Goal: Task Accomplishment & Management: Manage account settings

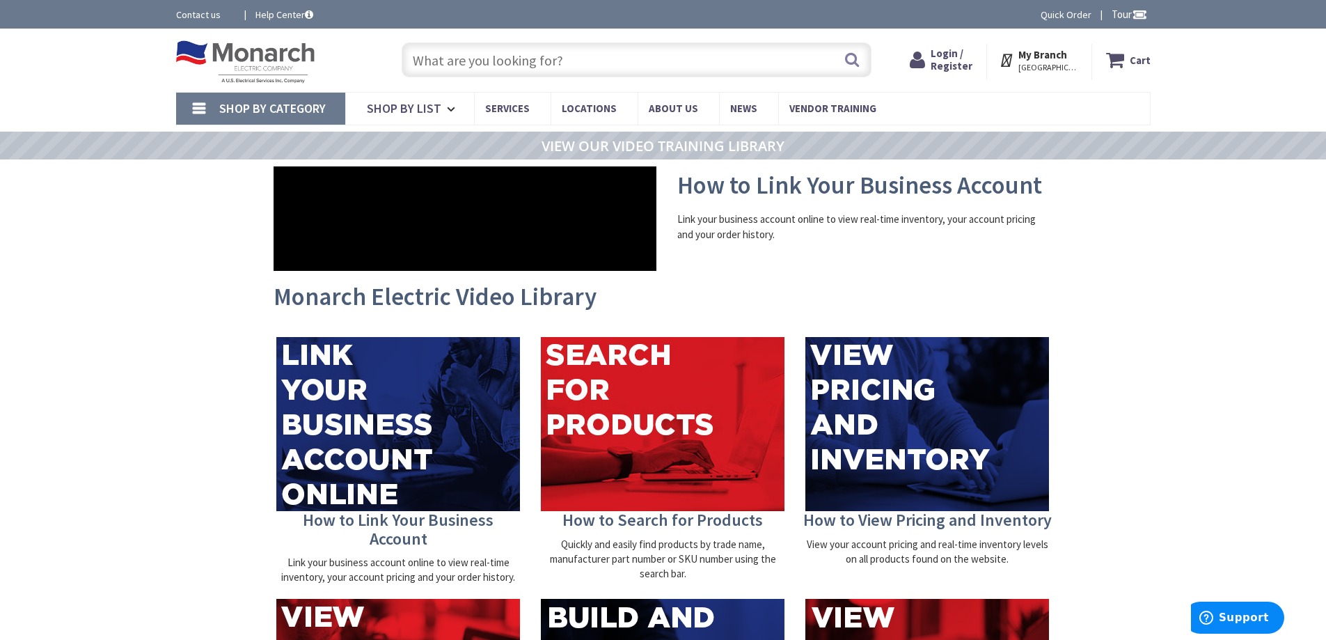
click at [478, 278] on div "Monarch Electric Video Library" at bounding box center [664, 304] width 794 height 52
click at [955, 68] on span "Login / Register" at bounding box center [952, 60] width 42 height 26
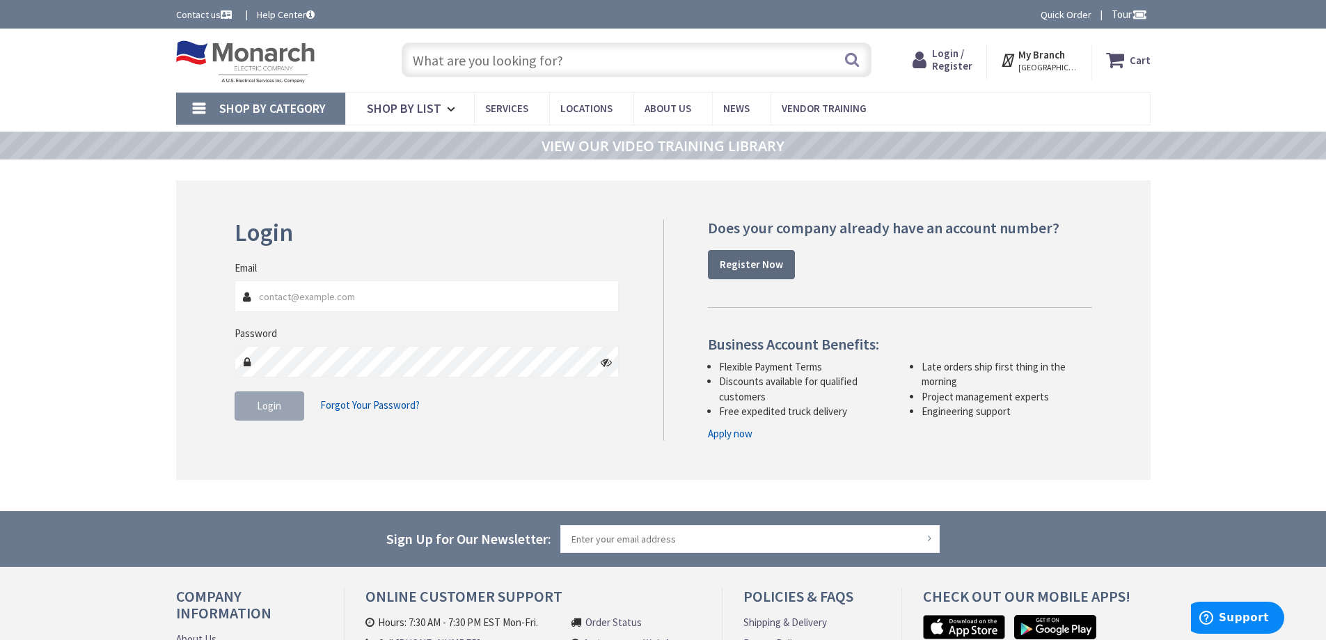
click at [755, 270] on strong "Register Now" at bounding box center [751, 264] width 63 height 13
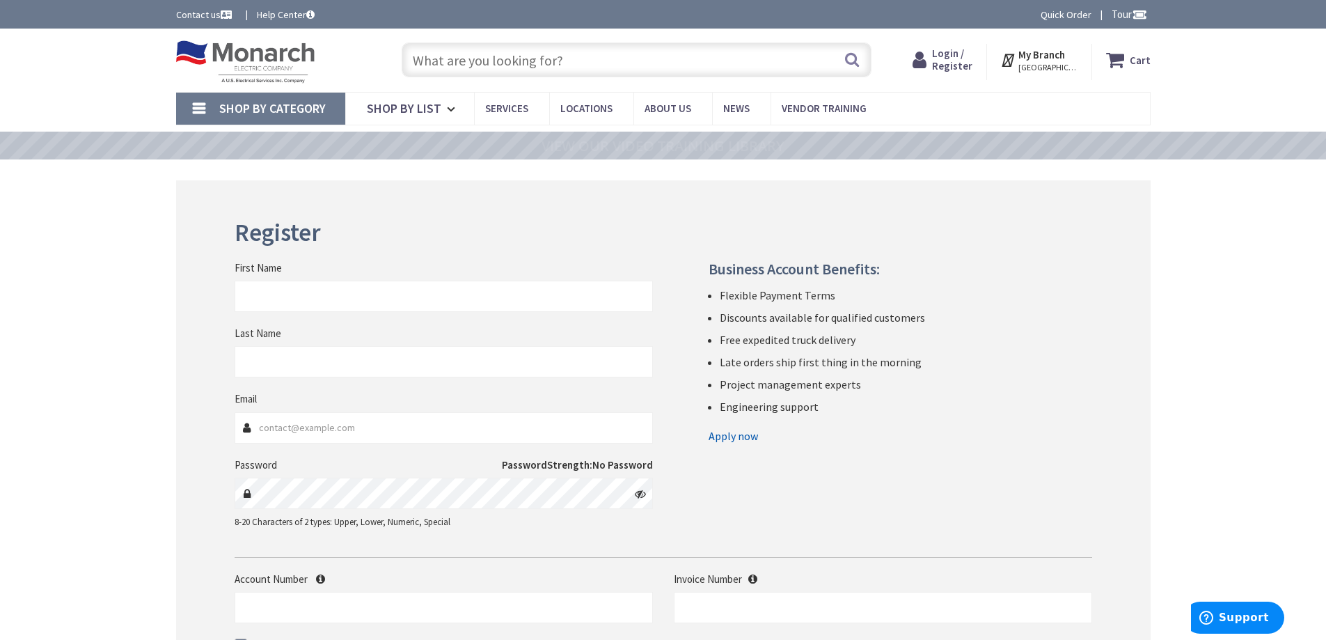
click at [379, 277] on div "First Name" at bounding box center [444, 286] width 418 height 52
click at [363, 290] on input "First Name" at bounding box center [444, 296] width 418 height 31
type input "Amar"
type input "Kaur"
type input "[EMAIL_ADDRESS][DOMAIN_NAME]"
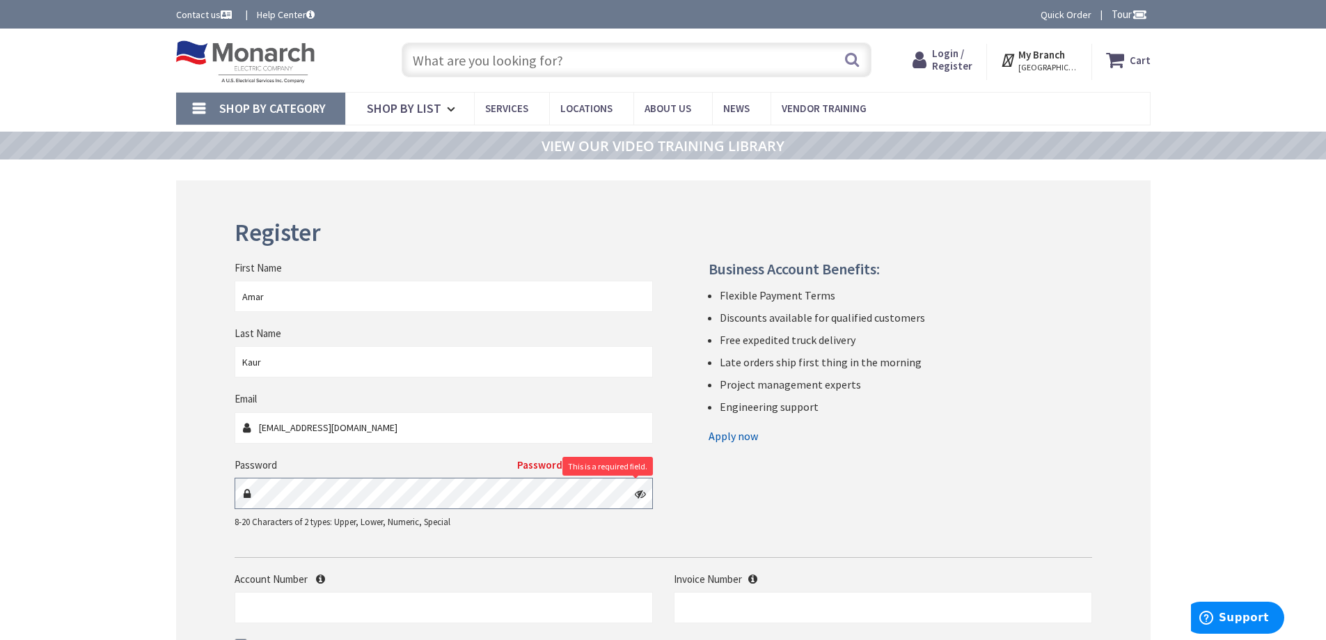
scroll to position [218, 0]
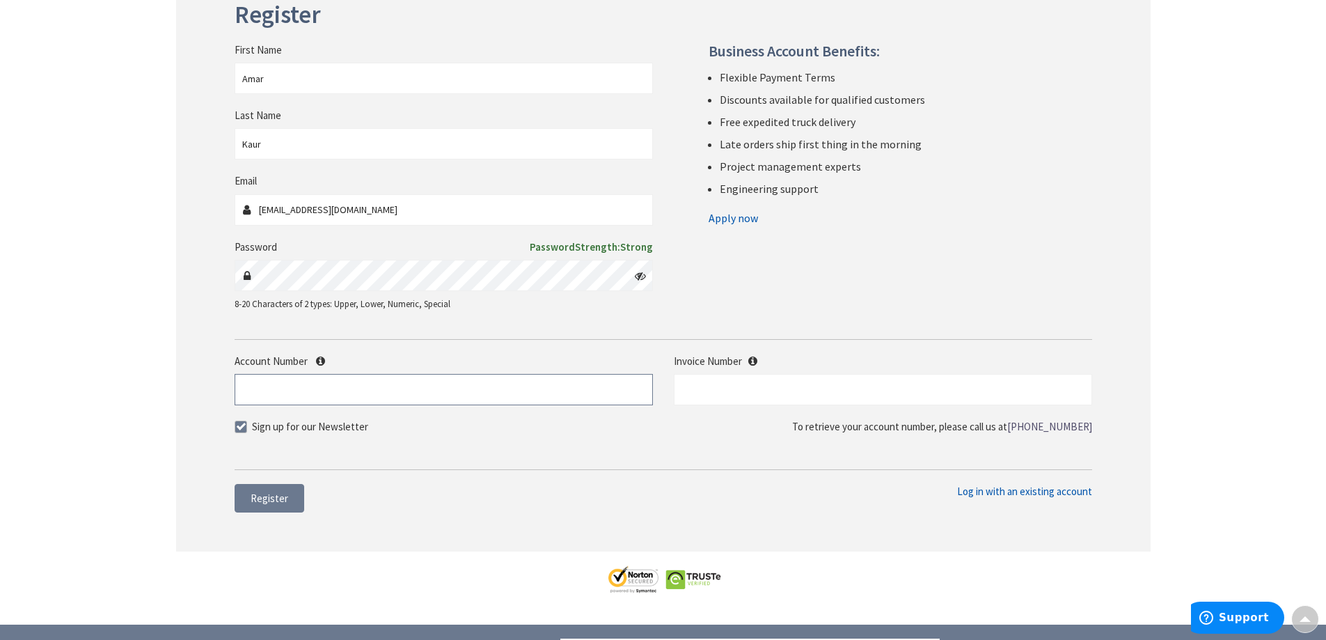
click at [343, 386] on input "Account Number" at bounding box center [444, 389] width 418 height 31
type input "112585"
click at [238, 429] on span at bounding box center [241, 427] width 13 height 13
click at [238, 429] on input "Sign up for our Newsletter" at bounding box center [242, 426] width 9 height 9
checkbox input "false"
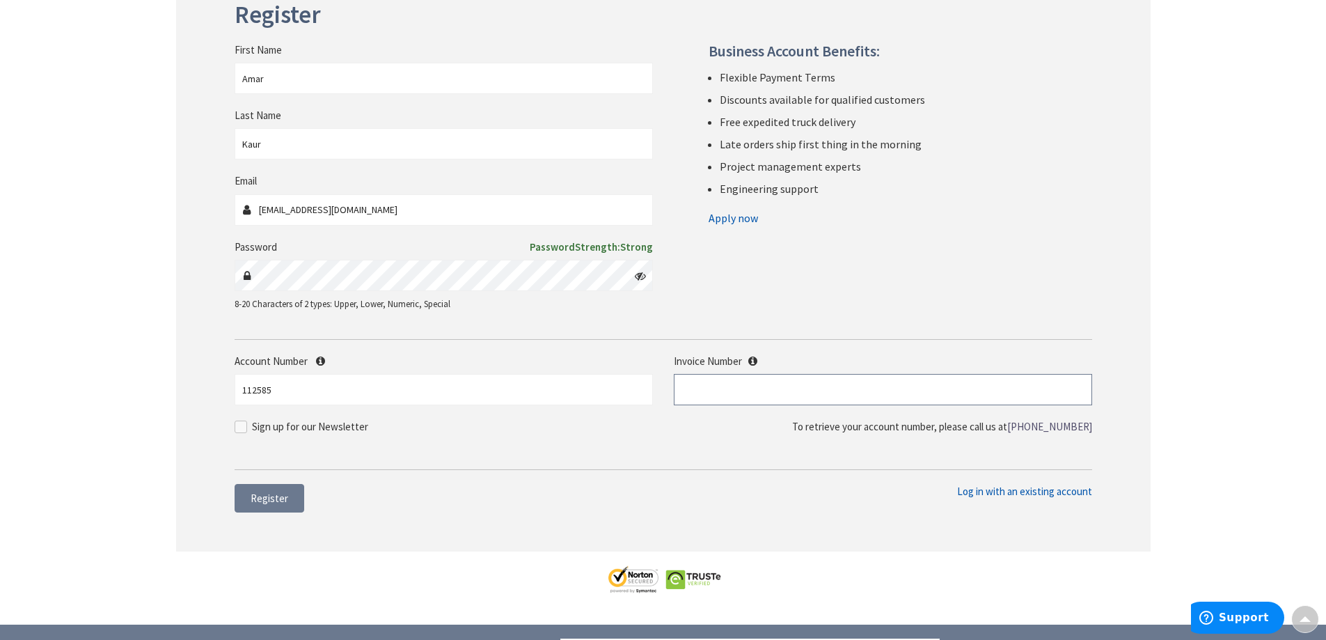
click at [758, 388] on input "text" at bounding box center [883, 389] width 418 height 31
click at [751, 390] on input "text" at bounding box center [883, 389] width 418 height 31
paste input "S128644626.001"
type input "S128644626.001"
click at [276, 500] on span "Register" at bounding box center [270, 498] width 38 height 13
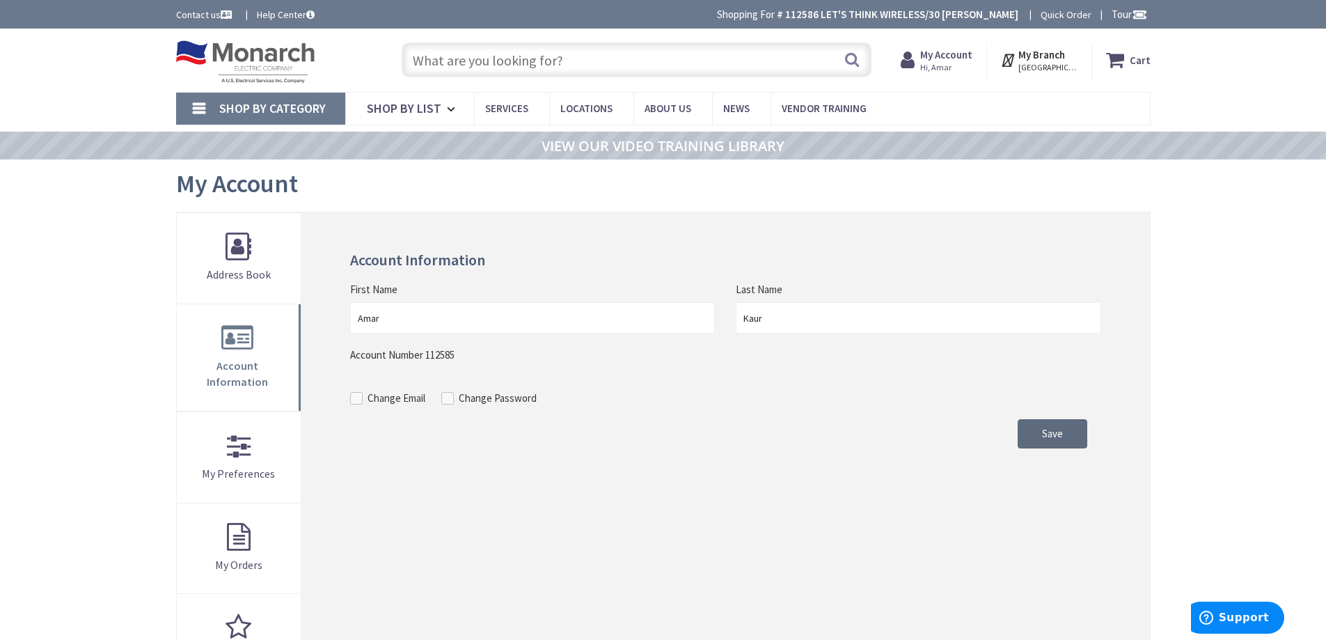
click at [1054, 439] on span "Save" at bounding box center [1052, 433] width 21 height 13
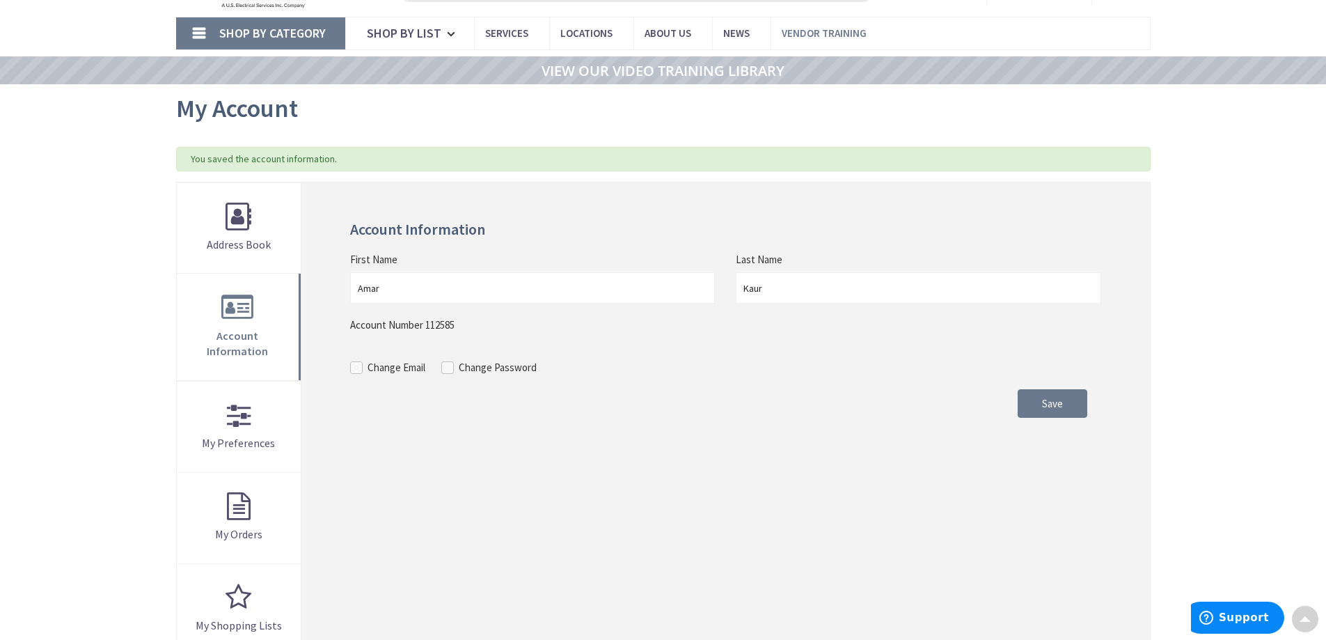
scroll to position [67, 0]
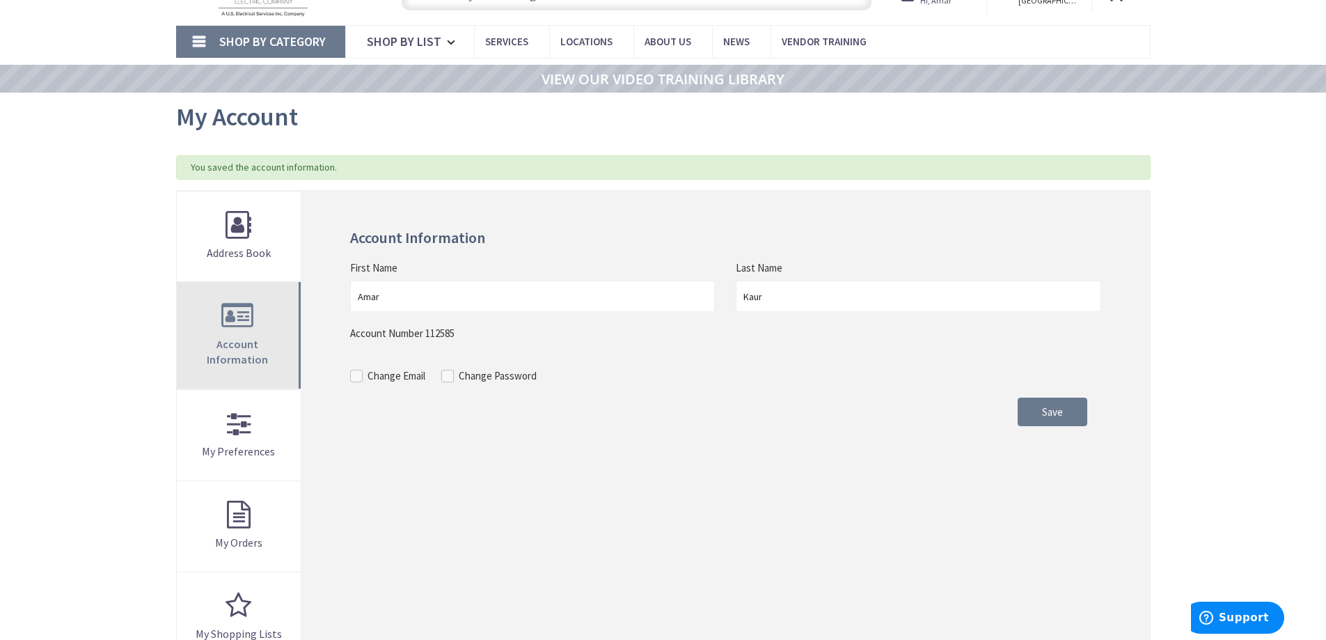
click at [252, 355] on link "Account Information" at bounding box center [239, 335] width 125 height 107
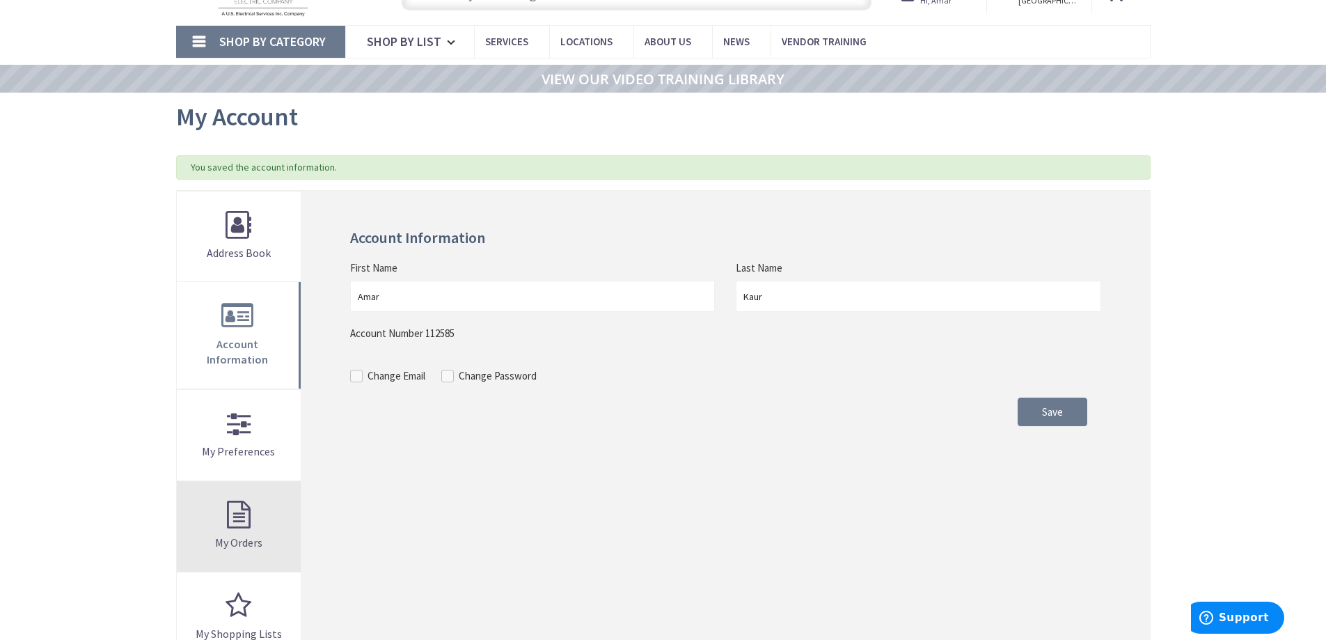
click at [251, 506] on link "My Orders" at bounding box center [239, 526] width 125 height 91
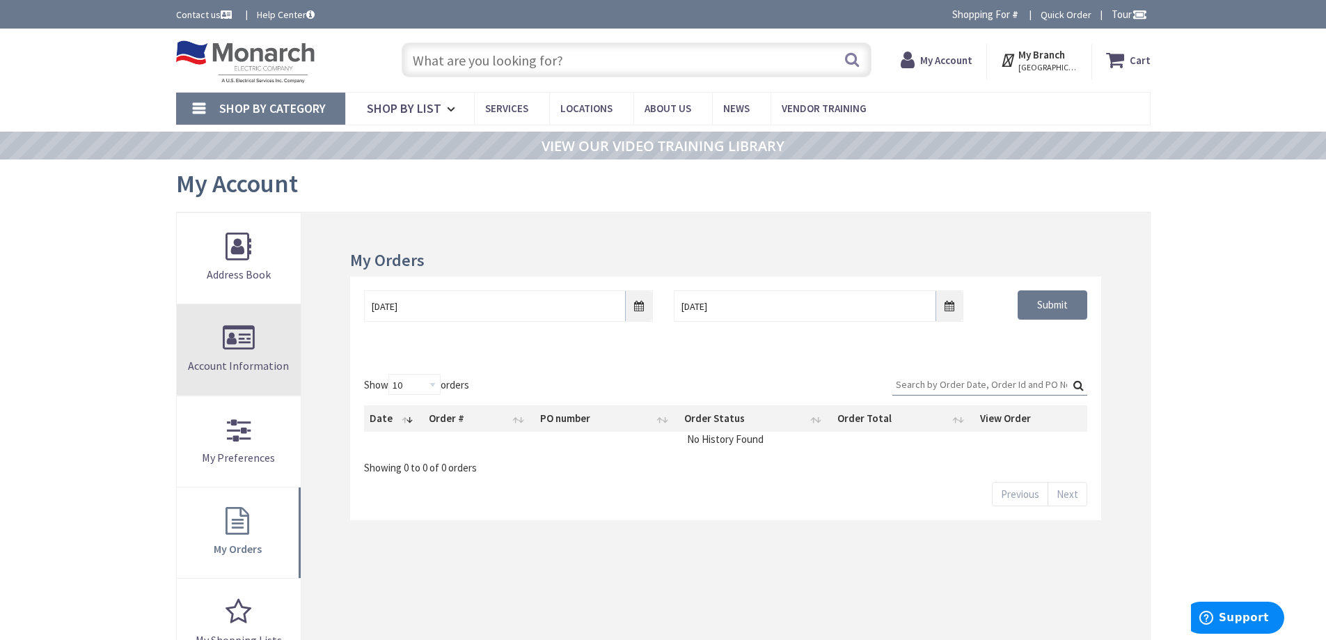
click at [241, 367] on span "Account Information" at bounding box center [238, 366] width 101 height 14
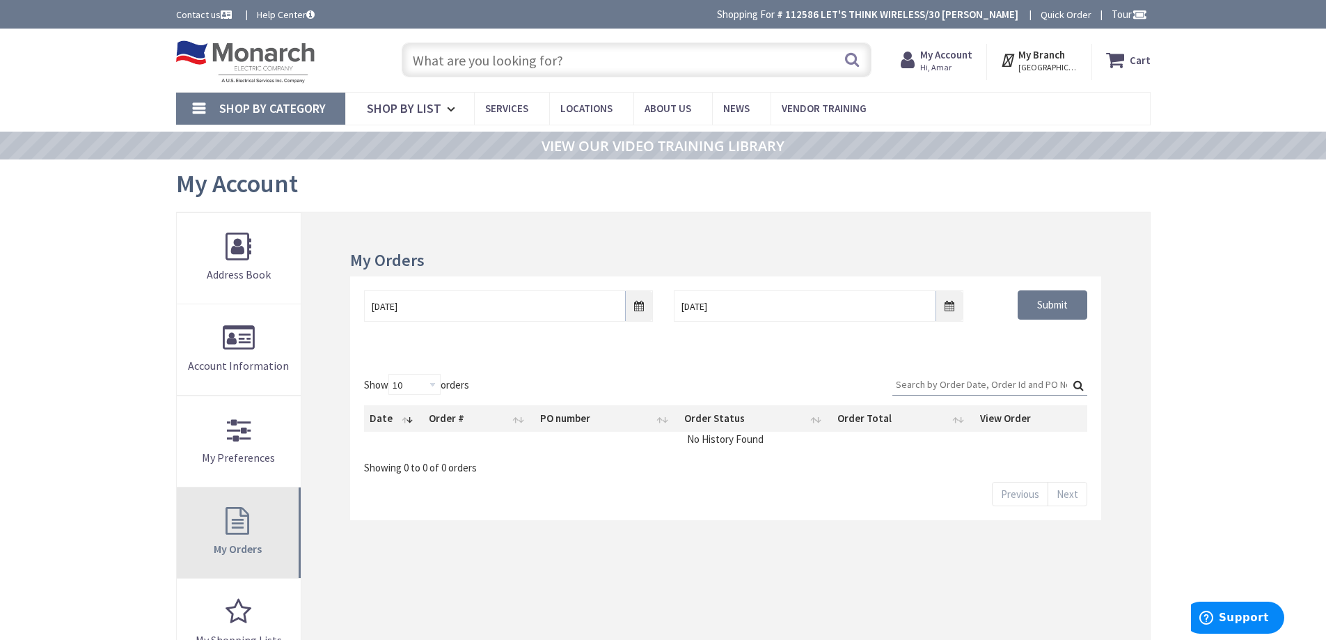
click at [237, 525] on link "My Orders" at bounding box center [239, 532] width 125 height 91
click at [444, 293] on input "9/26/2025" at bounding box center [508, 305] width 289 height 31
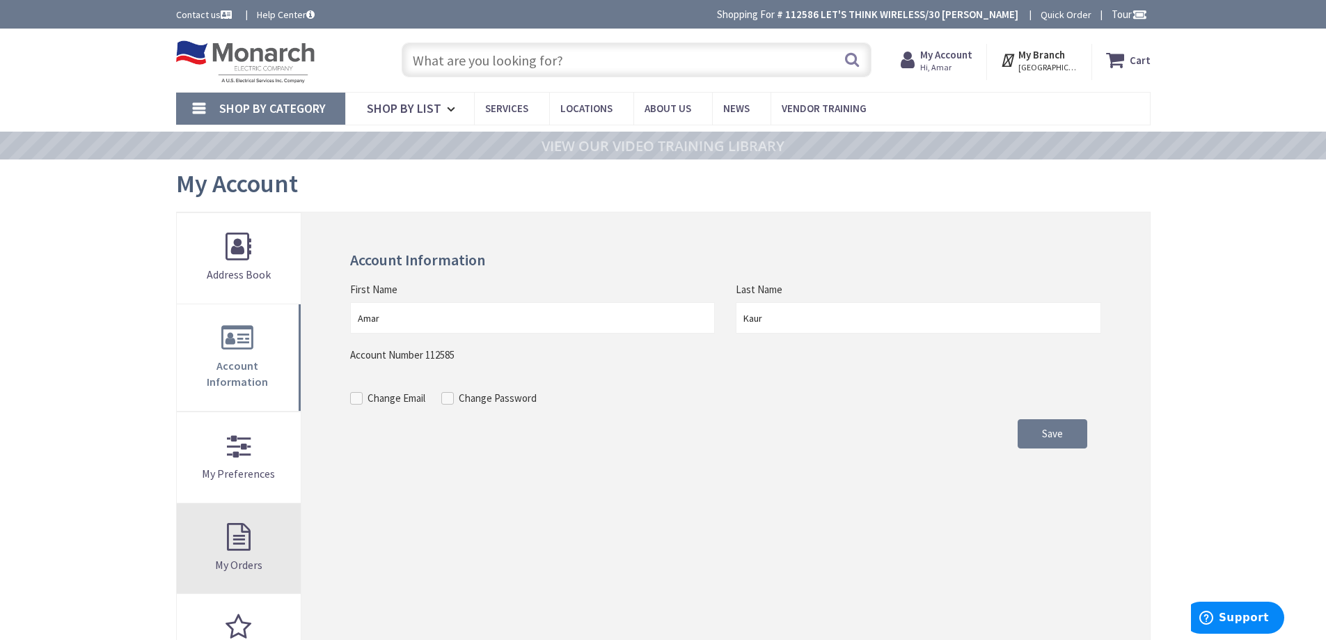
click at [237, 522] on link "My Orders" at bounding box center [239, 548] width 125 height 91
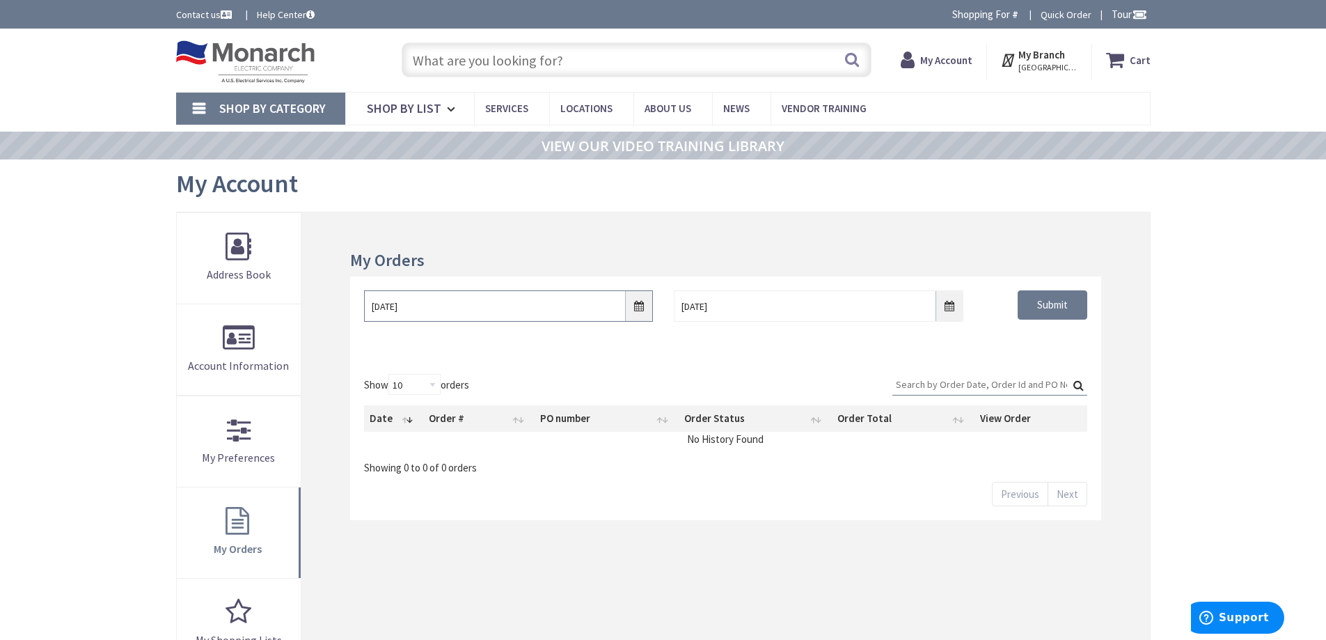
click at [644, 311] on input "[DATE]" at bounding box center [508, 305] width 289 height 31
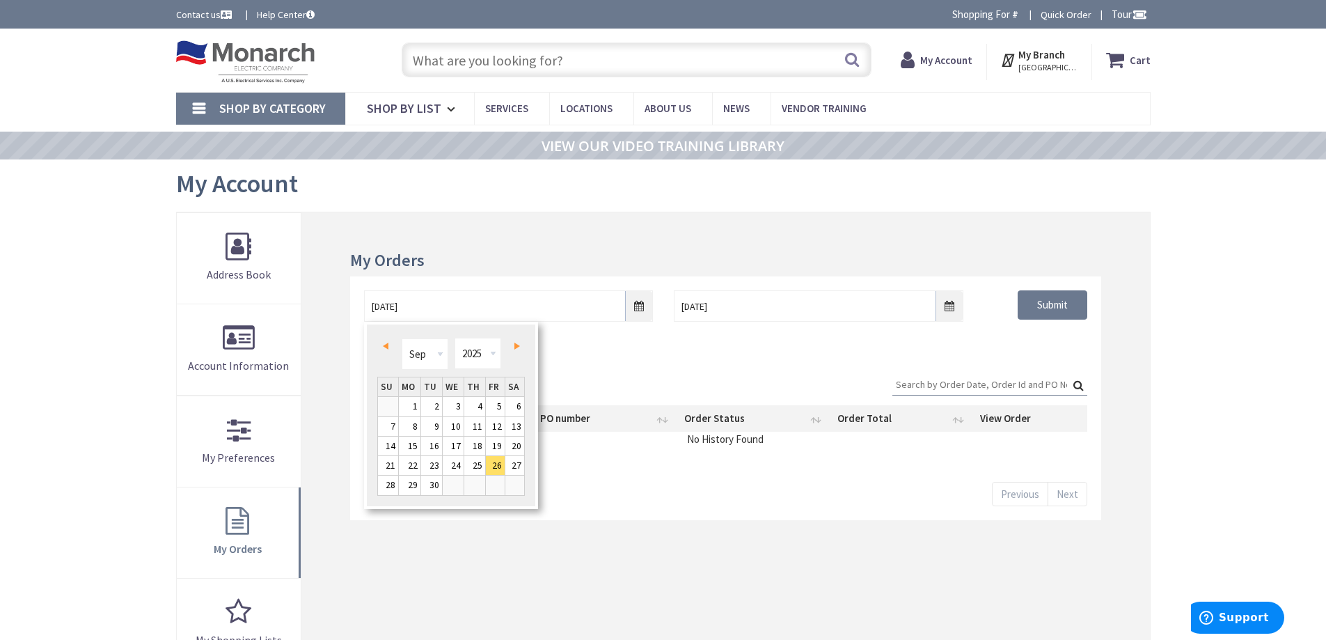
click at [384, 345] on span "Prev" at bounding box center [386, 346] width 6 height 7
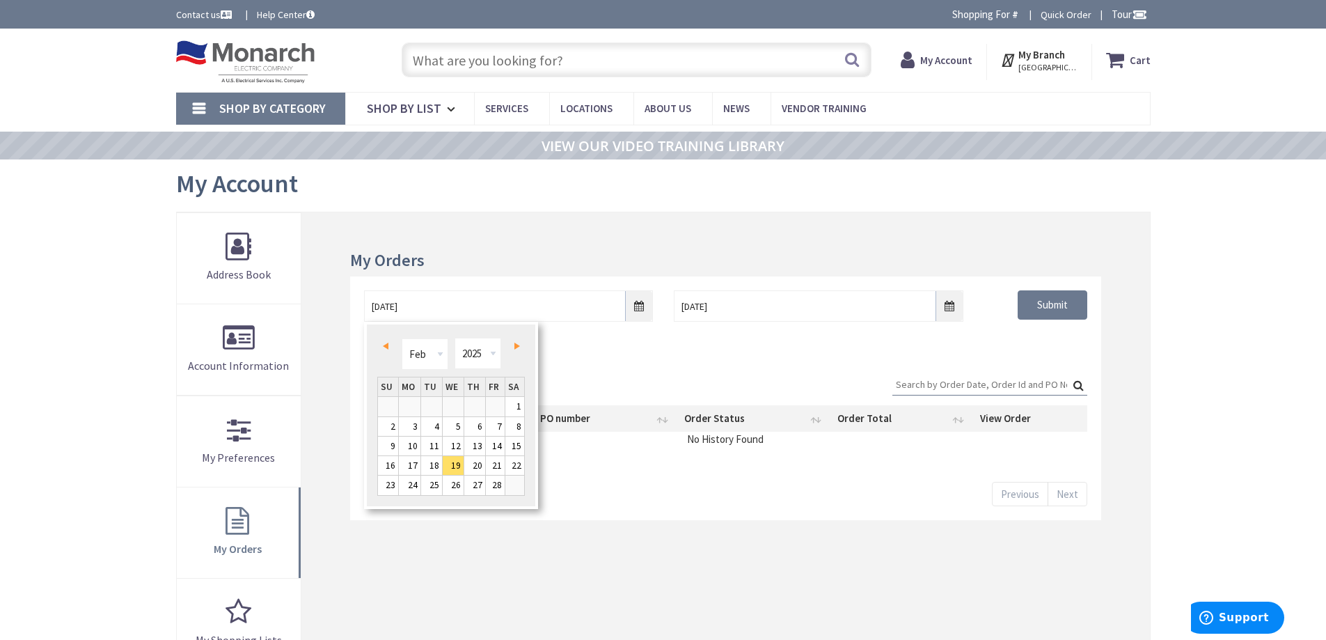
click at [384, 345] on span "Prev" at bounding box center [386, 346] width 6 height 7
click at [464, 405] on link "1" at bounding box center [453, 406] width 21 height 19
type input "[DATE]"
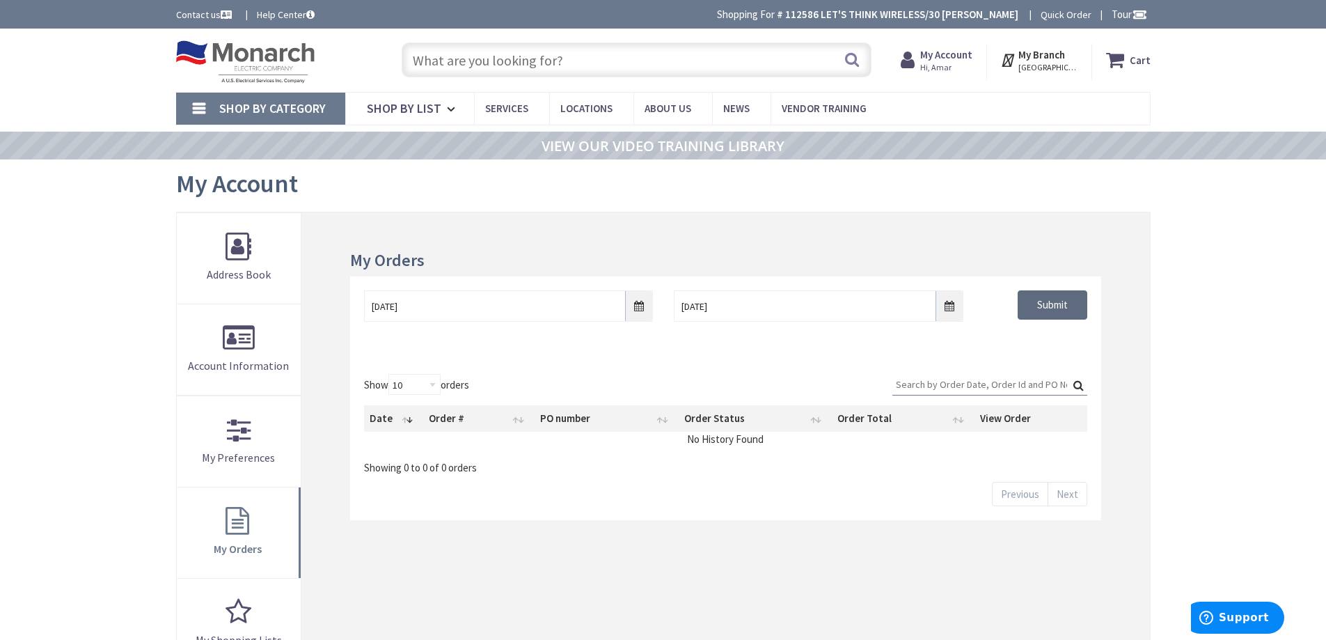
click at [1060, 315] on input "Submit" at bounding box center [1053, 304] width 70 height 29
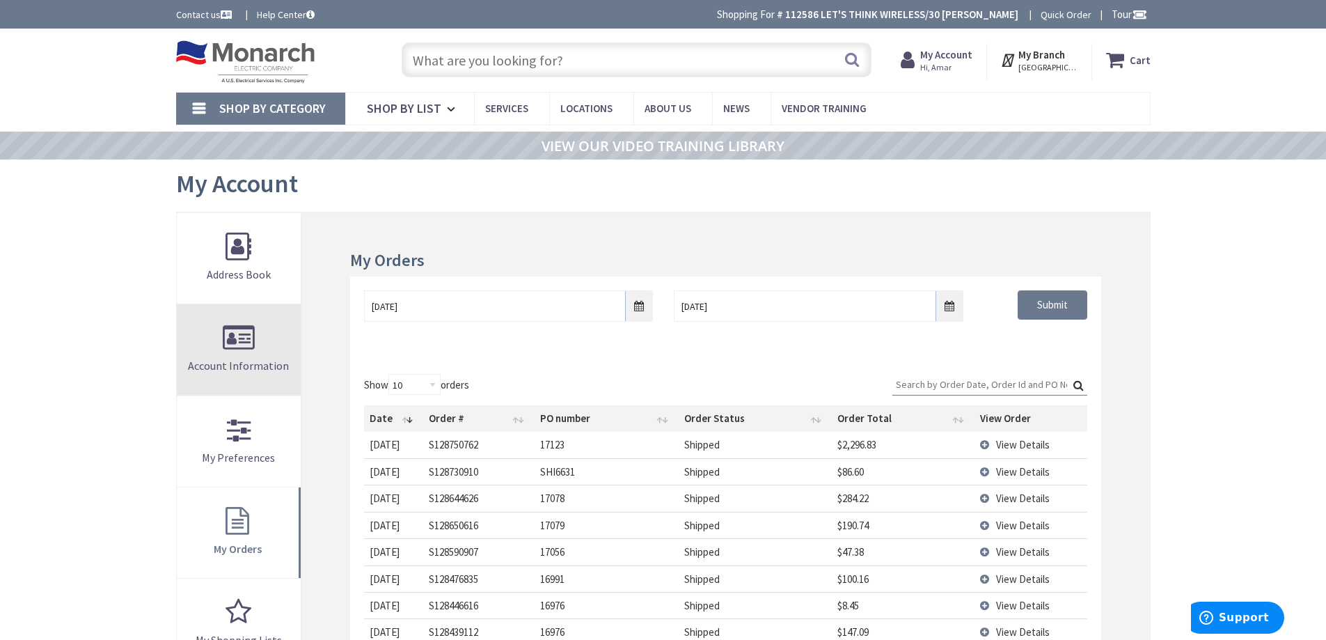
click at [242, 363] on span "Account Information" at bounding box center [238, 366] width 101 height 14
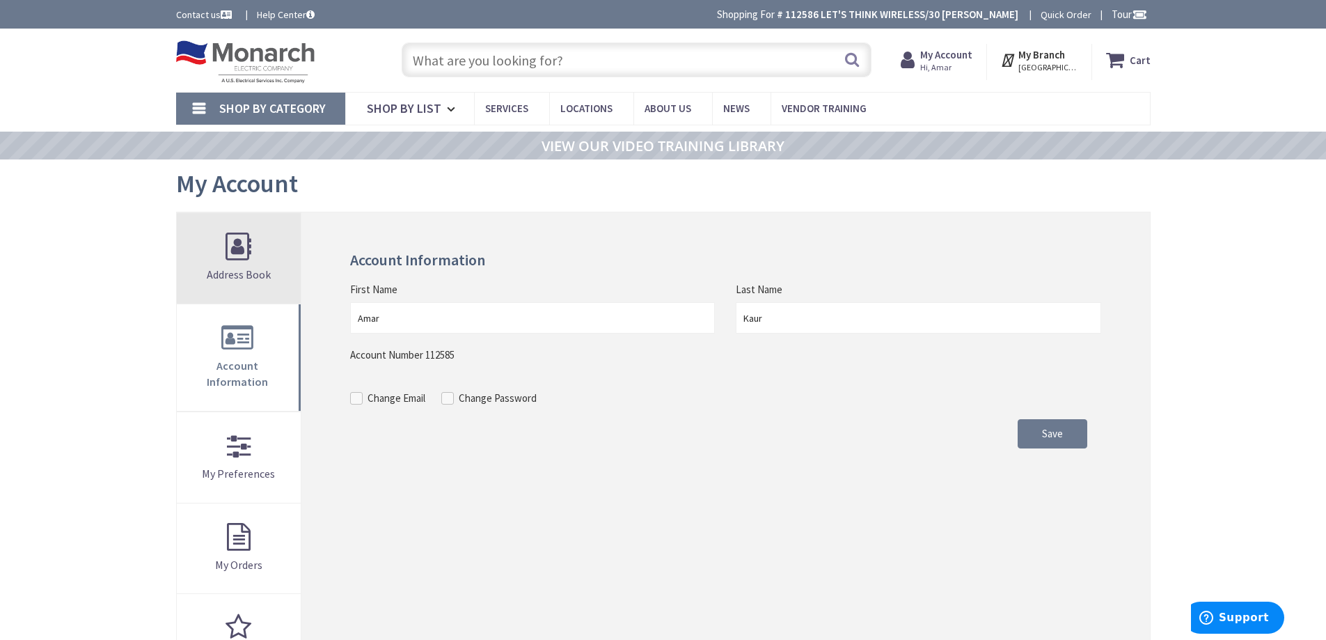
click at [251, 281] on span "Address Book" at bounding box center [239, 274] width 64 height 14
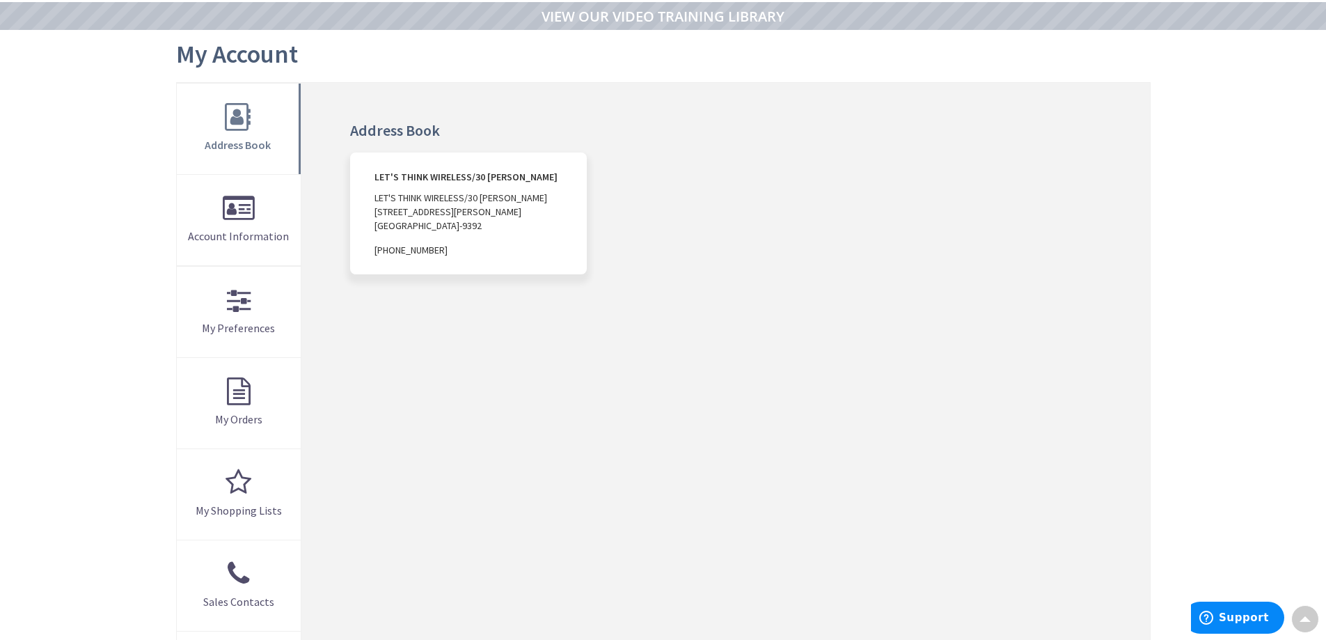
scroll to position [123, 0]
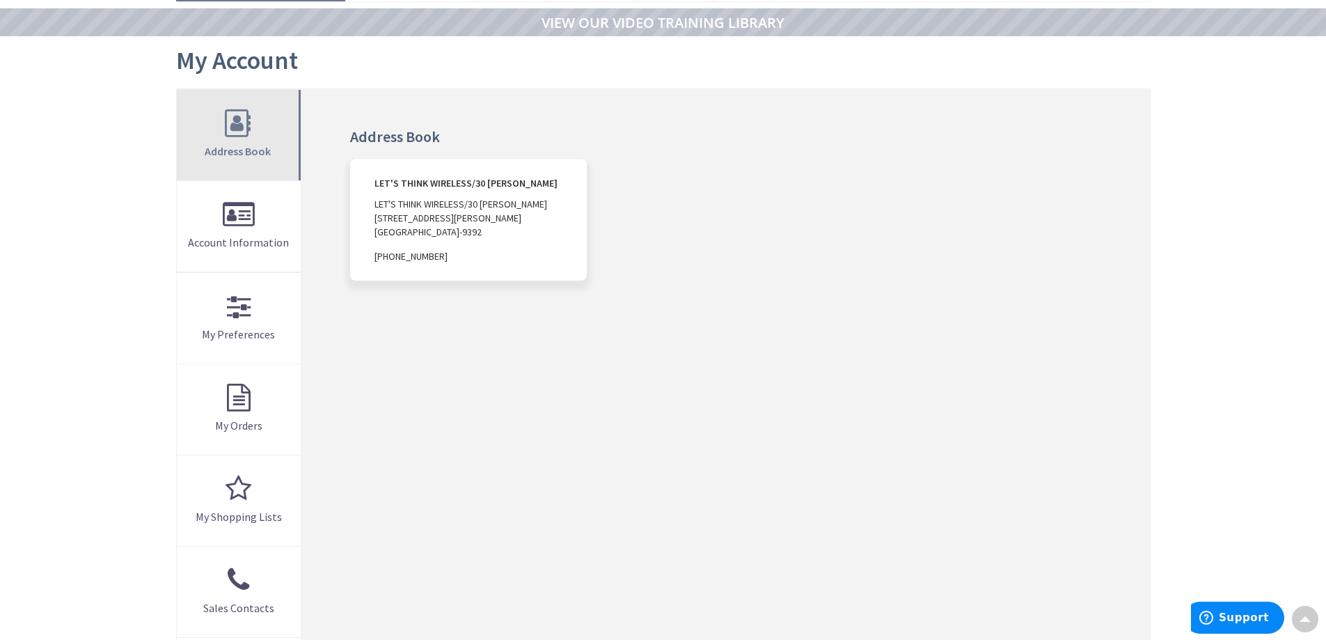
click at [226, 143] on link "Address Book" at bounding box center [239, 135] width 125 height 91
click at [226, 144] on span "Address Book" at bounding box center [238, 151] width 66 height 14
click at [424, 264] on address "LET'S THINK WIRELESS/30 CHAPIN LET'S THINK WIRELESS/30 CHAPIN 26 CHAPIN RD, SUI…" at bounding box center [468, 220] width 236 height 122
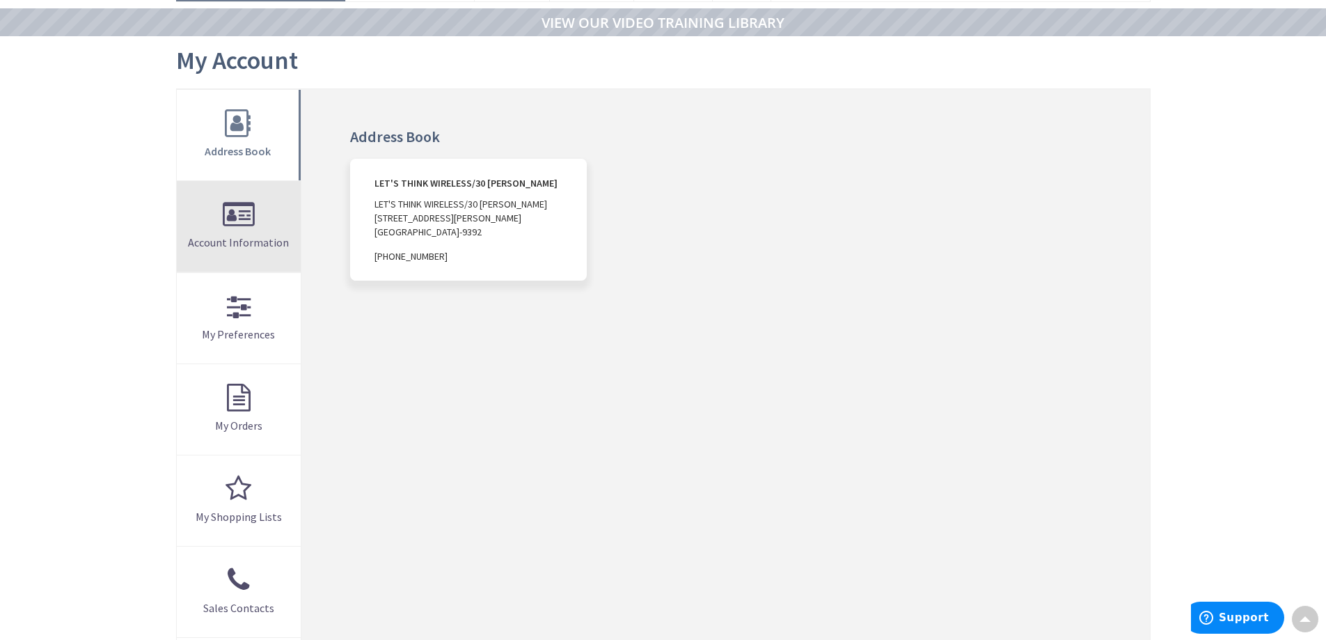
click at [273, 253] on link "Account Information" at bounding box center [239, 226] width 125 height 91
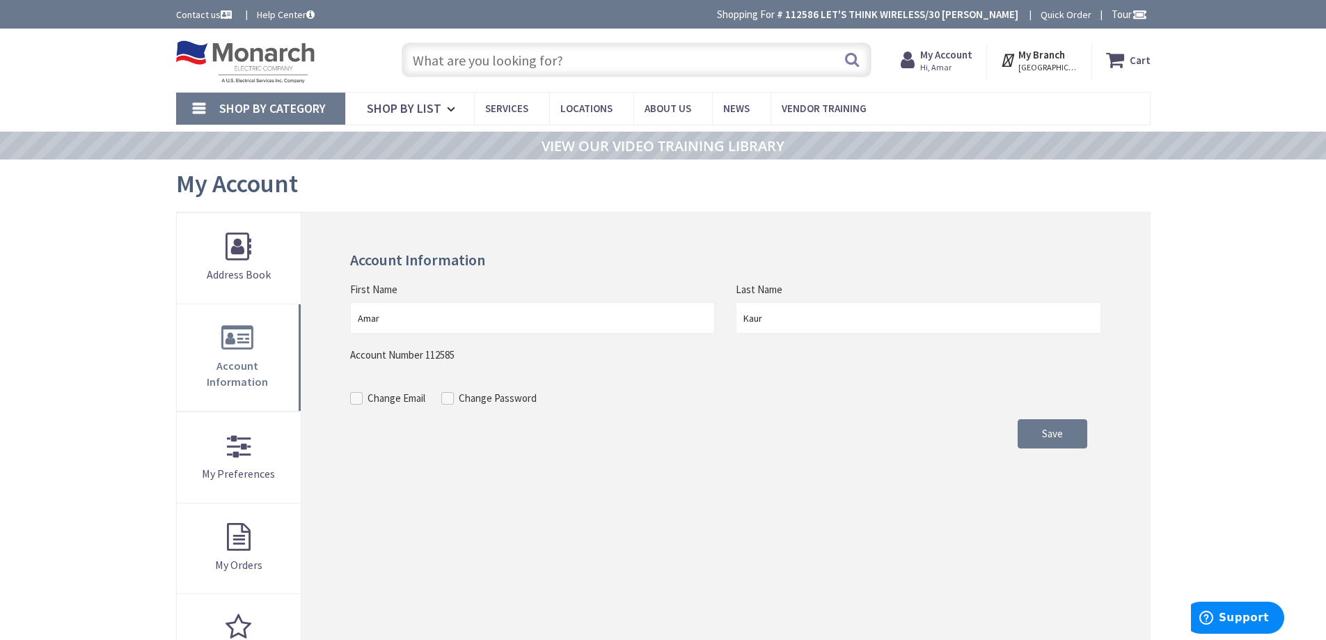
click at [946, 55] on strong "My Account" at bounding box center [947, 54] width 52 height 13
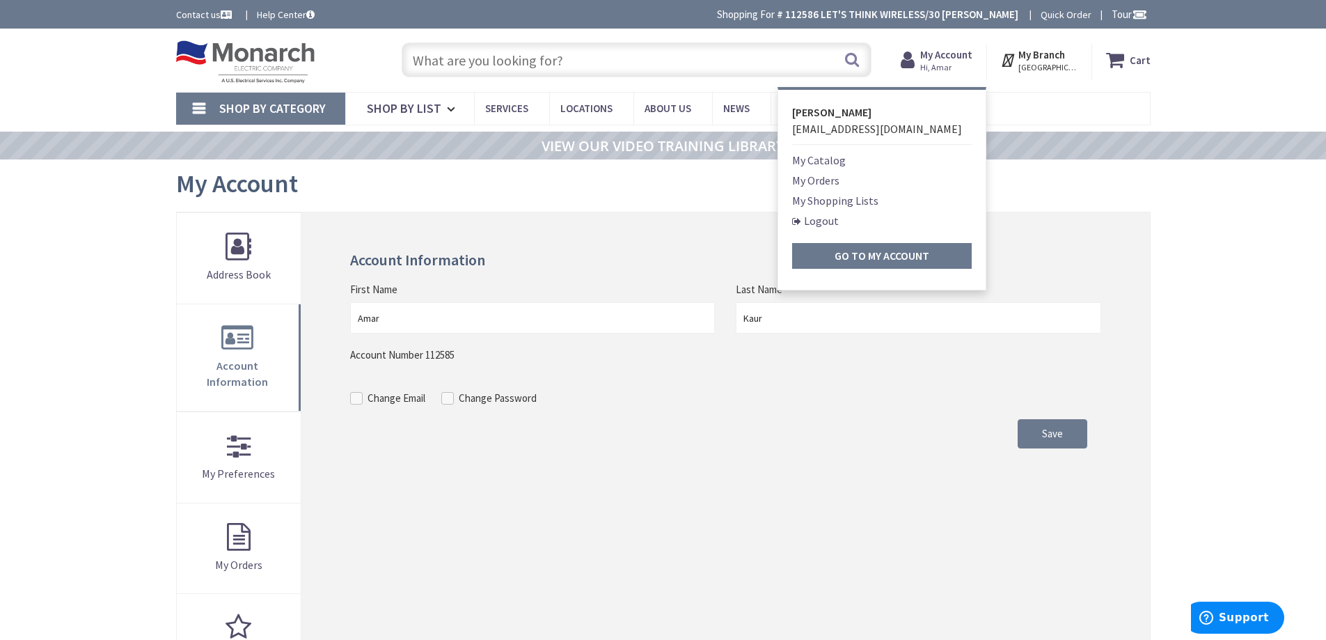
click at [1047, 70] on span "[GEOGRAPHIC_DATA], [GEOGRAPHIC_DATA]" at bounding box center [1048, 67] width 59 height 11
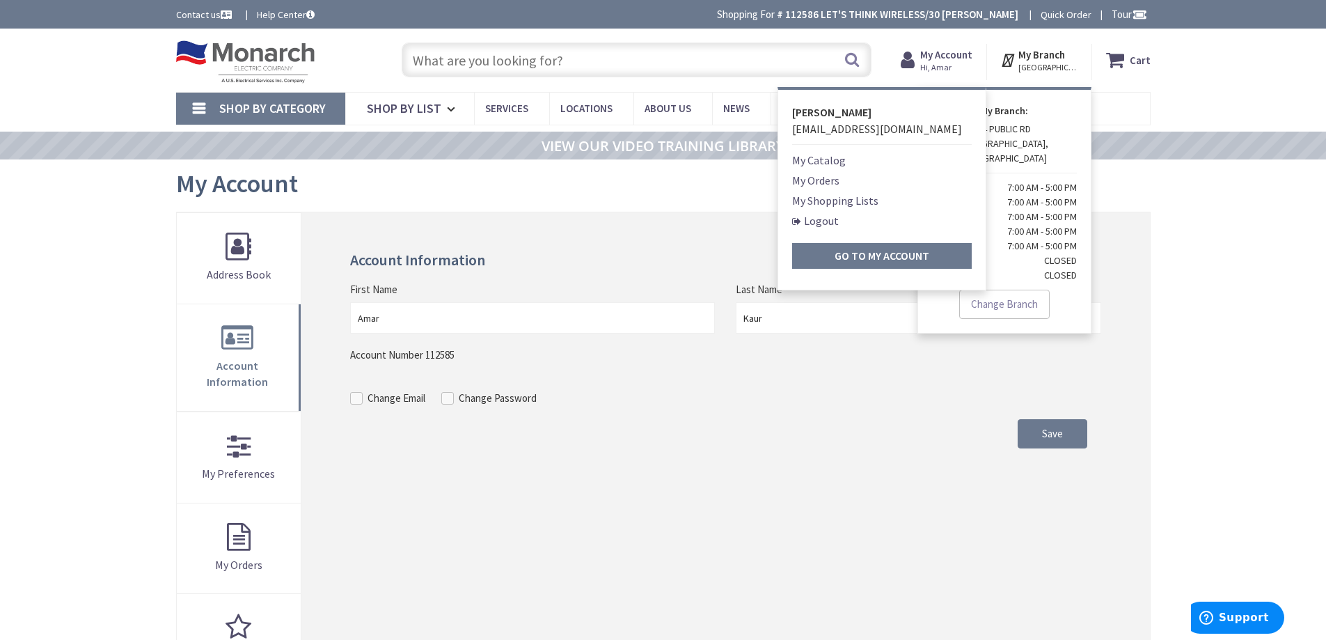
click at [1119, 105] on nav "Shop By Category Conduit and Fittings Cable Tray & Accessories Cable Trays Cabl…" at bounding box center [663, 108] width 975 height 33
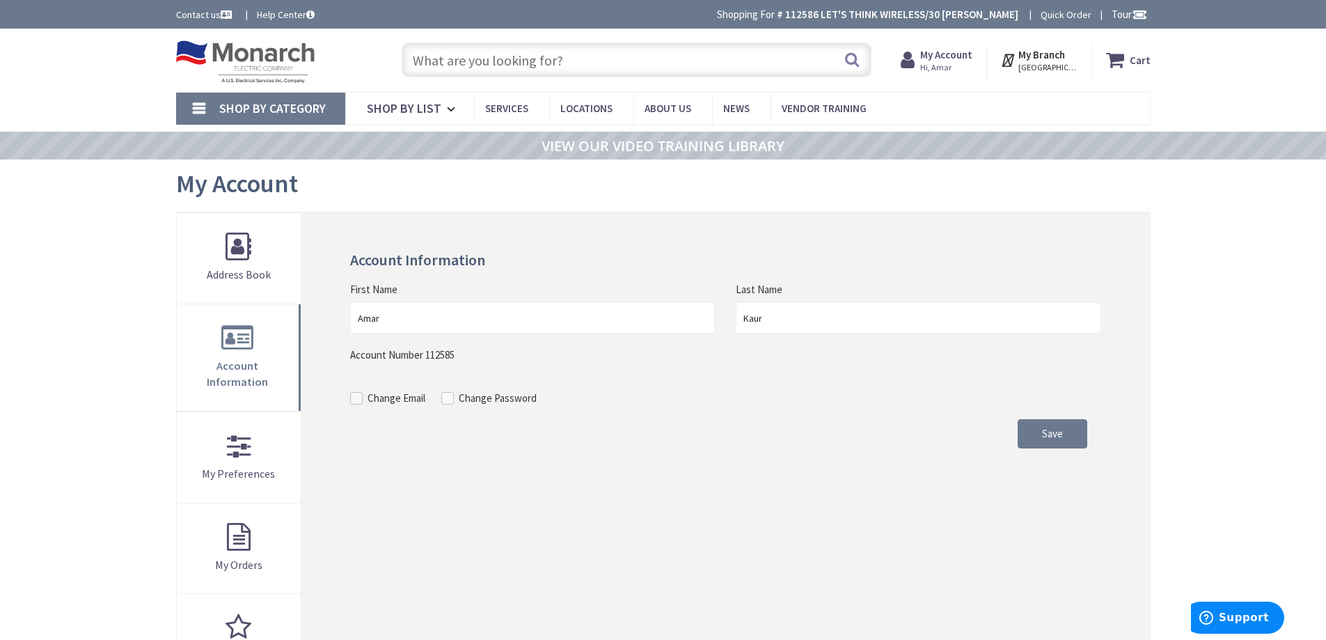
click at [1055, 64] on span "MONROE TOWNSHIP, NJ" at bounding box center [1048, 67] width 59 height 11
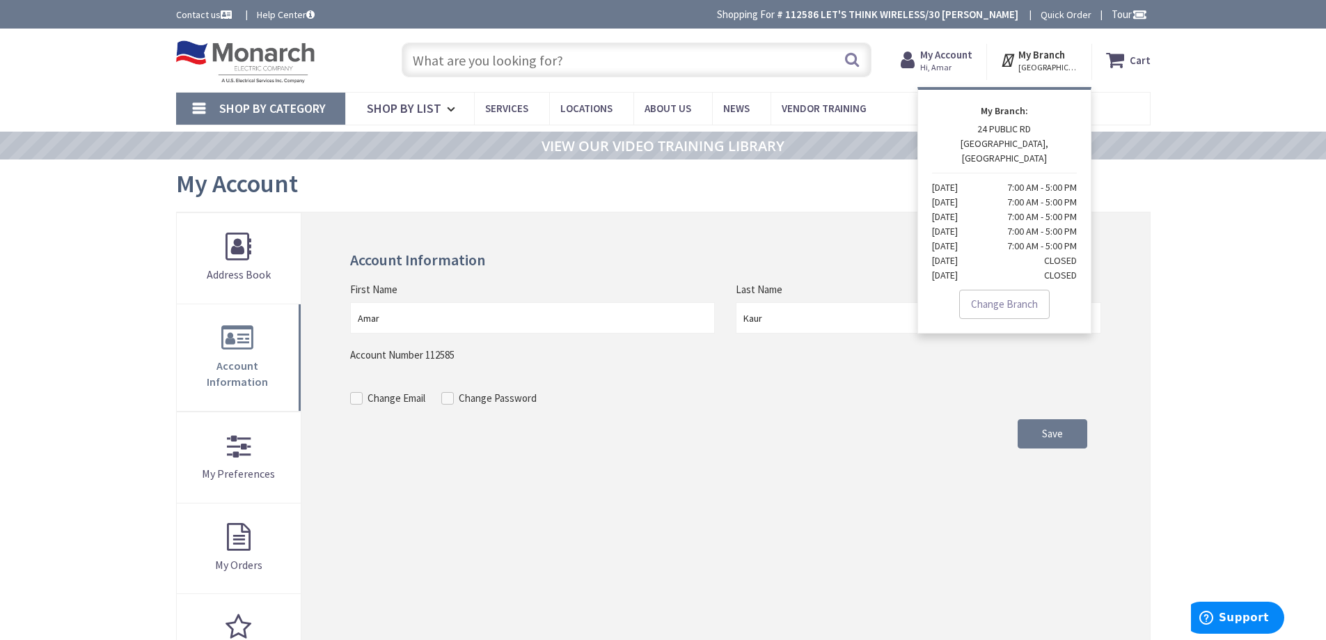
click at [1022, 291] on link "Change Branch" at bounding box center [1005, 304] width 91 height 29
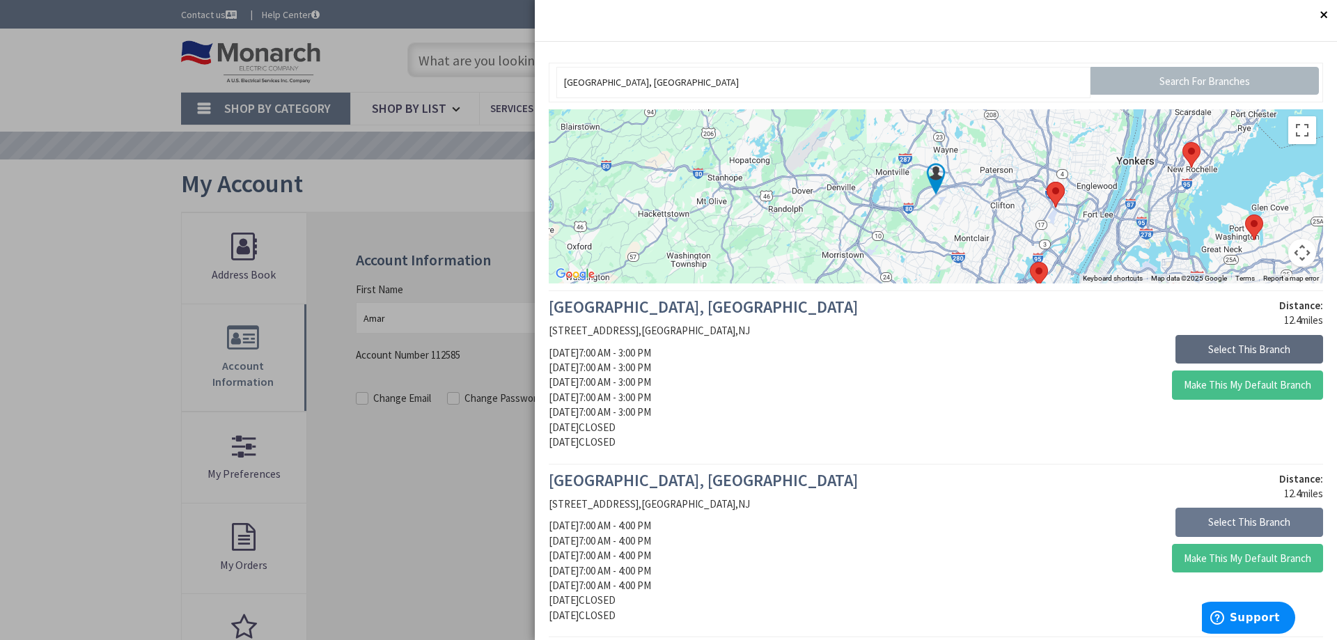
click at [1203, 351] on button "Select This Branch" at bounding box center [1249, 349] width 148 height 29
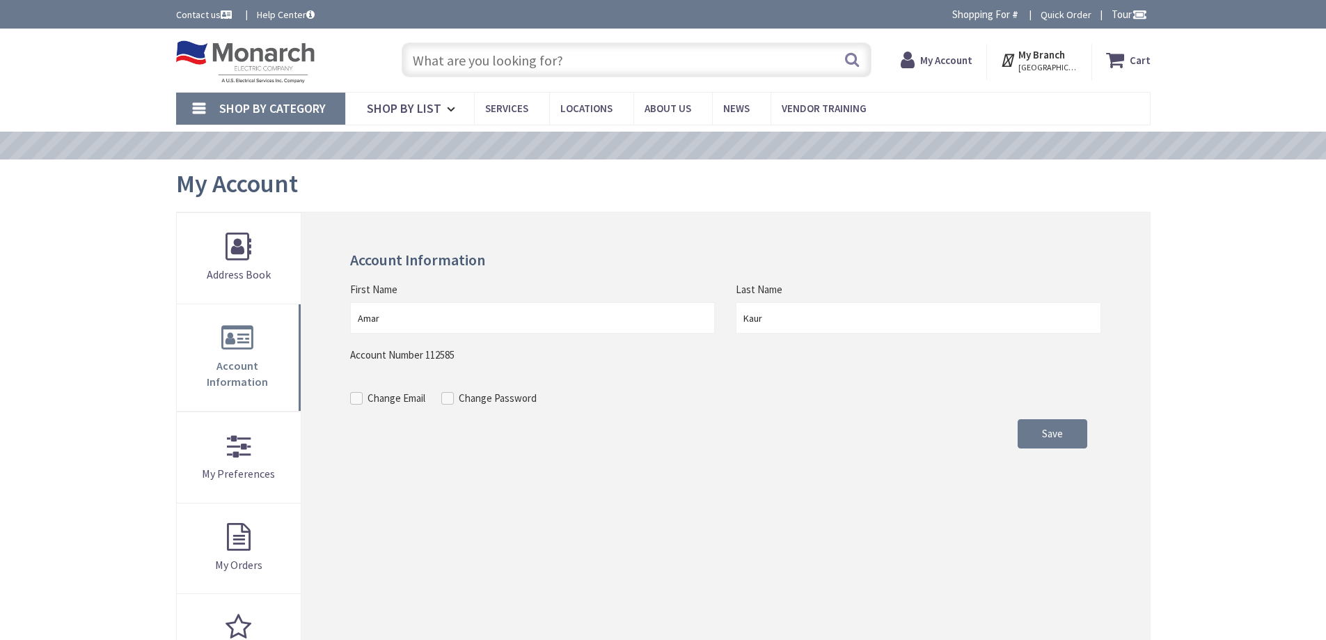
click at [1271, 222] on div "Skip to Content Toggle Nav Search Cart My Cart Close" at bounding box center [663, 622] width 1326 height 1187
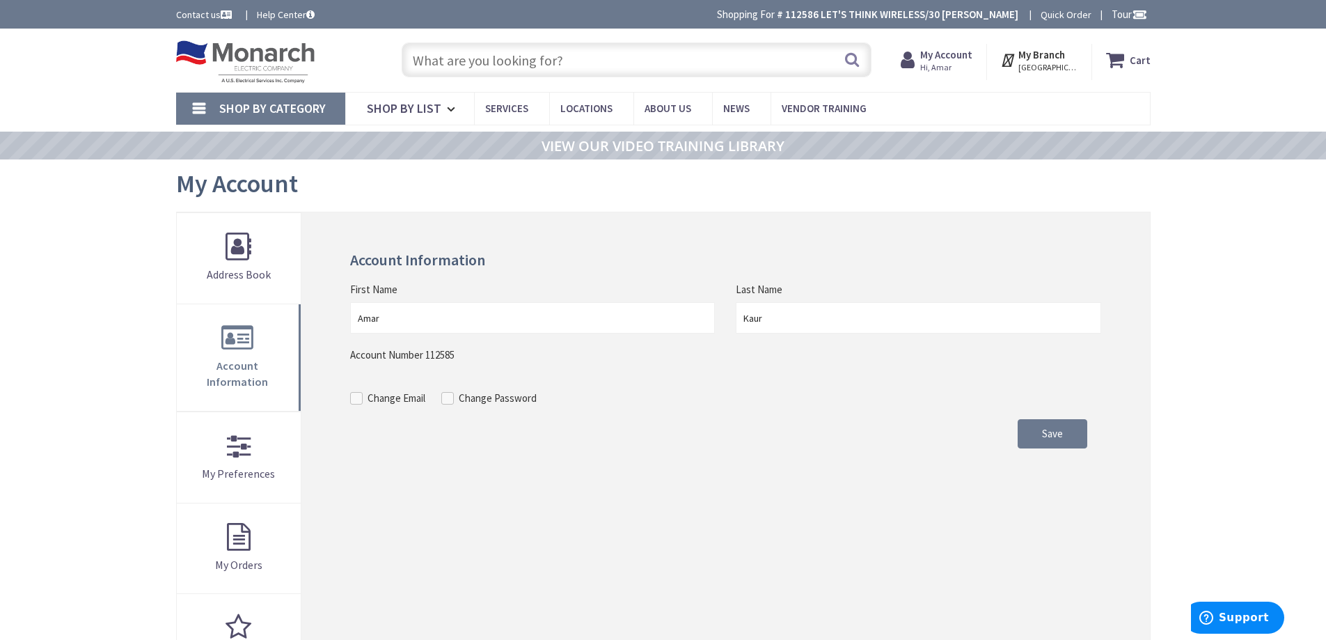
click at [927, 71] on span "Hi, Amar" at bounding box center [947, 67] width 52 height 11
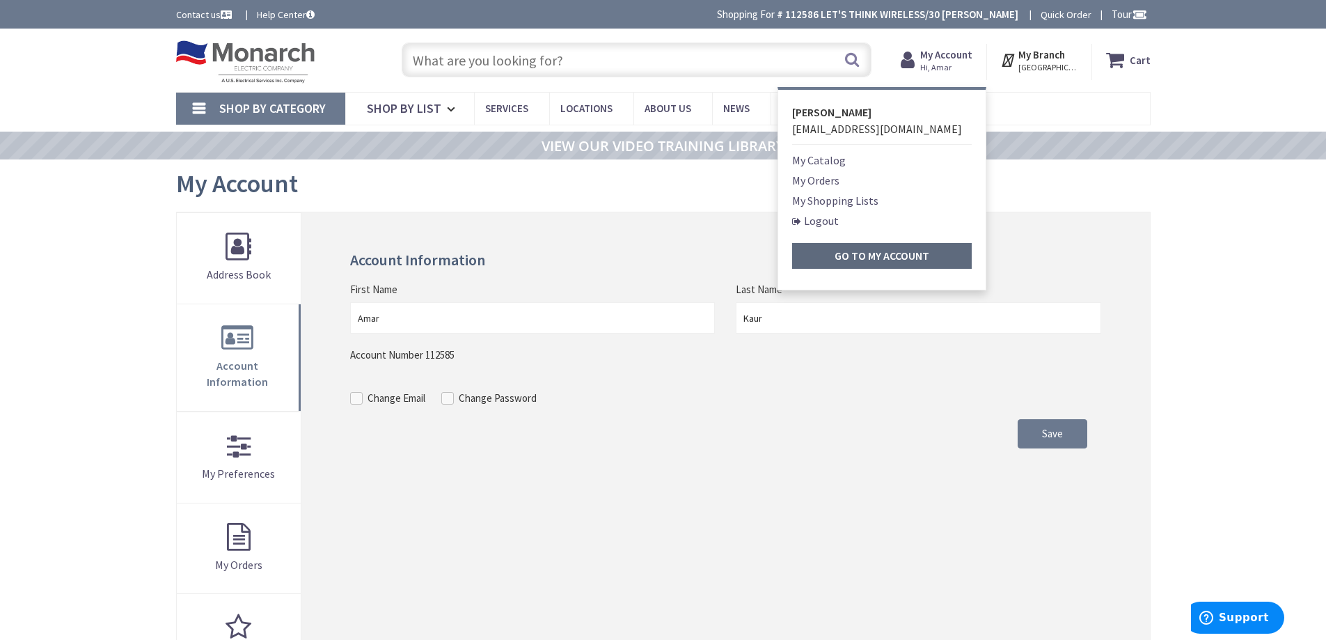
click at [883, 257] on strong "Go to My Account" at bounding box center [882, 256] width 95 height 14
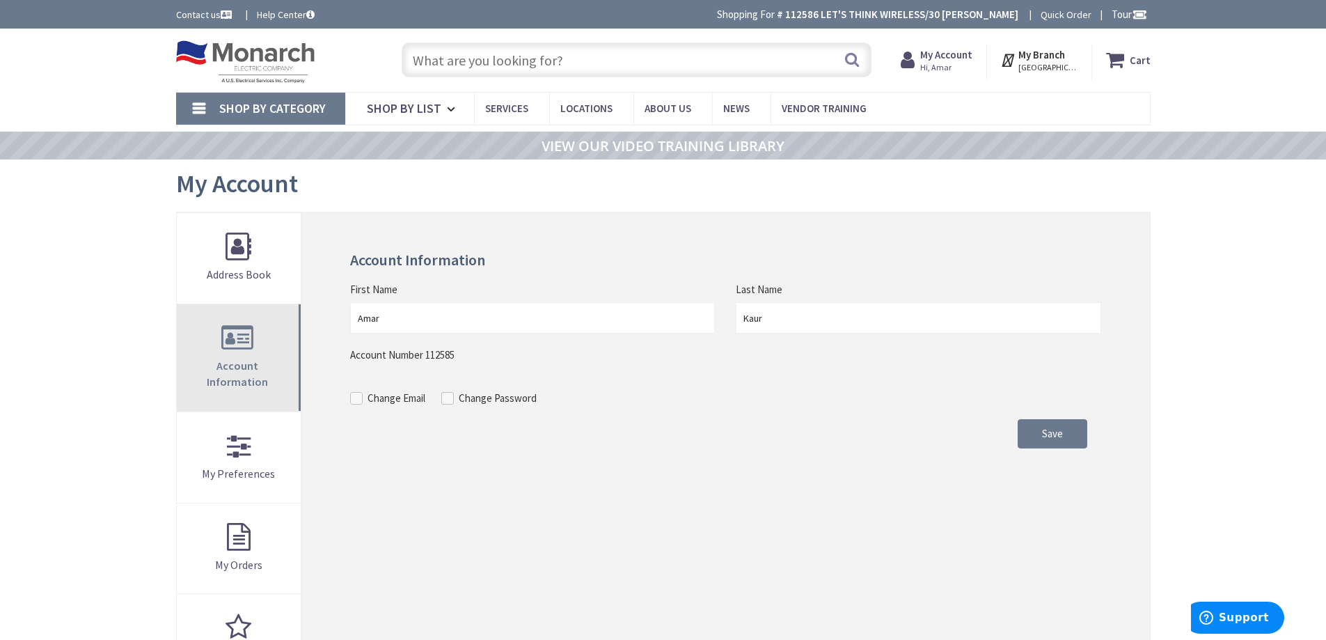
click at [246, 345] on link "Account Information" at bounding box center [239, 357] width 125 height 107
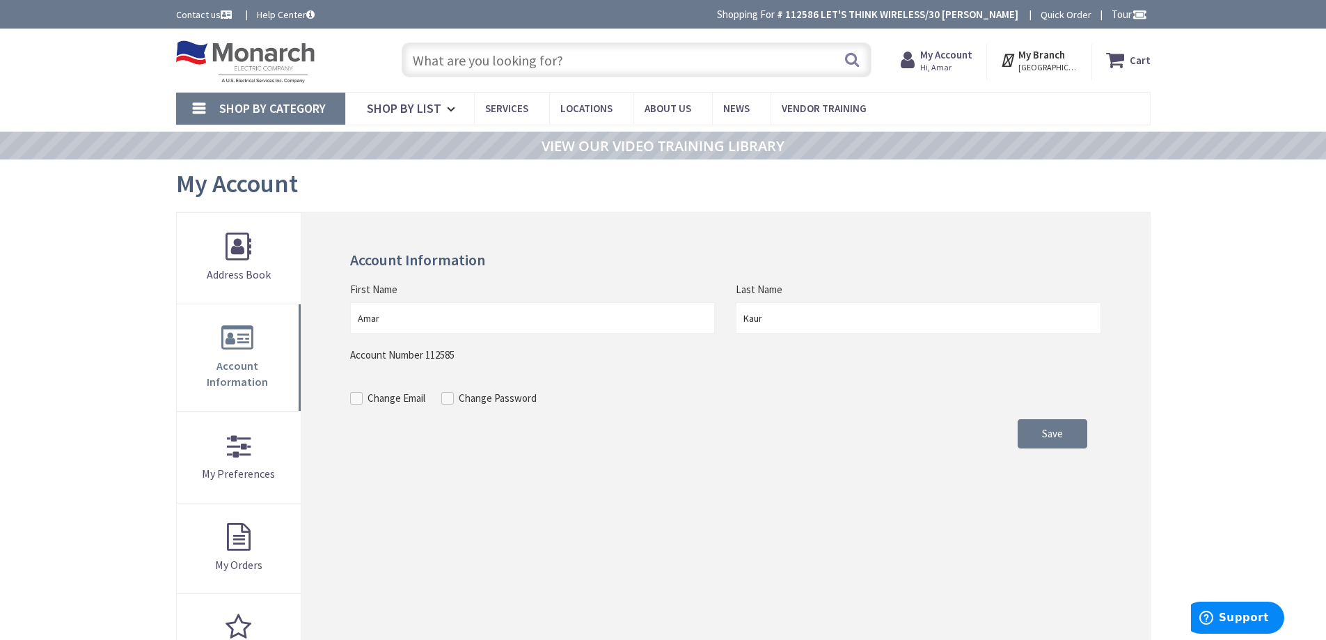
click at [363, 396] on span at bounding box center [356, 398] width 13 height 13
click at [363, 396] on input "Change Email" at bounding box center [358, 397] width 9 height 9
checkbox input "true"
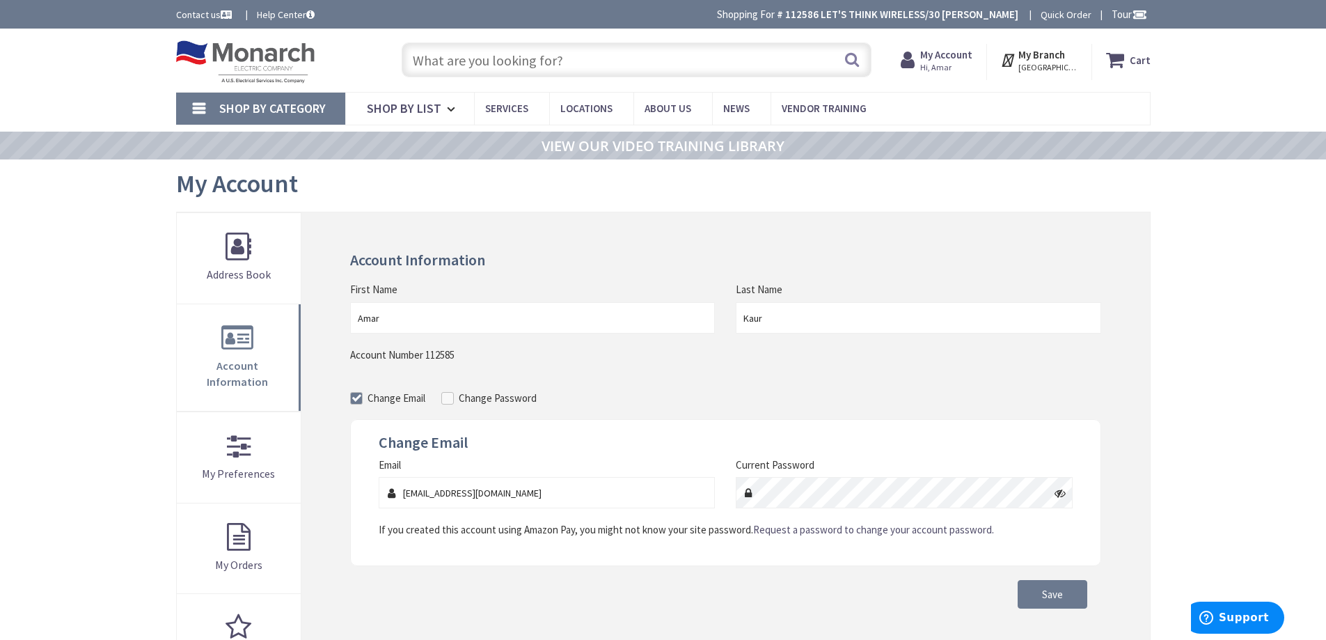
click at [1011, 385] on div "Change Email Change Password" at bounding box center [725, 402] width 751 height 36
click at [250, 253] on link "Address Book" at bounding box center [239, 258] width 125 height 91
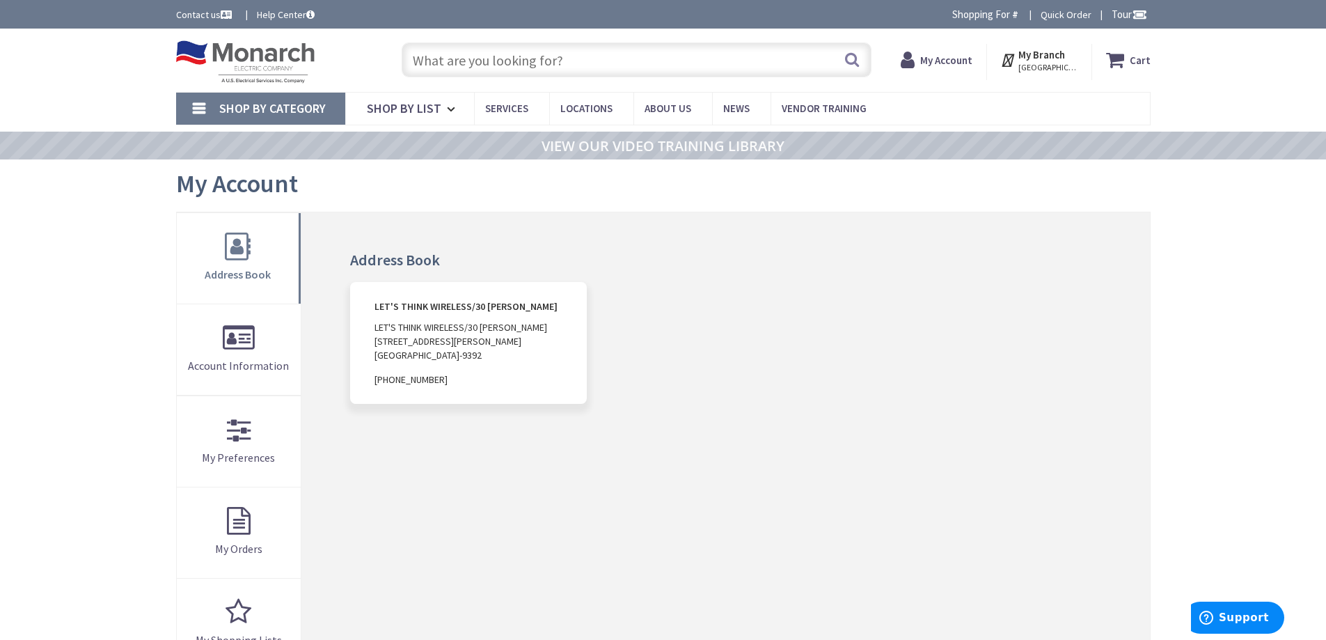
click at [412, 377] on span "212-850-0409" at bounding box center [468, 380] width 187 height 14
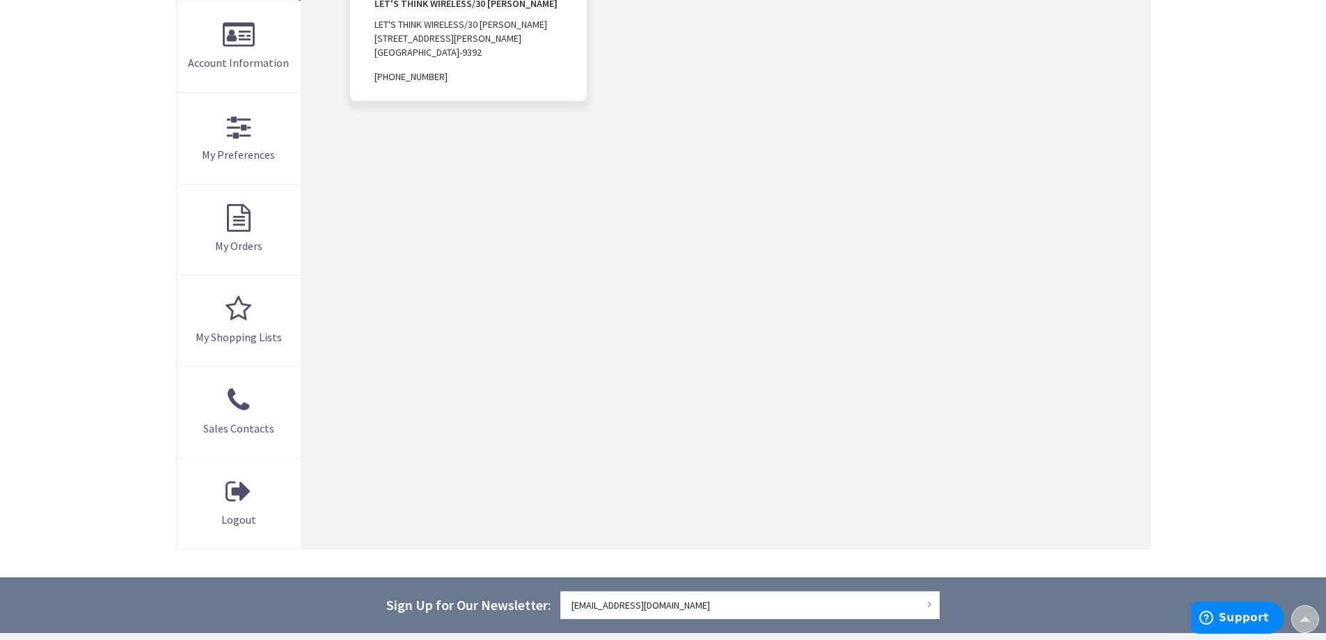
scroll to position [301, 0]
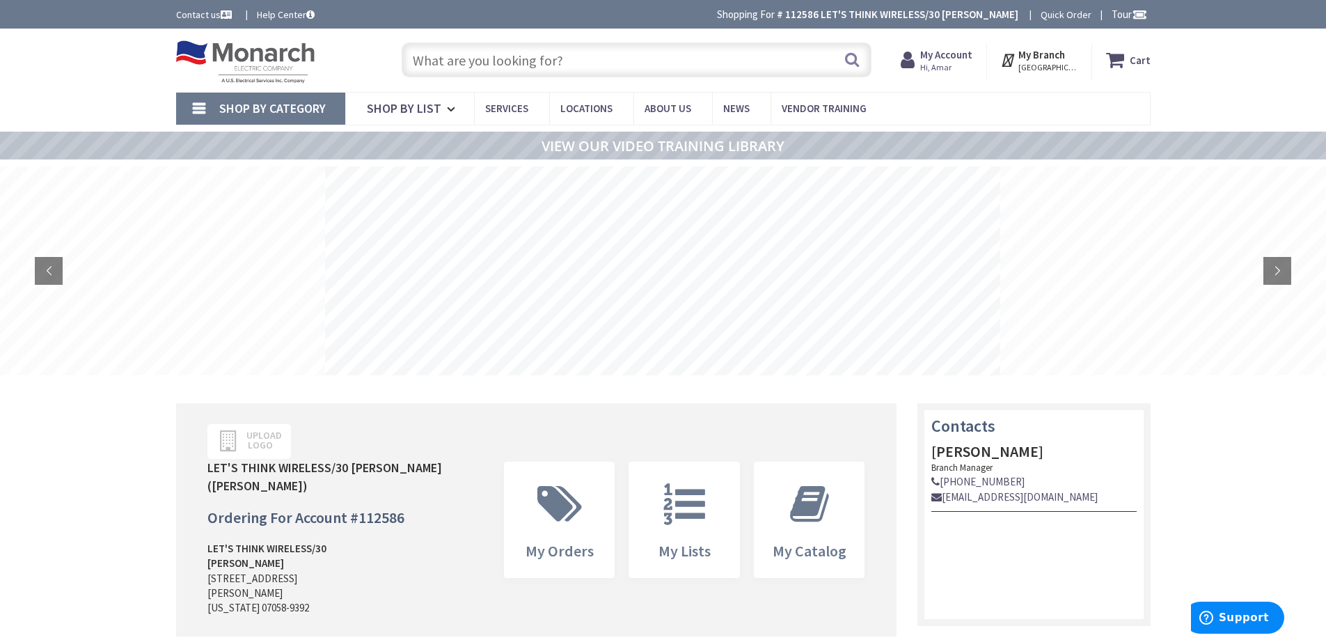
click at [963, 63] on span "Hi, Amar" at bounding box center [947, 67] width 52 height 11
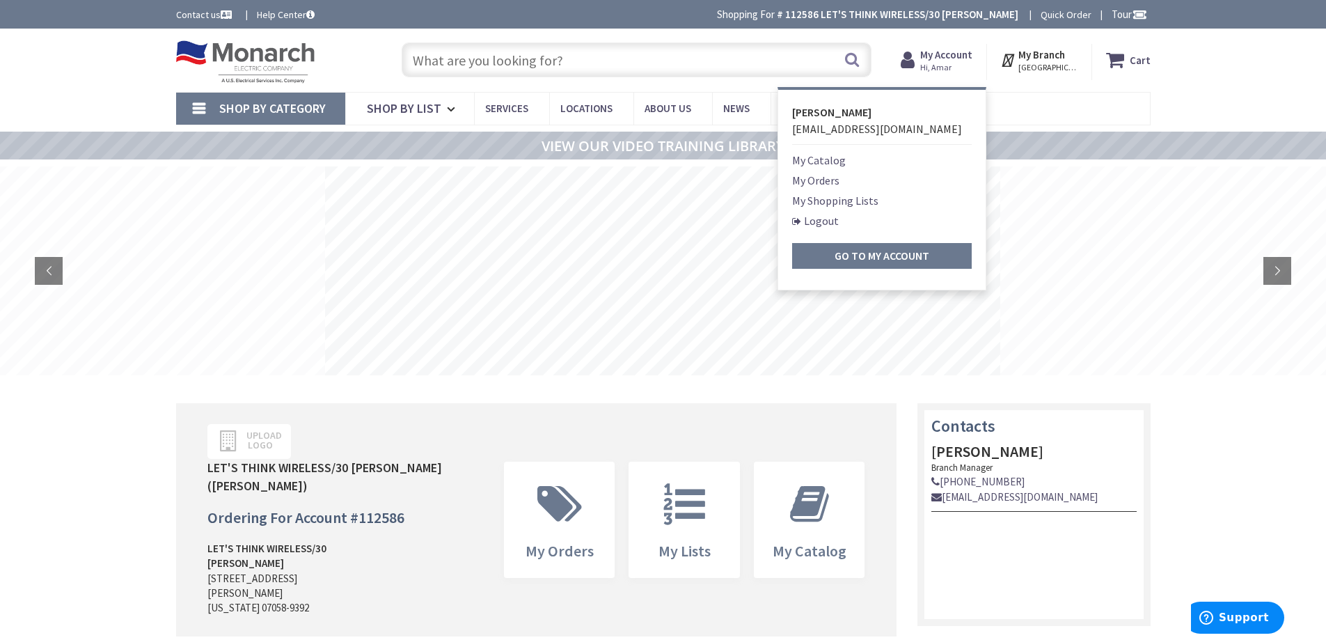
drag, startPoint x: 826, startPoint y: 180, endPoint x: 860, endPoint y: 180, distance: 34.1
click at [826, 180] on link "My Orders" at bounding box center [815, 180] width 47 height 17
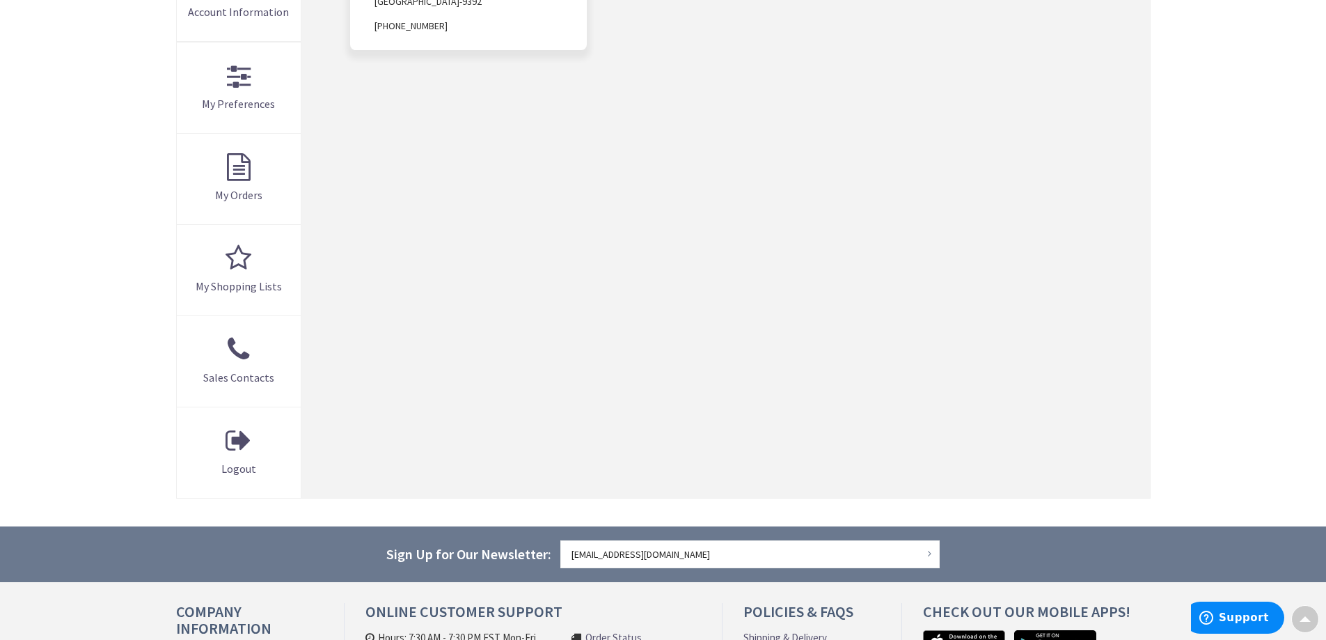
scroll to position [355, 0]
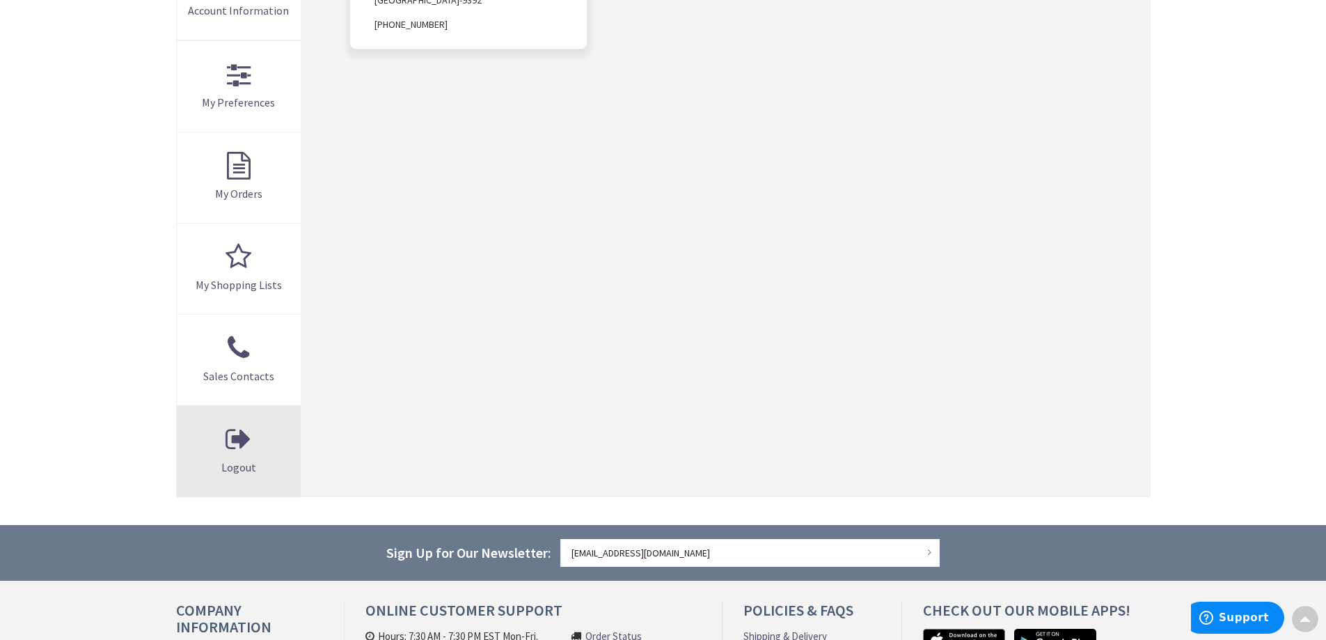
click at [272, 457] on link "Logout" at bounding box center [239, 451] width 125 height 91
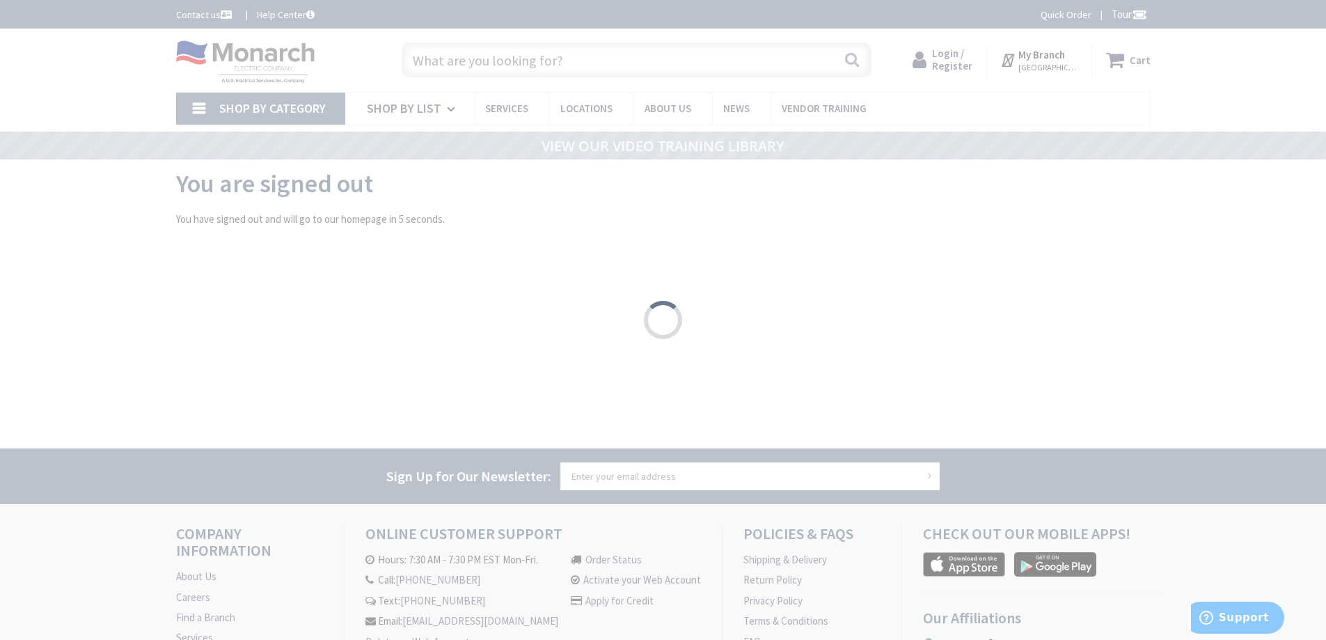
click at [953, 65] on div "Please wait..." at bounding box center [663, 320] width 1326 height 640
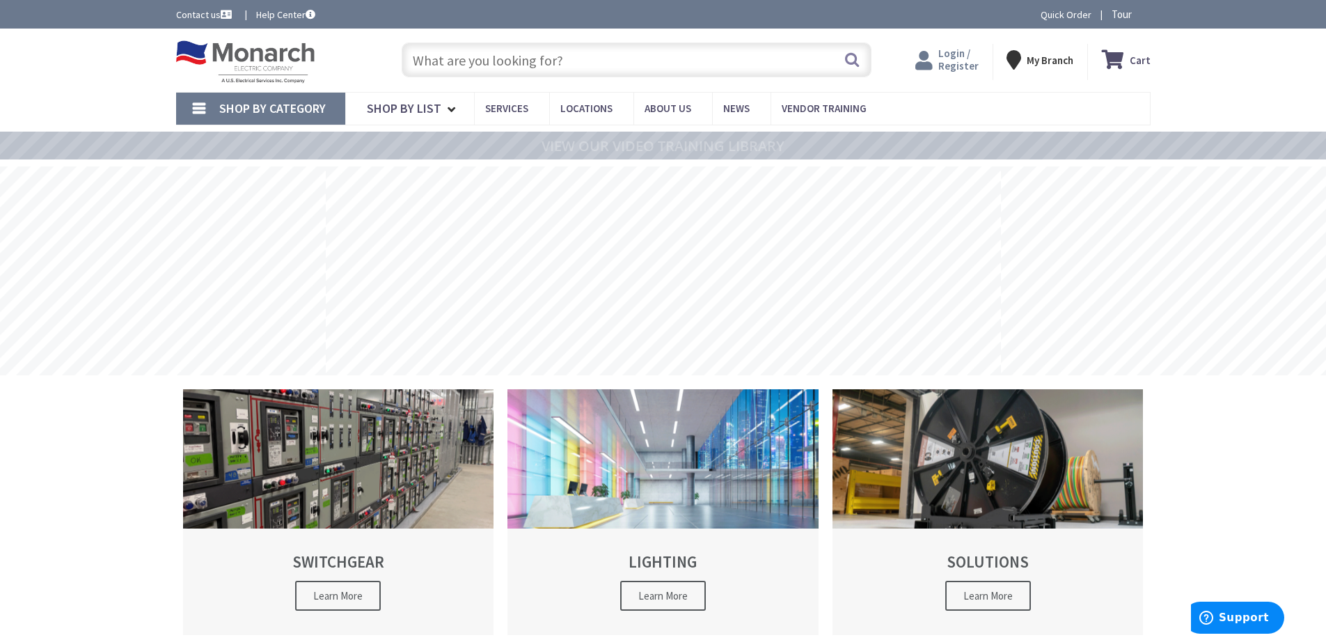
click at [973, 63] on span "Login / Register" at bounding box center [959, 60] width 40 height 26
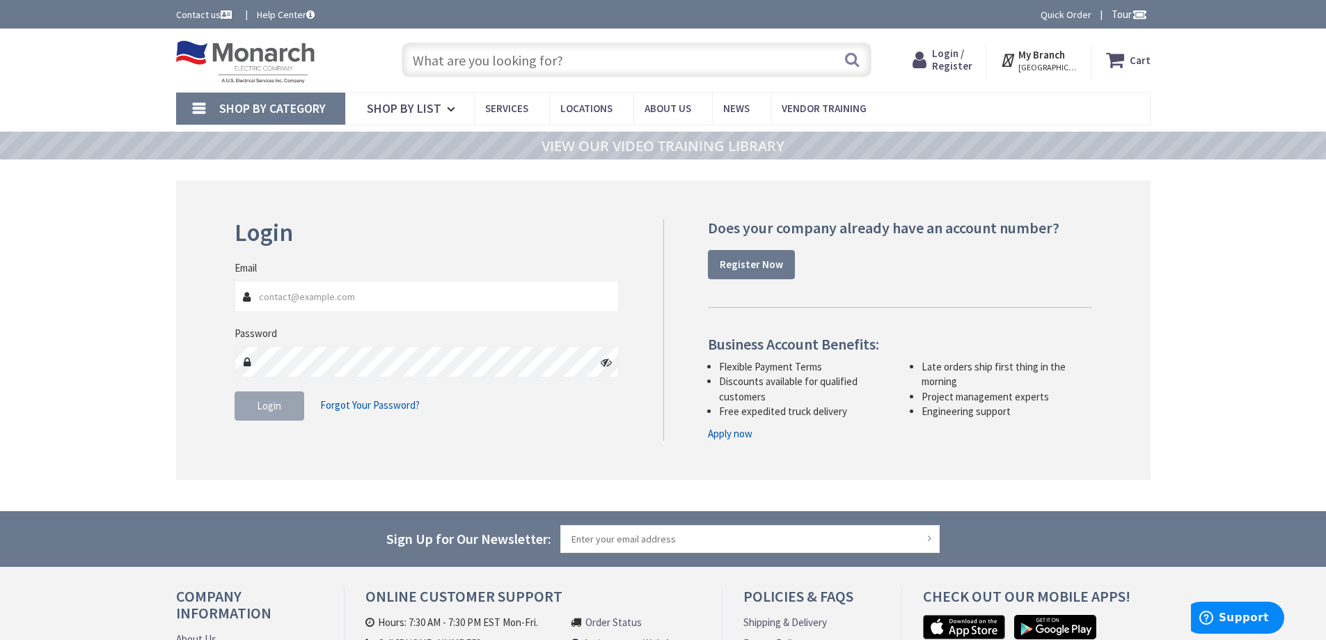
click at [375, 300] on input "Email" at bounding box center [427, 296] width 385 height 31
type input "[EMAIL_ADDRESS][DOMAIN_NAME]"
click at [287, 405] on button "Login" at bounding box center [270, 405] width 70 height 29
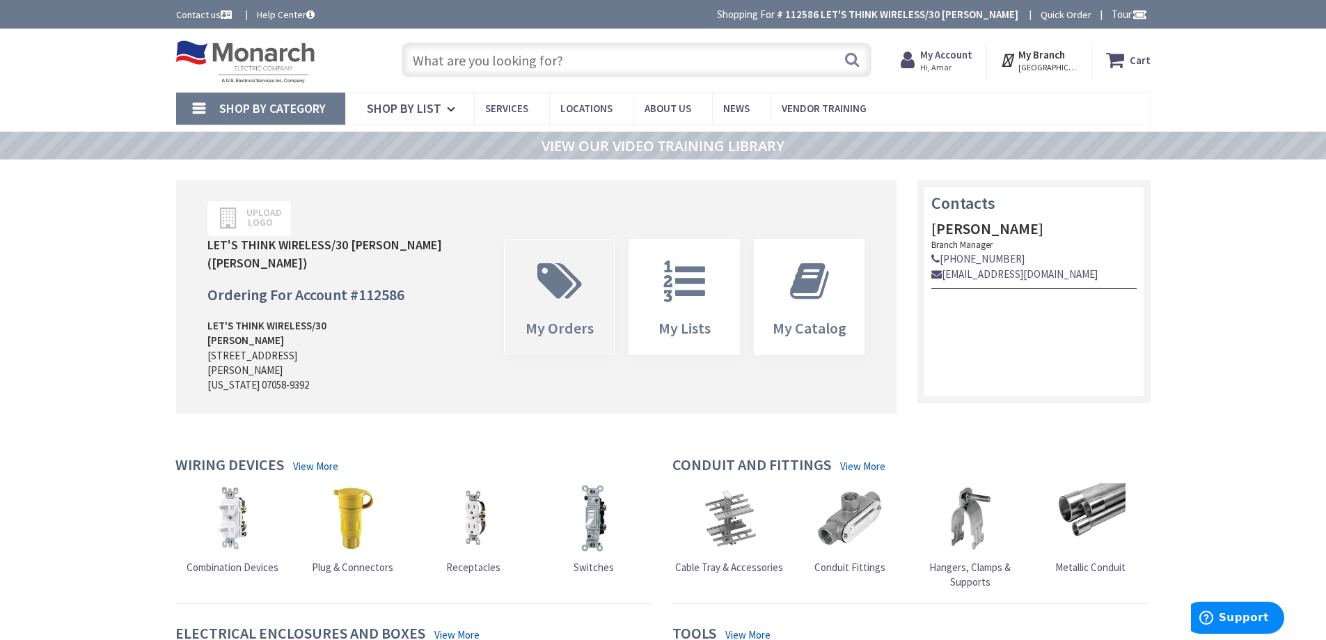
click at [564, 340] on span "My Orders" at bounding box center [560, 297] width 110 height 114
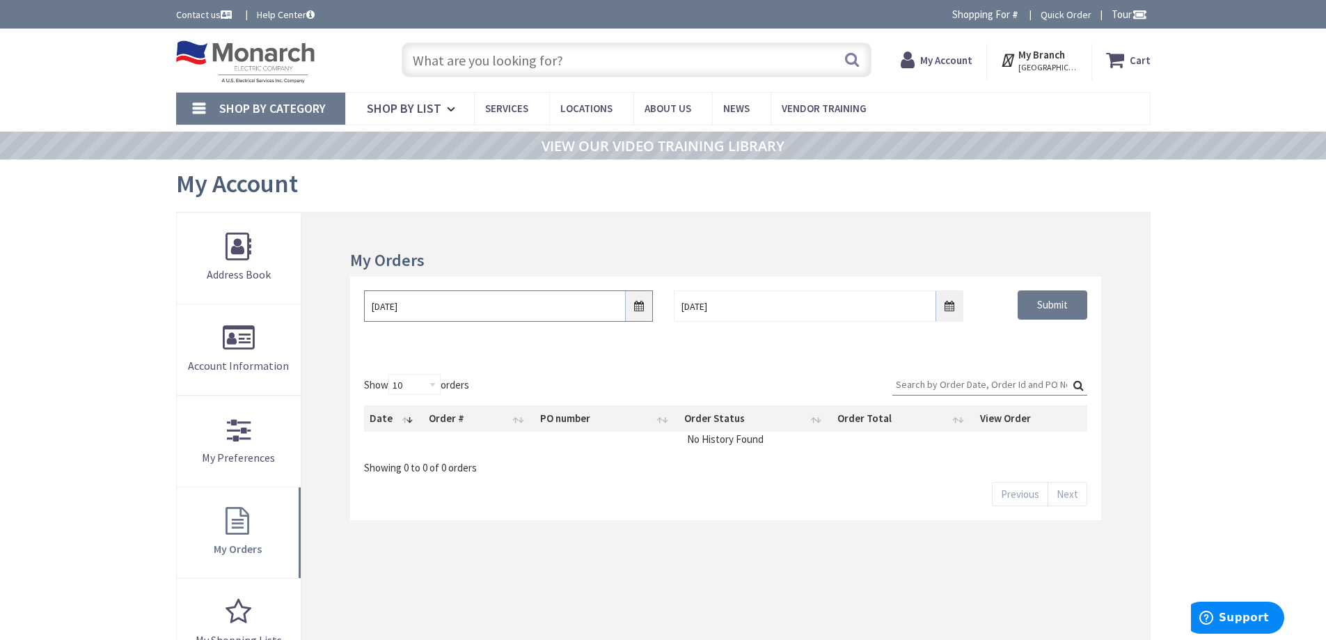
click at [462, 319] on input "9/26/2025" at bounding box center [508, 305] width 289 height 31
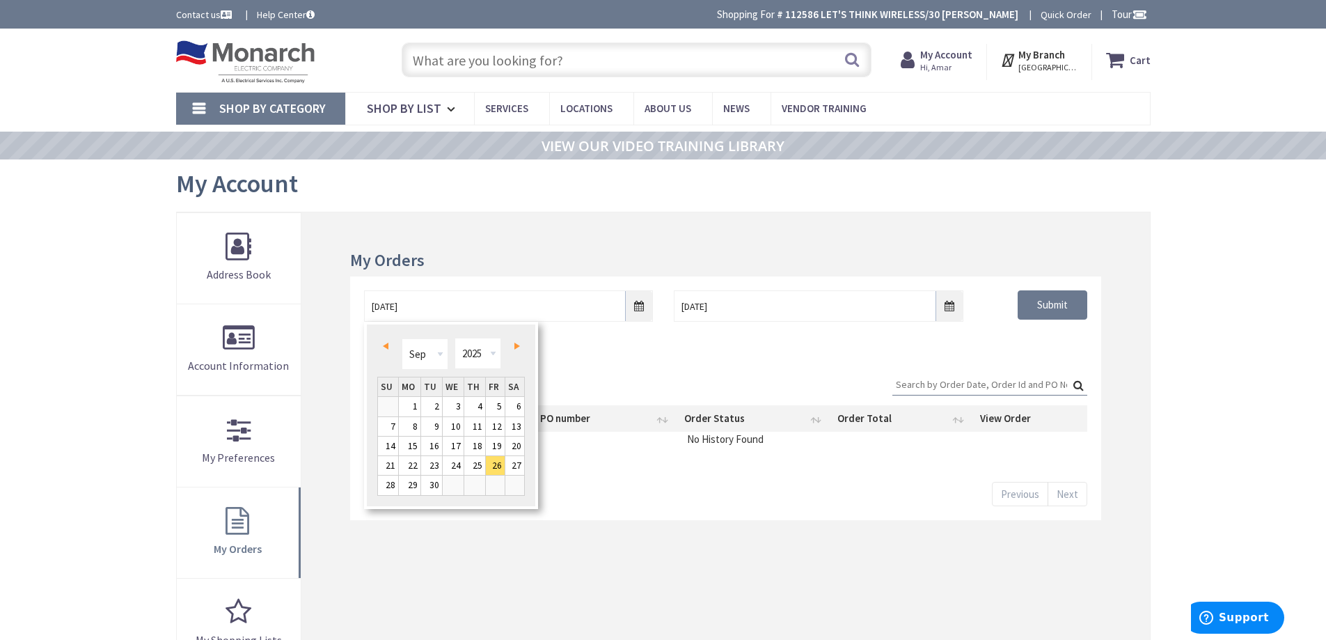
click at [384, 348] on span "Prev" at bounding box center [386, 346] width 6 height 7
click at [386, 347] on span "Prev" at bounding box center [386, 346] width 6 height 7
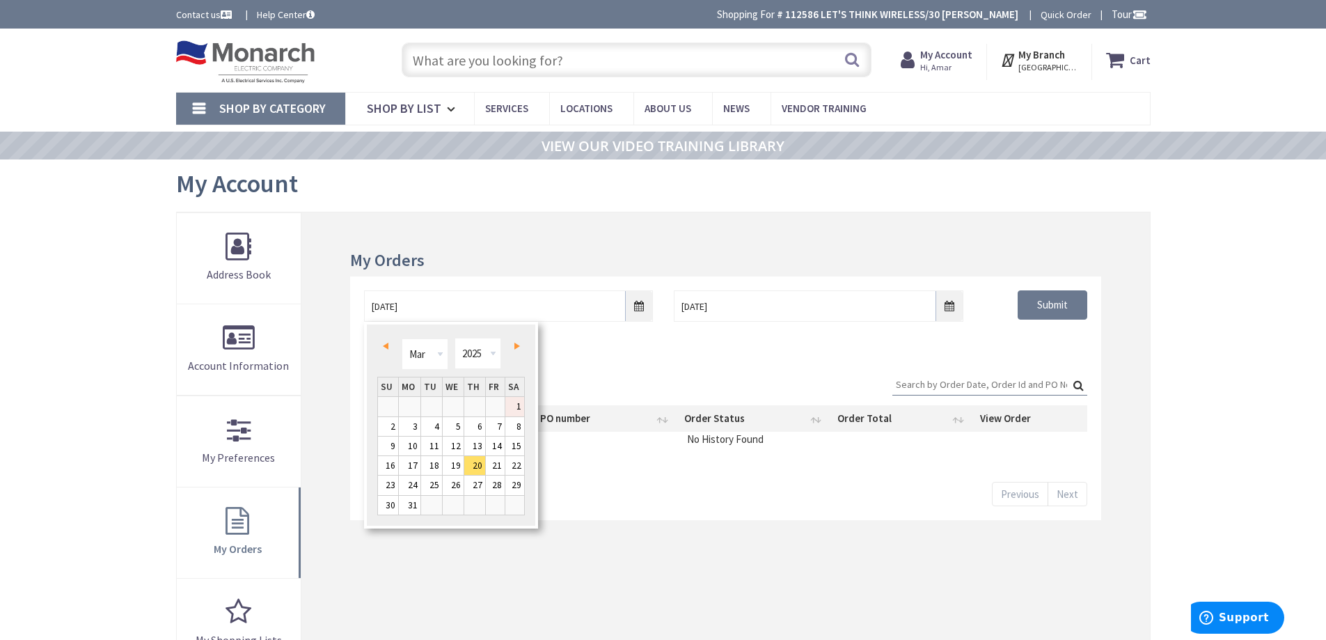
click at [524, 403] on link "1" at bounding box center [515, 406] width 19 height 19
type input "03/01/2025"
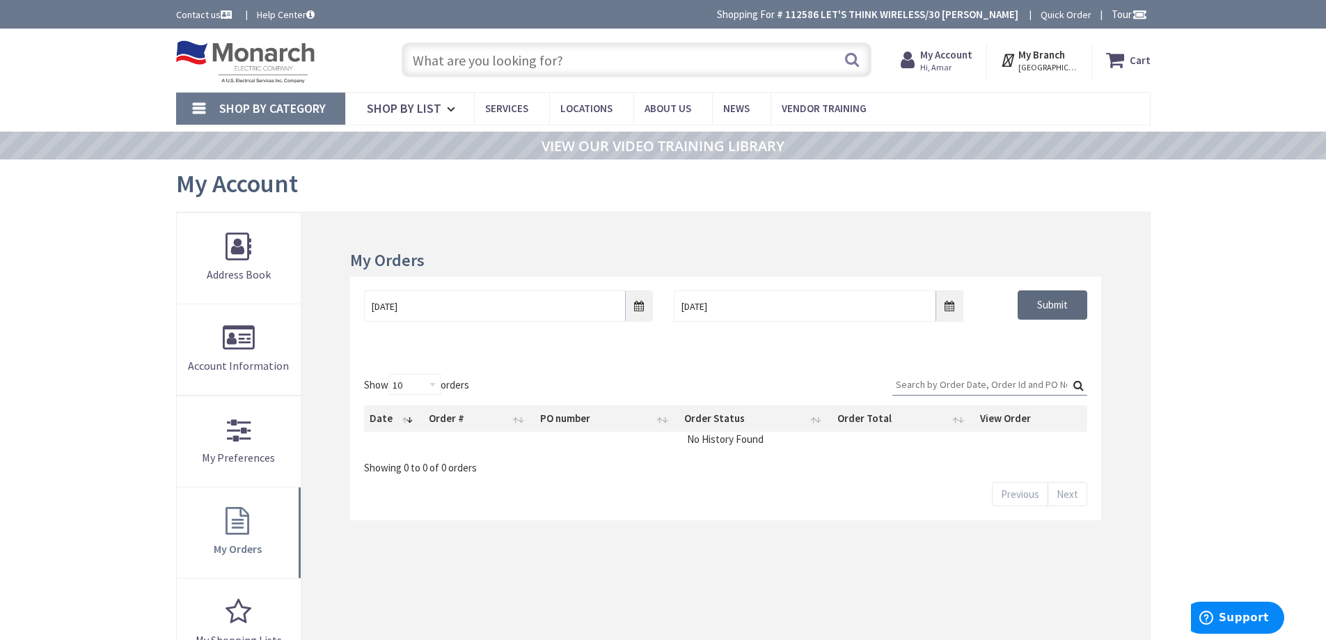
click at [1047, 306] on input "Submit" at bounding box center [1053, 304] width 70 height 29
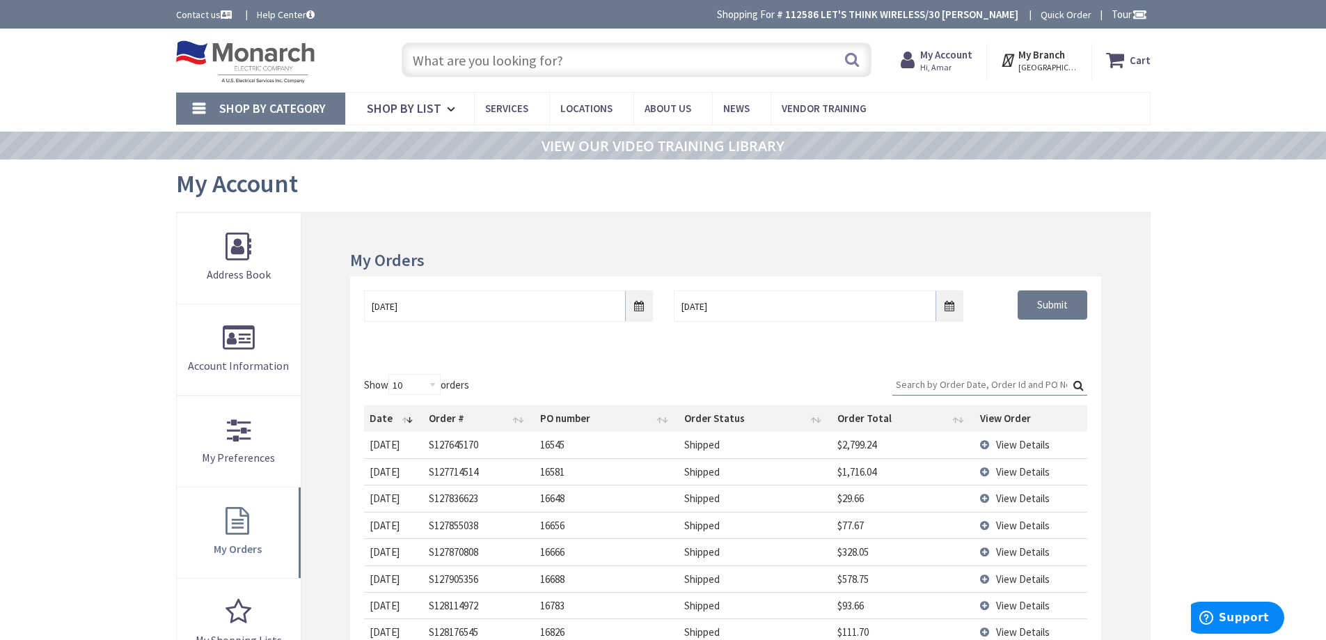
click at [1026, 447] on span "View Details" at bounding box center [1023, 444] width 54 height 13
click at [992, 444] on td "View Details" at bounding box center [1031, 445] width 113 height 26
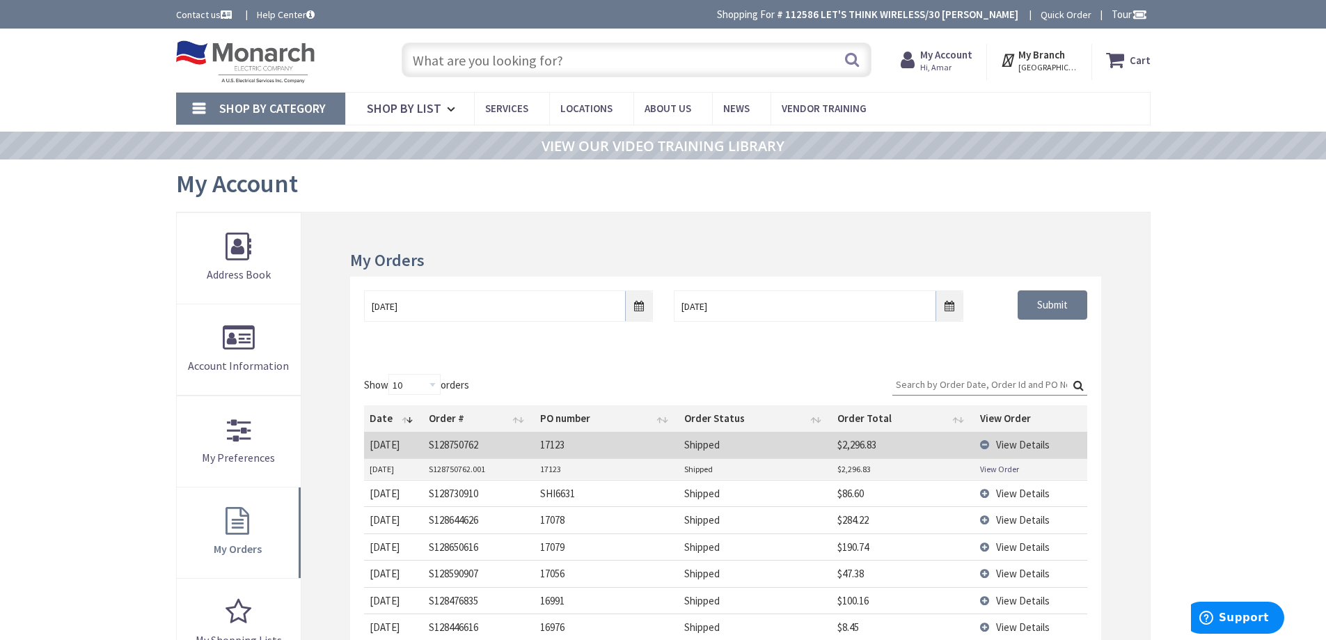
click at [1004, 466] on link "View Order" at bounding box center [999, 469] width 39 height 12
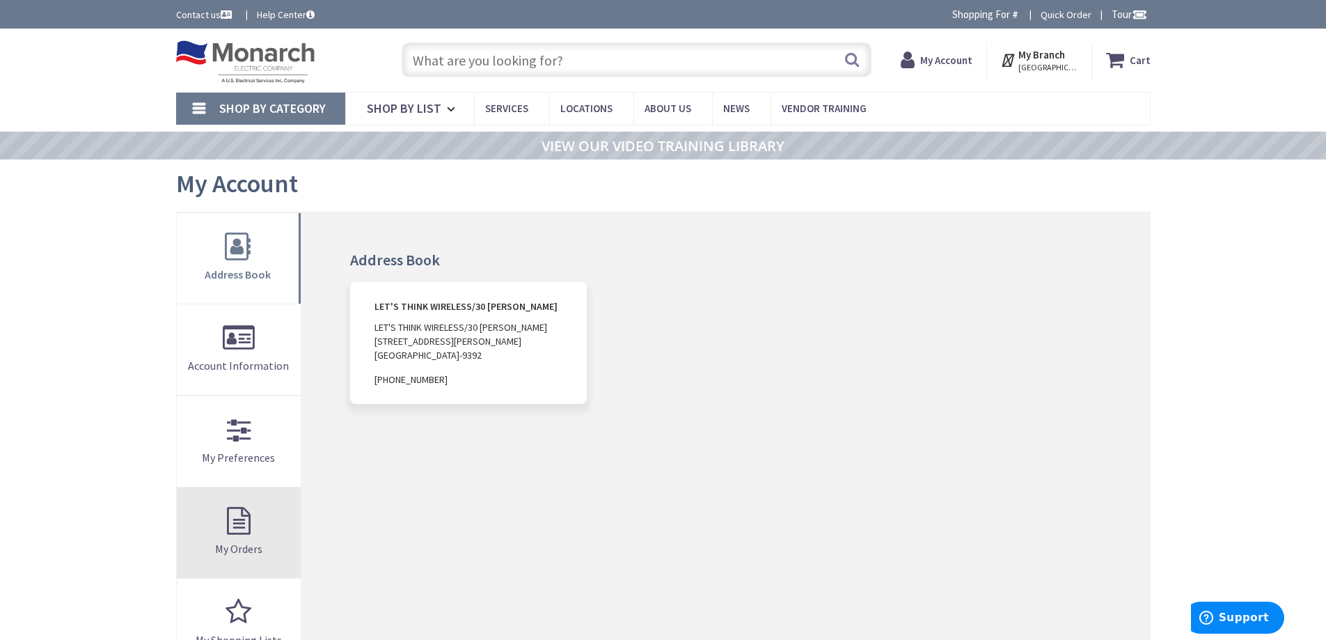
click at [231, 525] on link "My Orders" at bounding box center [239, 532] width 125 height 91
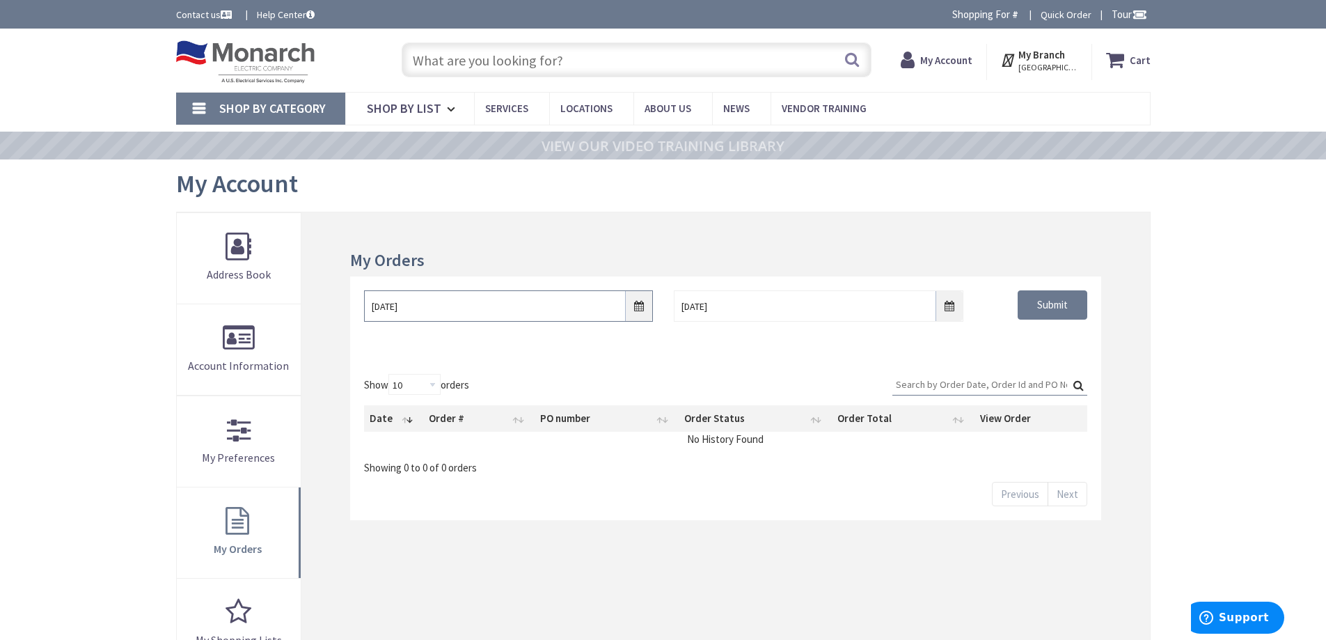
click at [460, 315] on input "9/26/2025" at bounding box center [508, 305] width 289 height 31
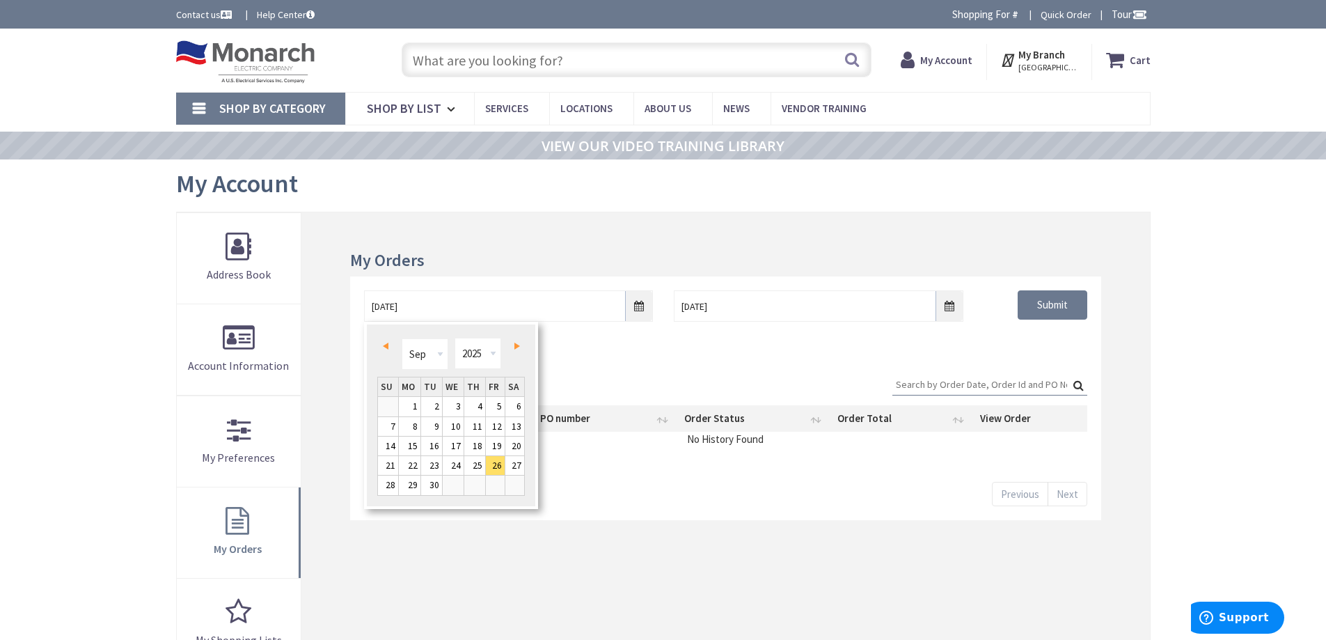
click at [388, 346] on link "Prev" at bounding box center [388, 345] width 19 height 19
click at [388, 346] on span "Prev" at bounding box center [386, 346] width 6 height 7
click at [493, 402] on link "2" at bounding box center [495, 406] width 19 height 19
type input "05/02/2025"
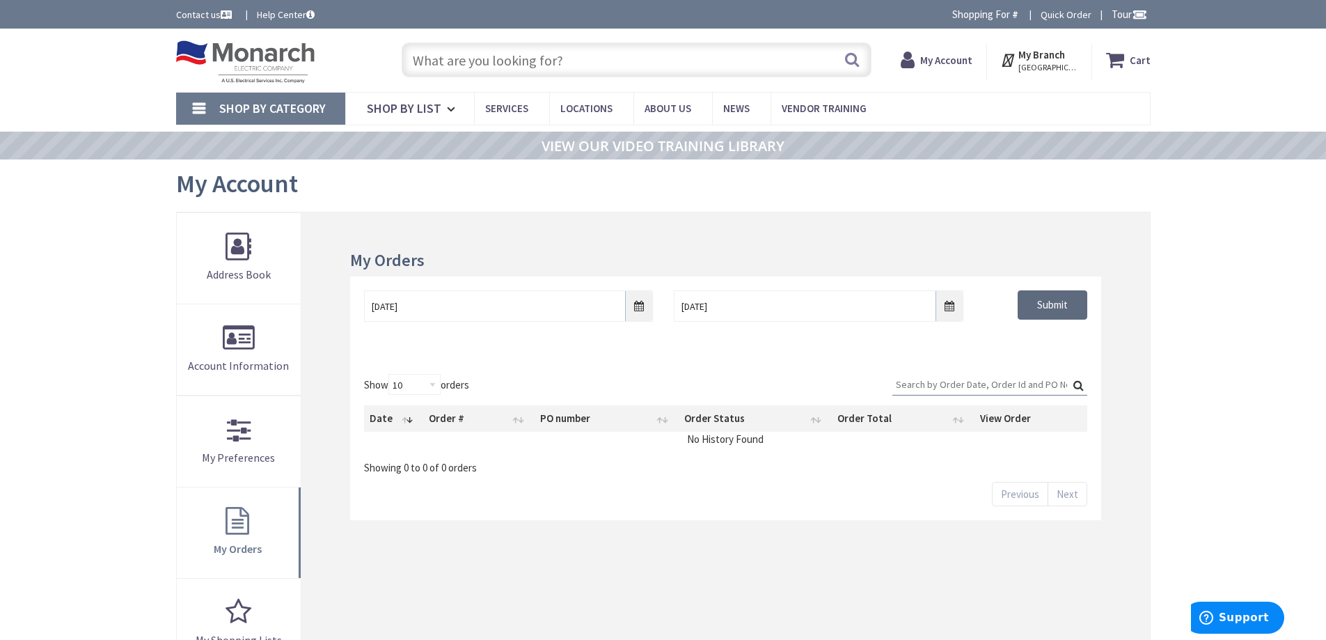
click at [1067, 306] on input "Submit" at bounding box center [1053, 304] width 70 height 29
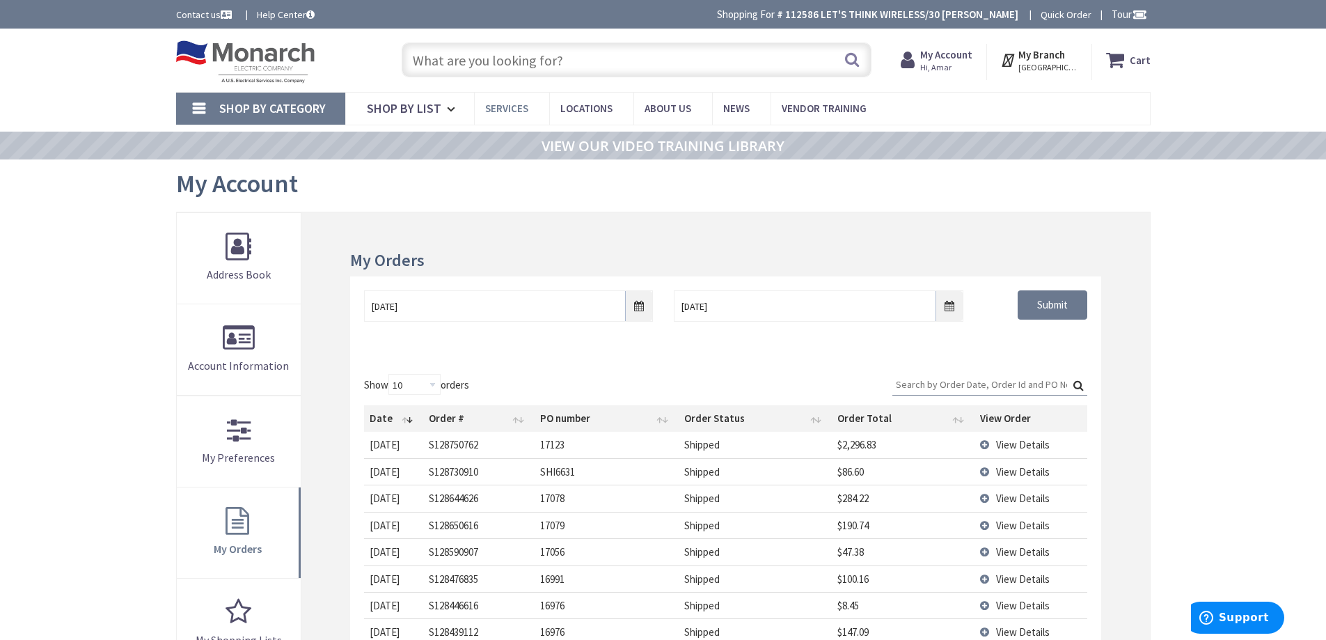
click at [534, 112] on link "Services" at bounding box center [511, 108] width 75 height 31
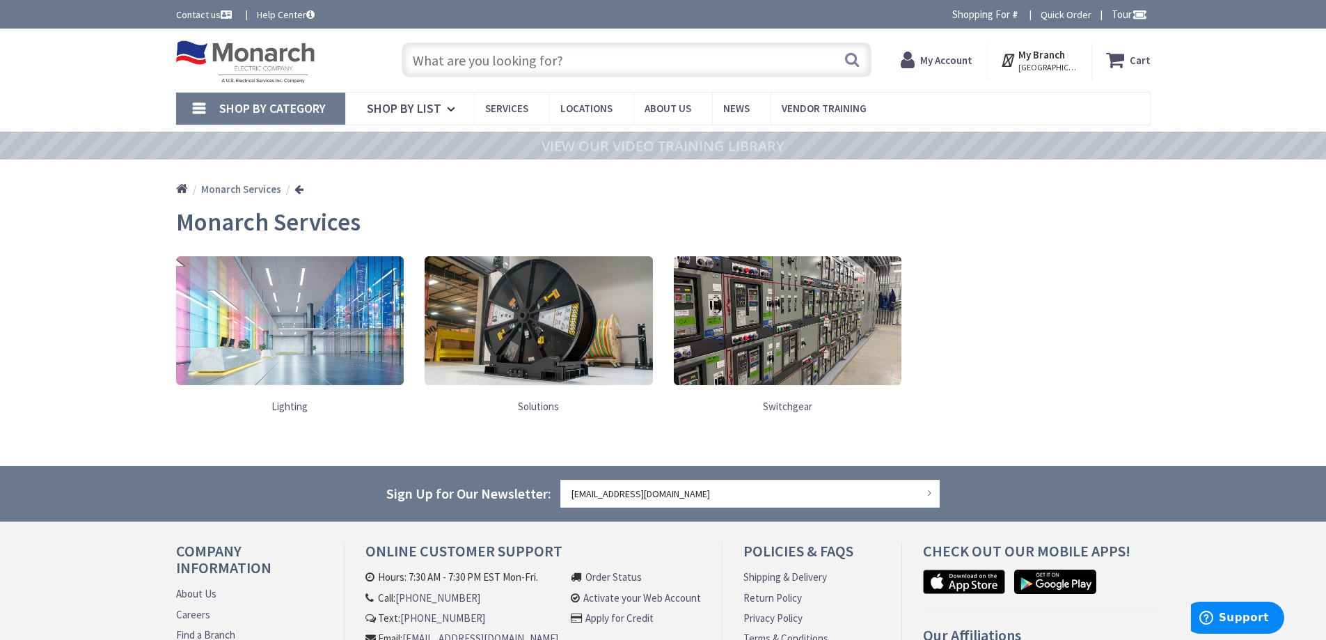
click at [1146, 108] on nav "Shop By Category Conduit and Fittings Cable Tray & Accessories Cable Trays Cabl…" at bounding box center [663, 108] width 975 height 33
click at [949, 71] on span "Hi, Amar" at bounding box center [947, 67] width 52 height 11
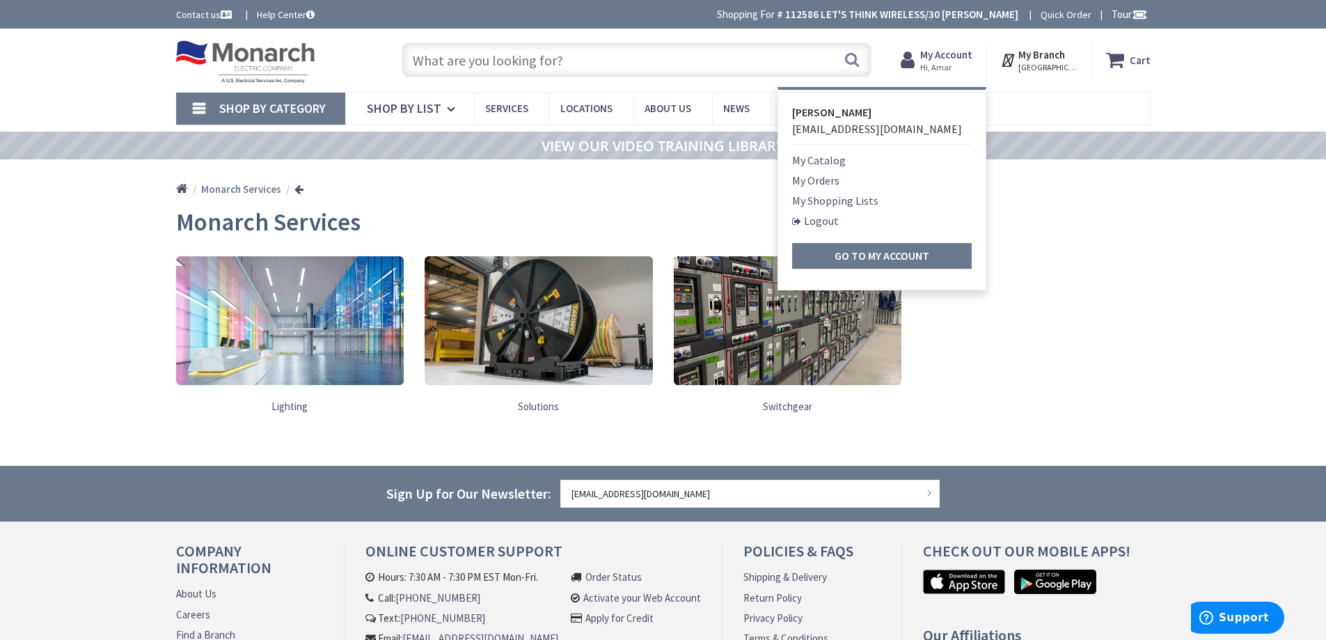
click at [1071, 97] on nav "Shop By Category Conduit and Fittings Cable Tray & Accessories Cable Trays Cabl…" at bounding box center [663, 108] width 975 height 33
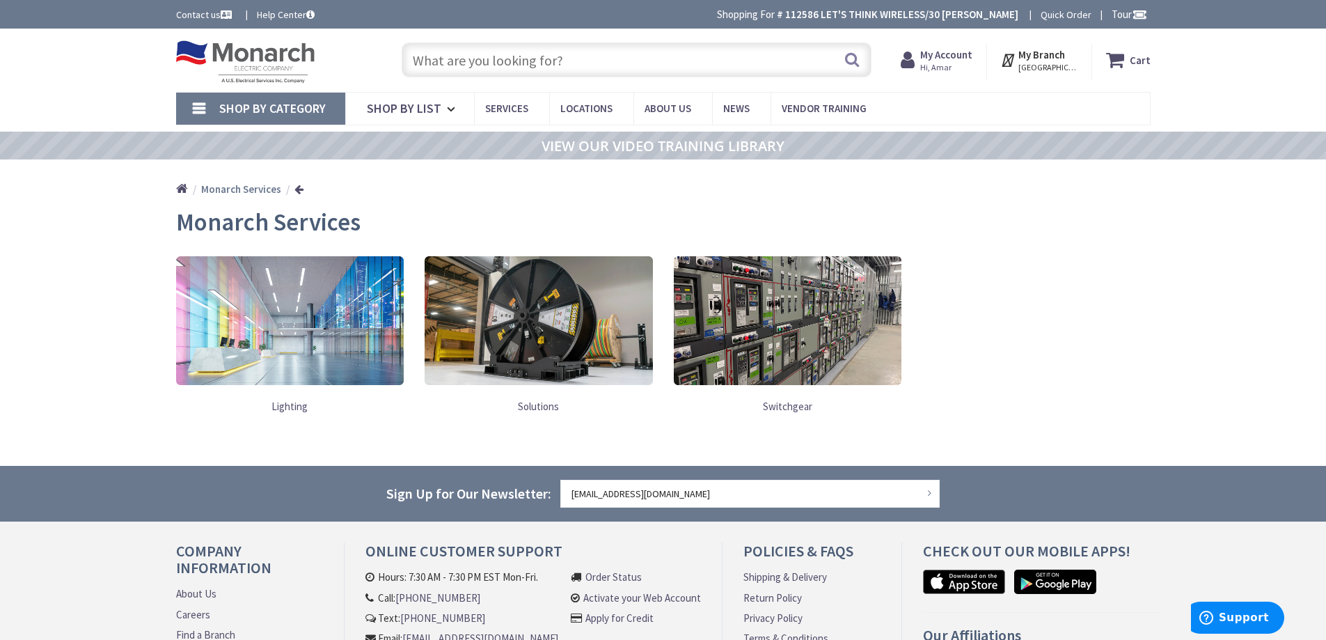
click at [190, 107] on link "Shop By Category" at bounding box center [260, 109] width 169 height 32
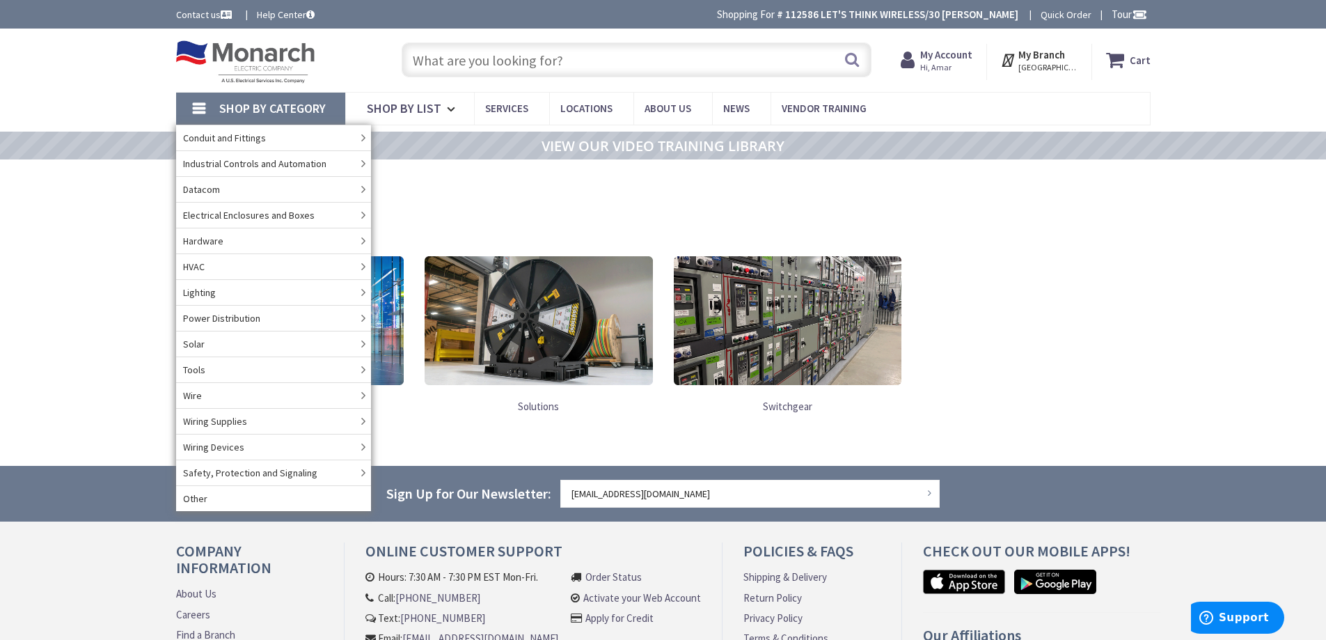
click at [1034, 119] on nav "Shop By Category Conduit and Fittings Cable Tray & Accessories Cable Trays Cabl…" at bounding box center [663, 108] width 975 height 33
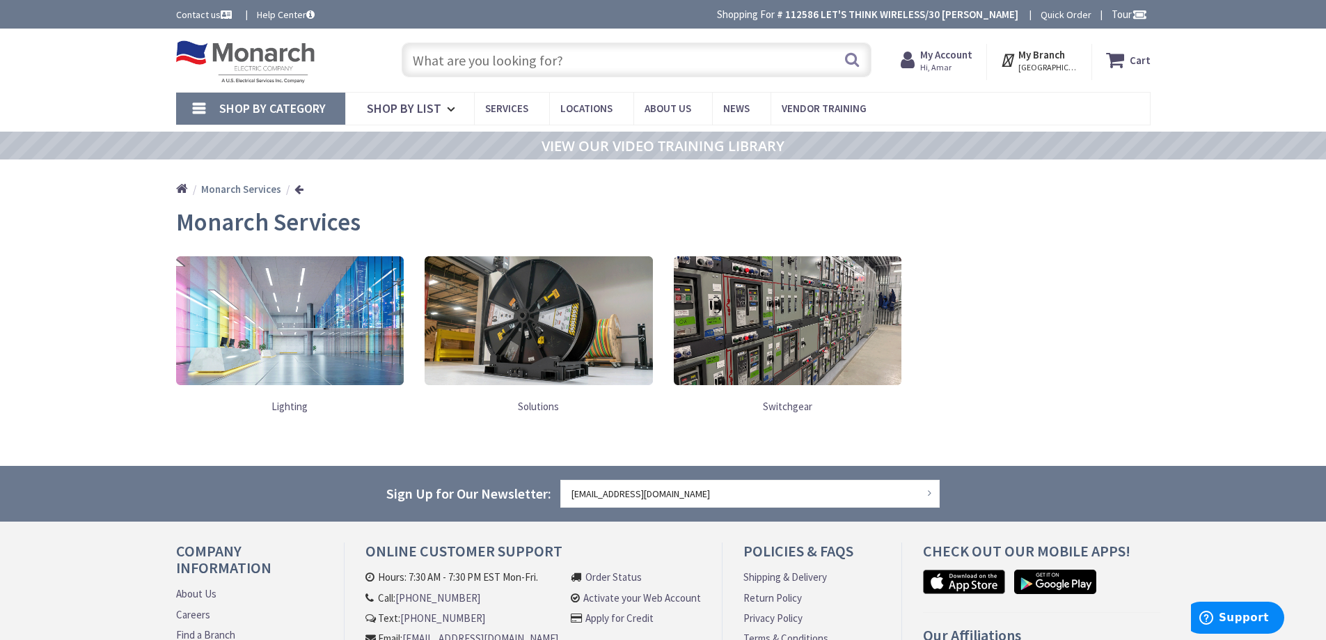
click at [1116, 16] on span "Tour" at bounding box center [1130, 14] width 36 height 13
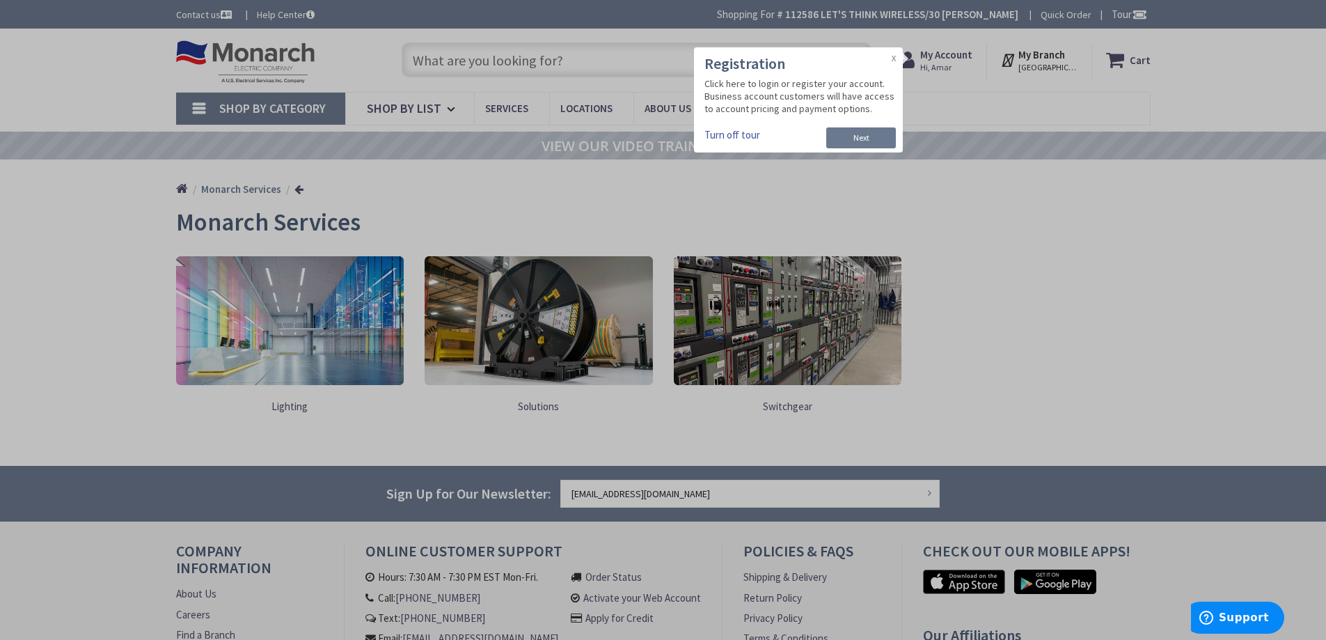
click at [1113, 138] on div at bounding box center [663, 320] width 1326 height 640
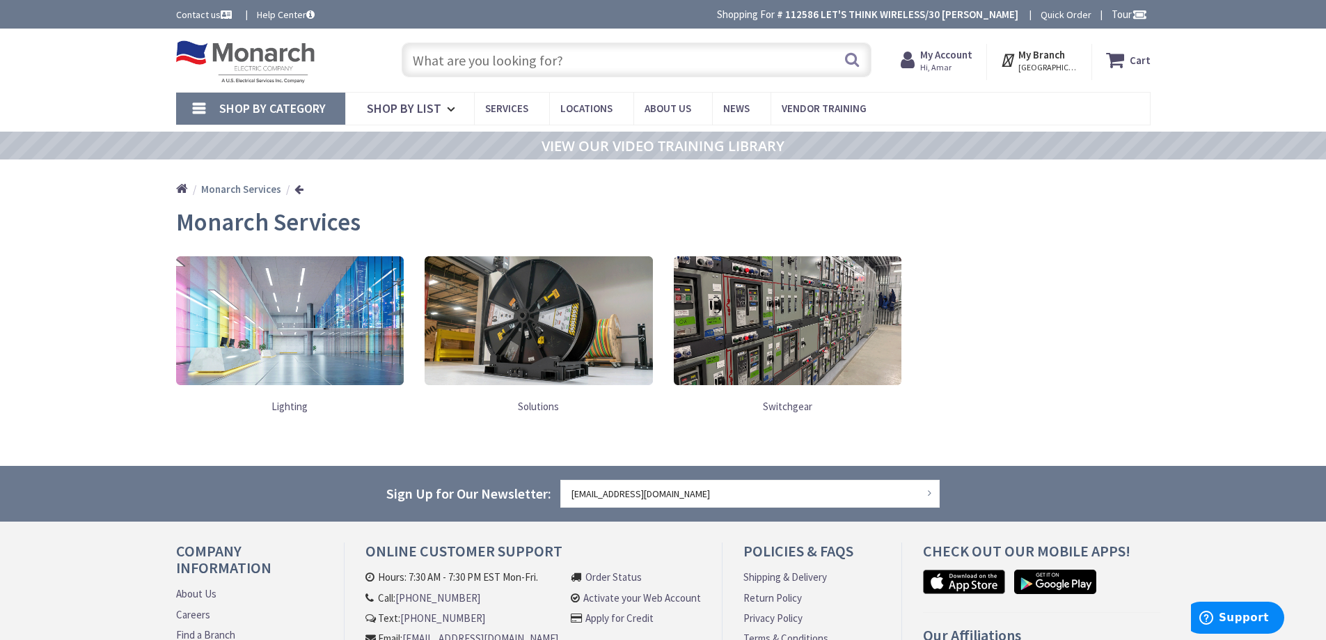
click at [1118, 15] on span "Tour" at bounding box center [1130, 14] width 36 height 13
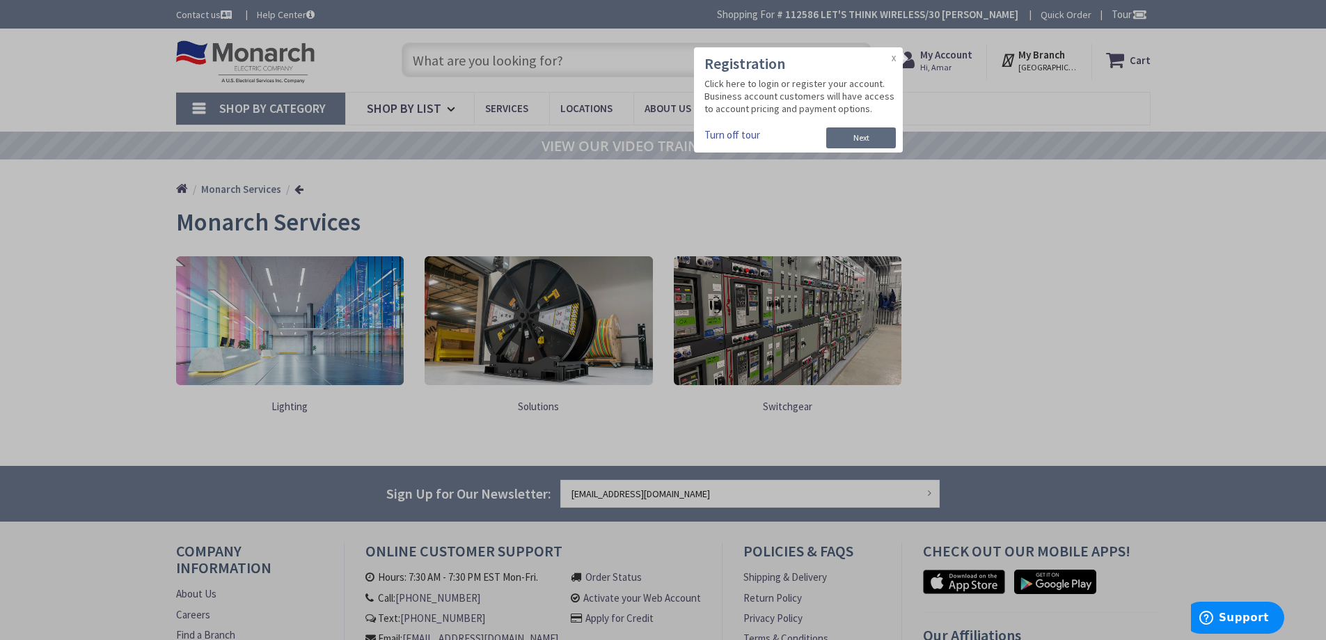
click at [876, 139] on link "Next" at bounding box center [862, 137] width 70 height 21
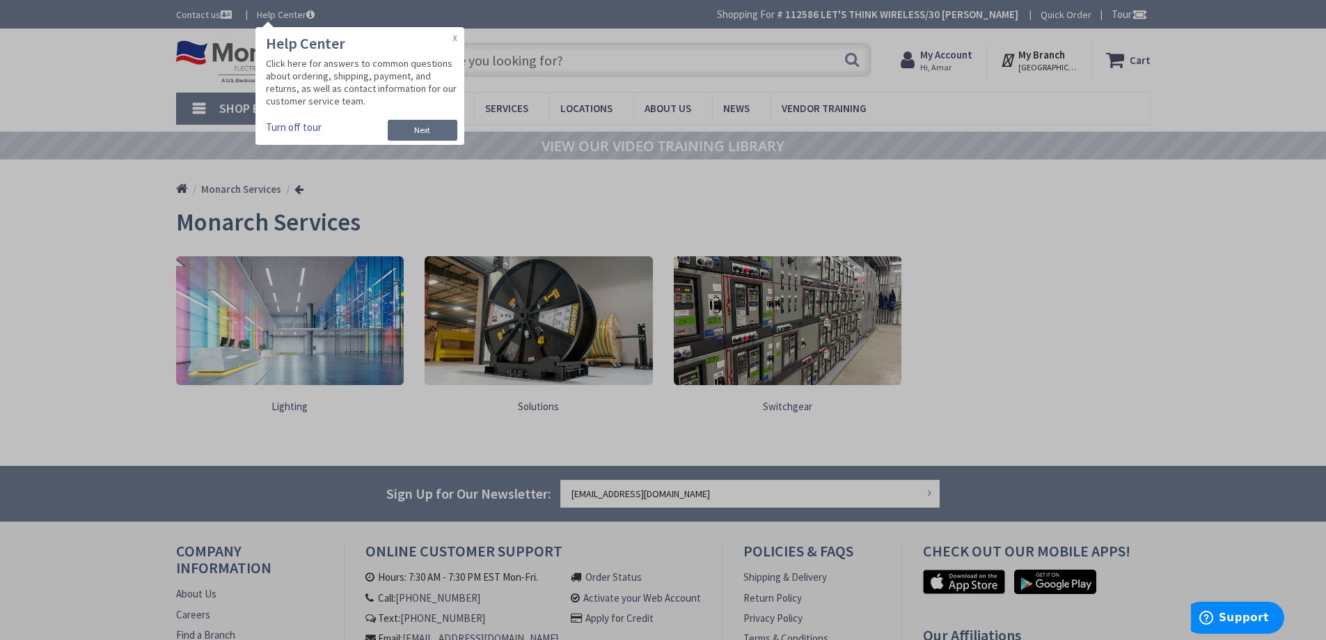
click at [426, 132] on link "Next" at bounding box center [423, 130] width 70 height 21
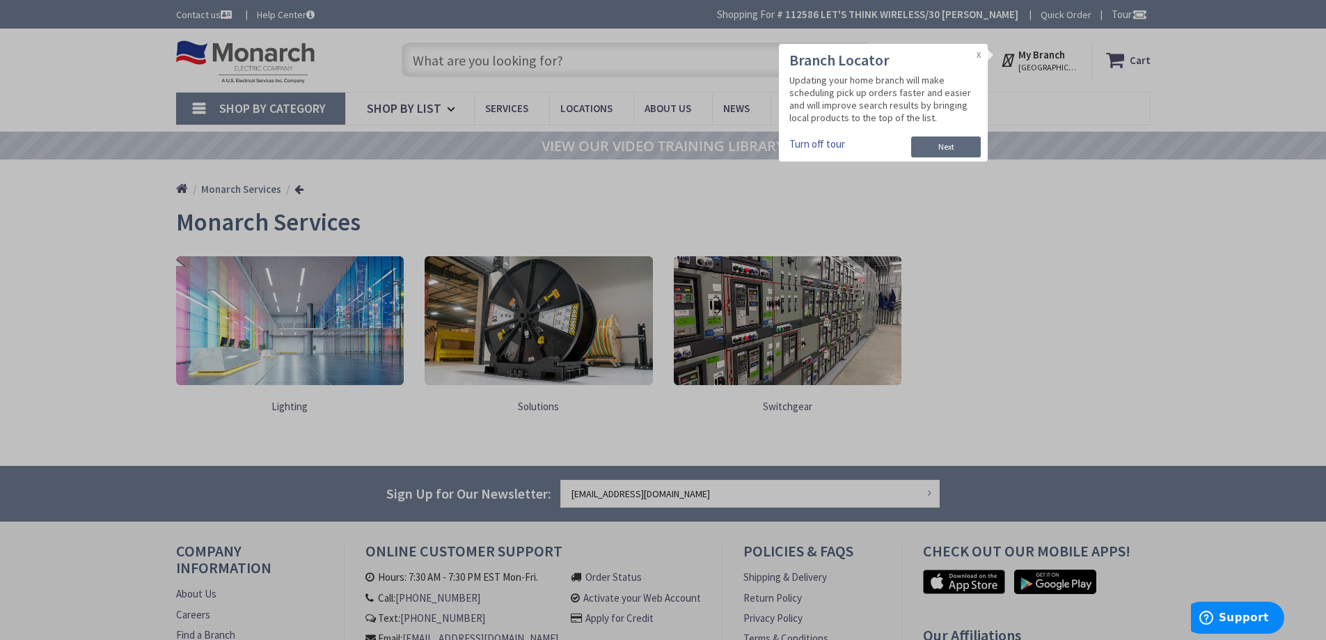
click at [945, 139] on link "Next" at bounding box center [946, 146] width 70 height 21
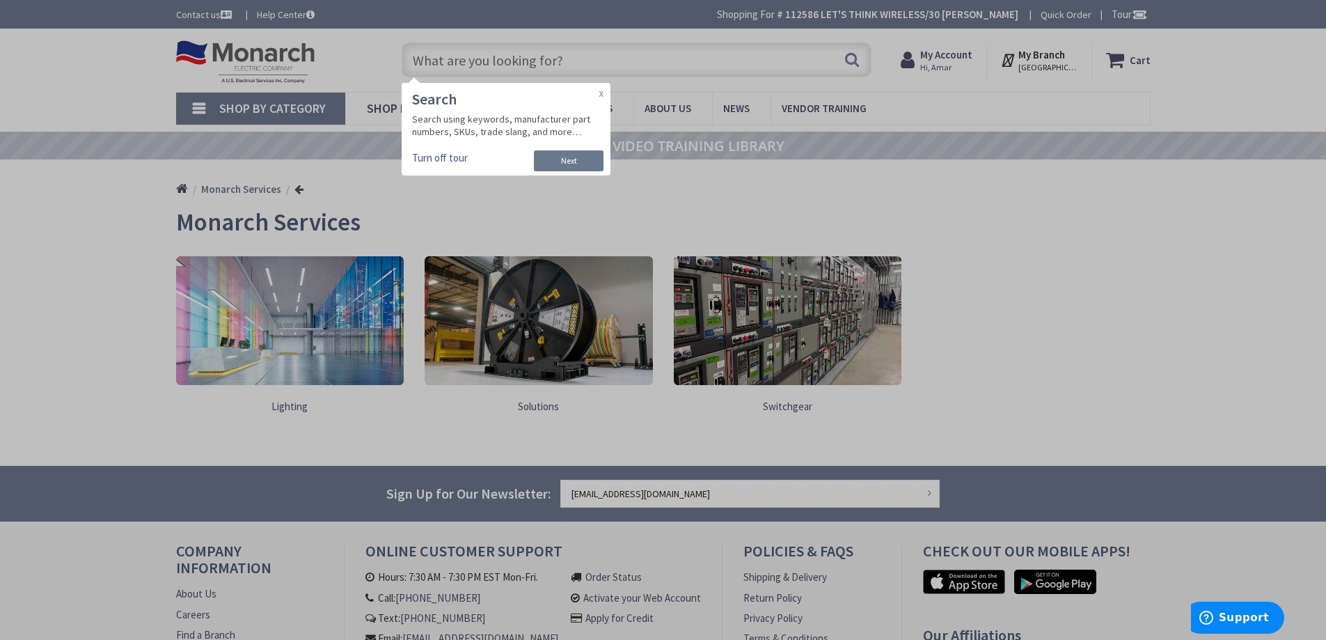
click at [595, 97] on h3 "Search" at bounding box center [507, 99] width 191 height 19
click at [599, 91] on div "Search Search using keywords, manufacturer part numbers, SKUs, trade slang, and…" at bounding box center [506, 129] width 209 height 93
click at [1037, 161] on div at bounding box center [663, 320] width 1326 height 640
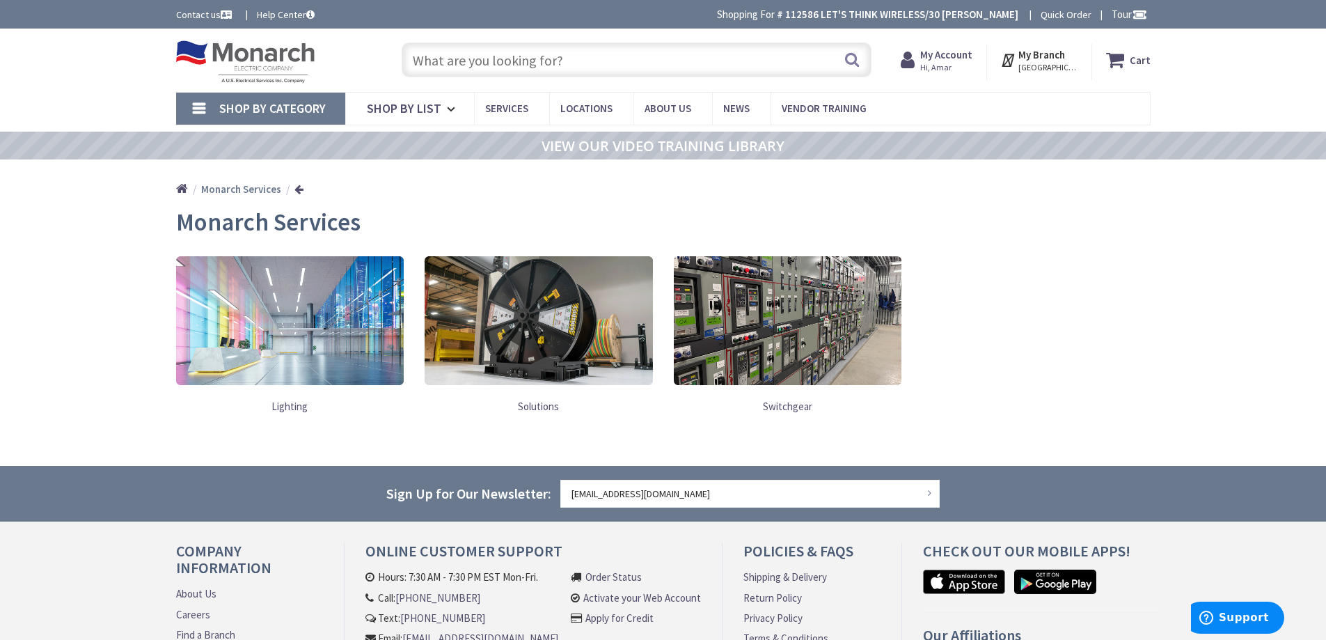
click at [944, 66] on span "Hi, Amar" at bounding box center [947, 67] width 52 height 11
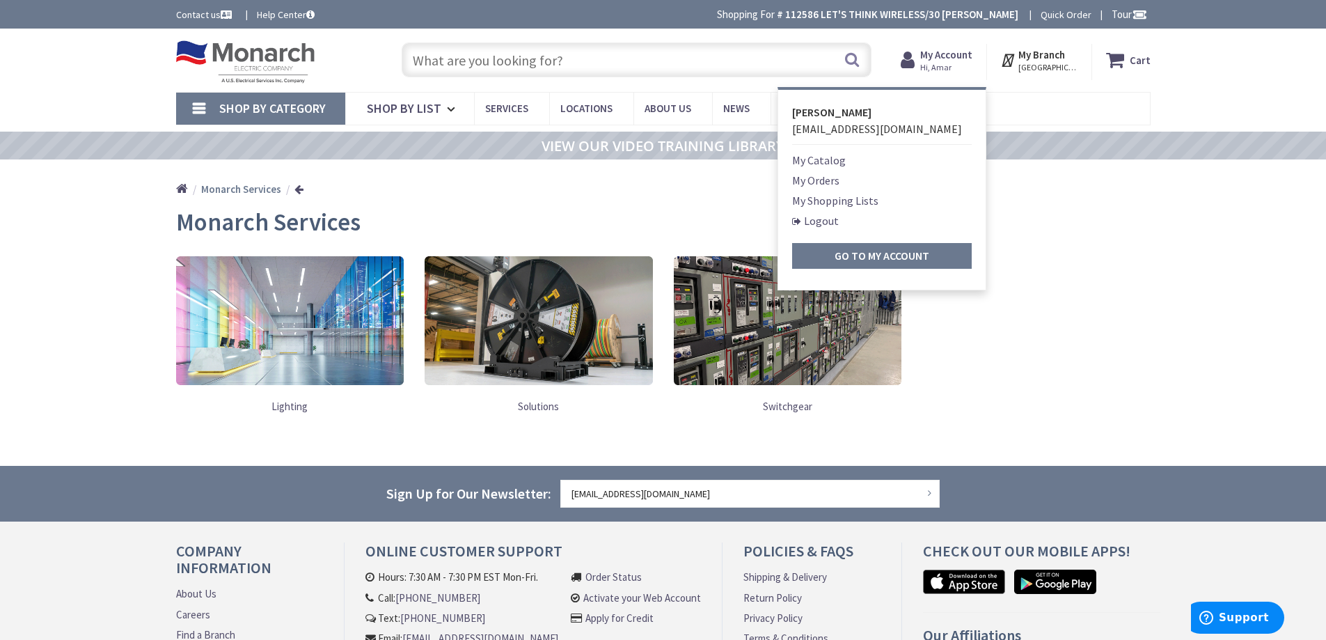
click at [838, 159] on link "My Catalog" at bounding box center [819, 160] width 54 height 17
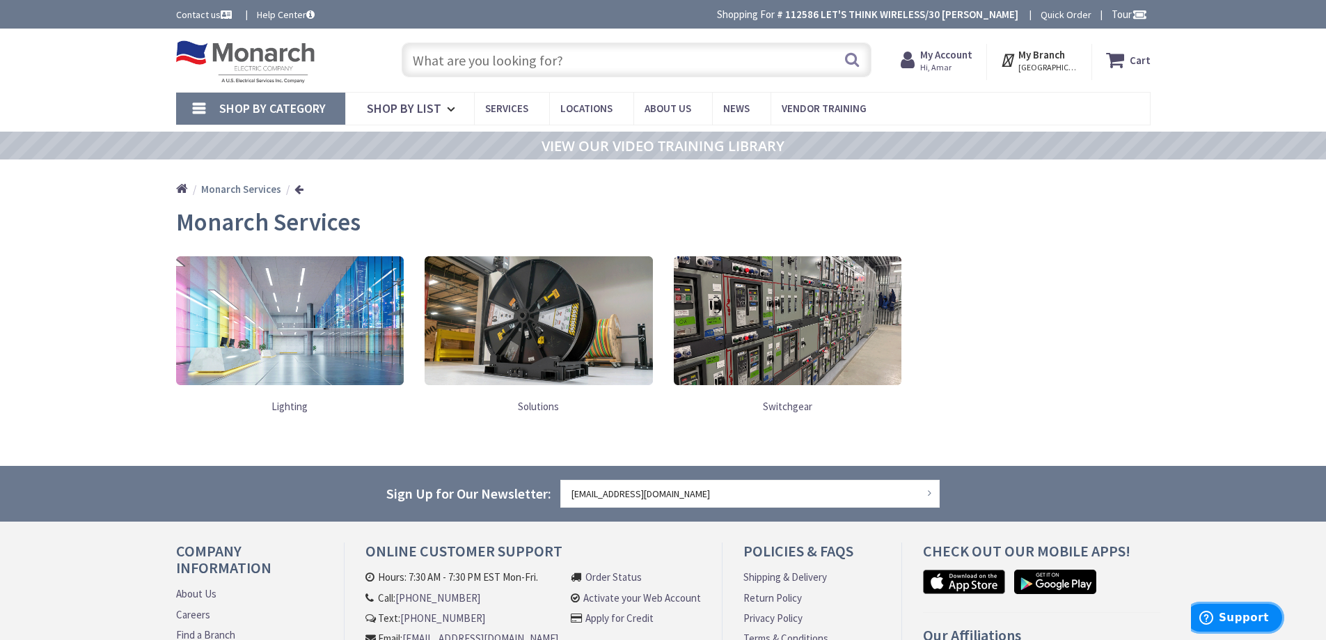
click at [1243, 613] on span "Support" at bounding box center [1244, 617] width 50 height 13
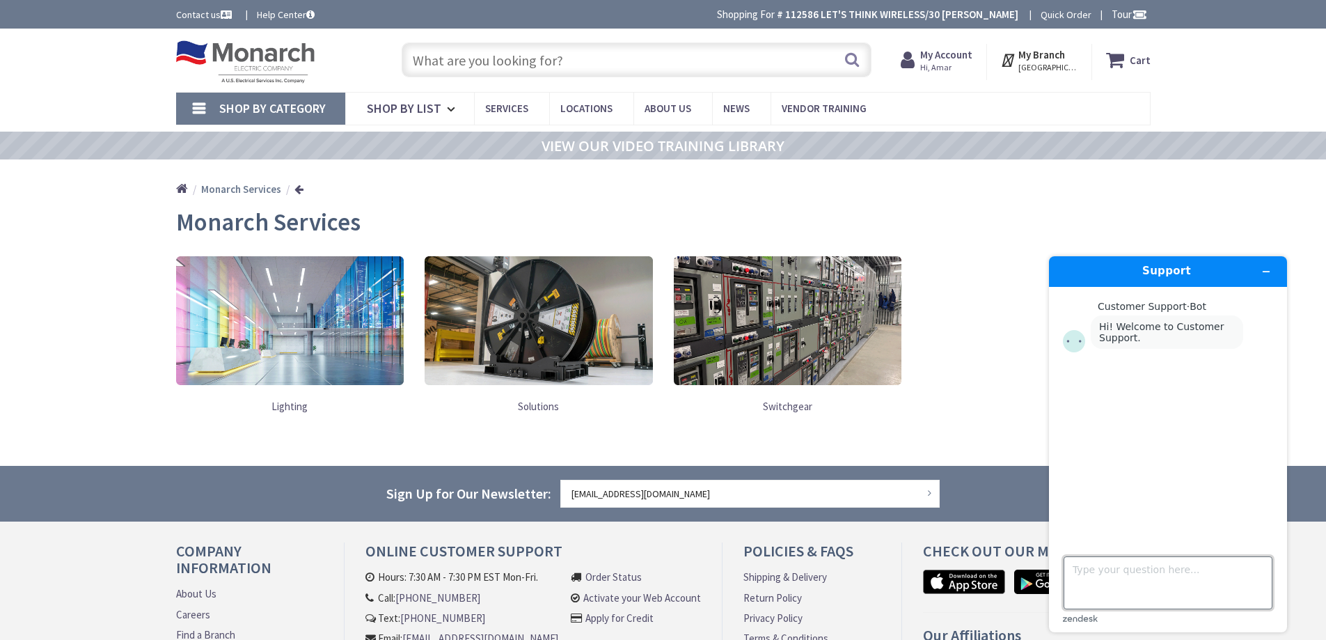
click at [1145, 567] on textarea "Type your question here..." at bounding box center [1168, 582] width 209 height 53
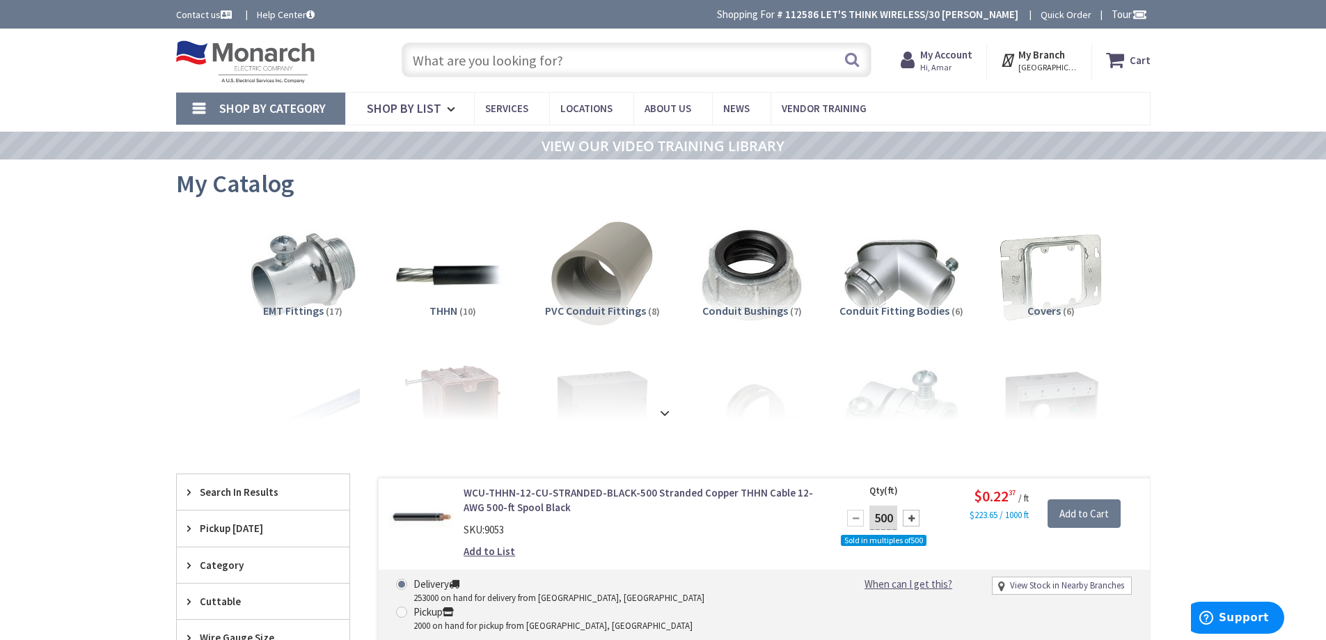
click at [919, 59] on icon at bounding box center [910, 59] width 19 height 25
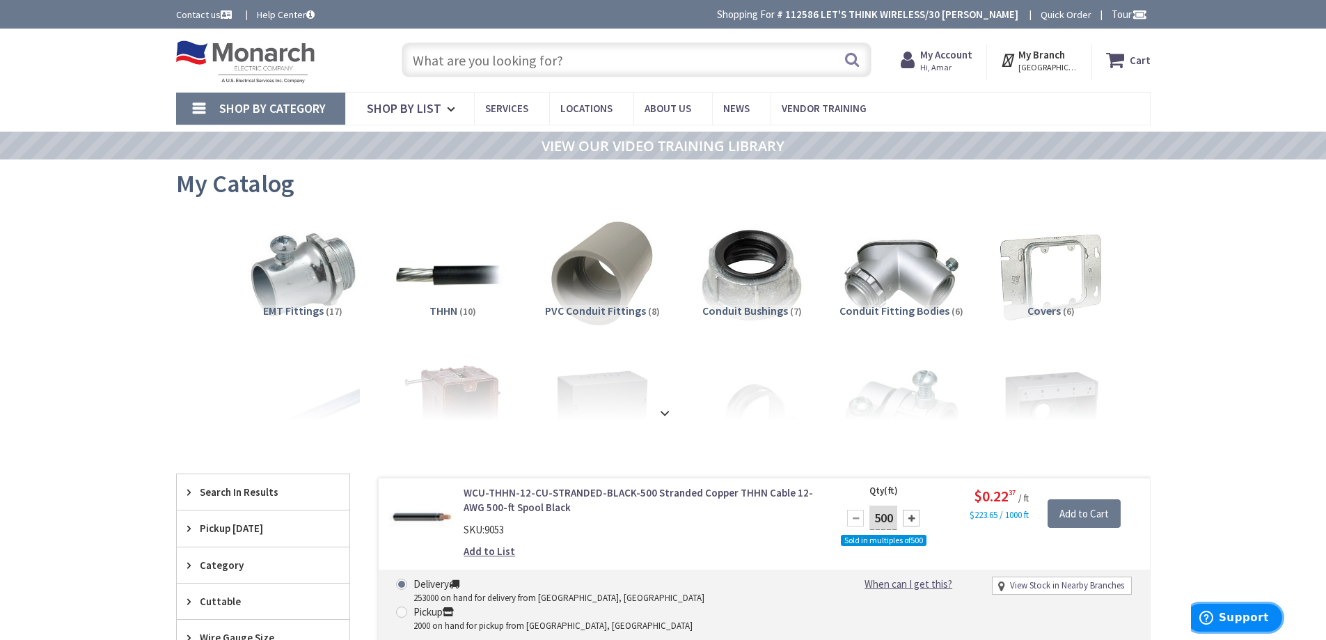
click at [1267, 628] on button "Support" at bounding box center [1234, 618] width 100 height 32
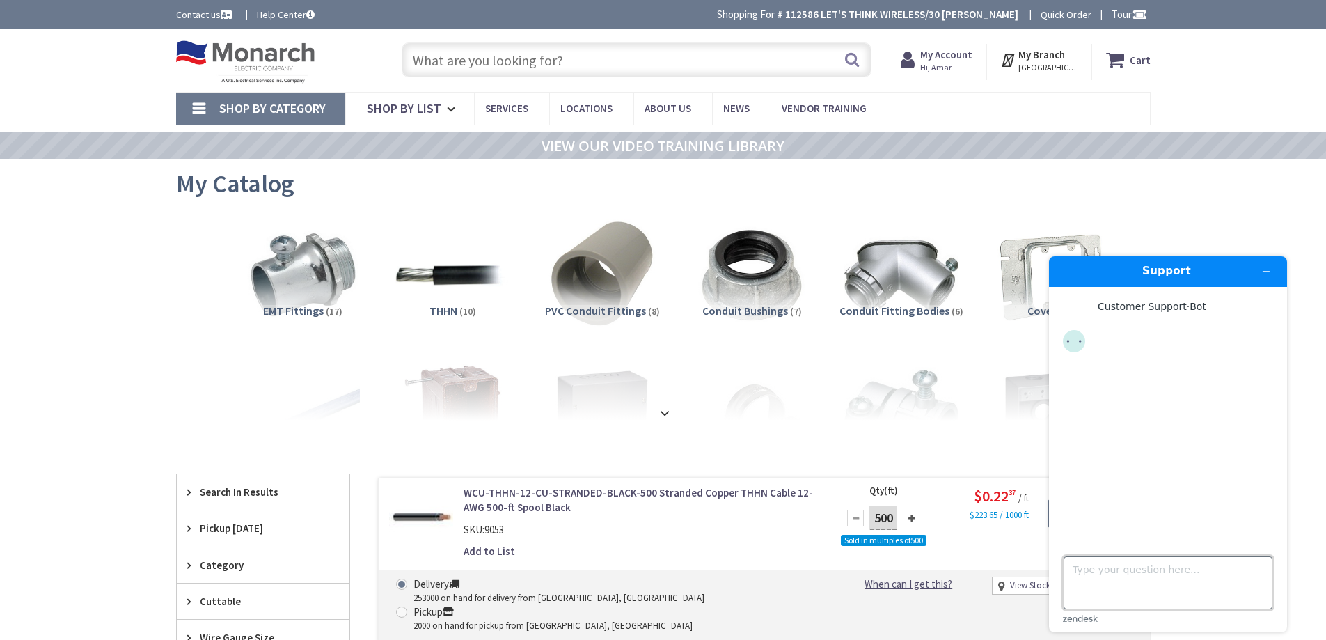
click at [1116, 563] on textarea "Type your question here..." at bounding box center [1168, 582] width 209 height 53
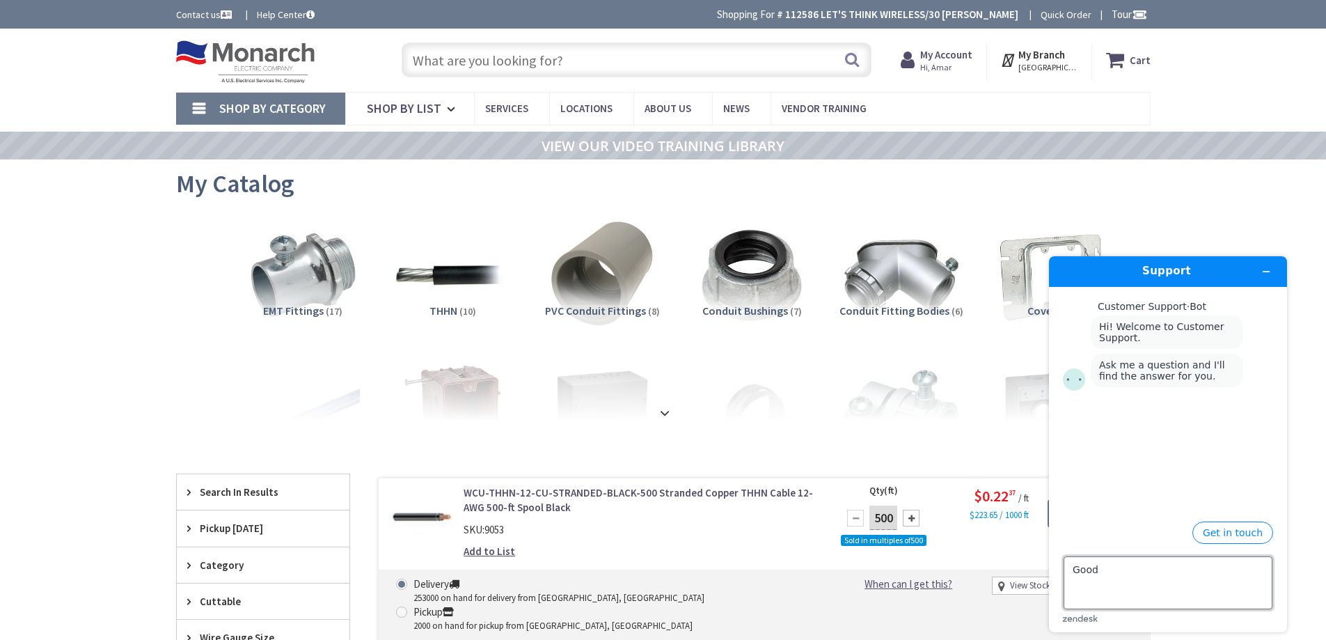
drag, startPoint x: 1119, startPoint y: 575, endPoint x: 1110, endPoint y: 575, distance: 9.1
click at [1118, 574] on textarea "Good" at bounding box center [1168, 582] width 209 height 53
type textarea "Good morning"
click at [934, 70] on span "Hi, Amar" at bounding box center [947, 67] width 52 height 11
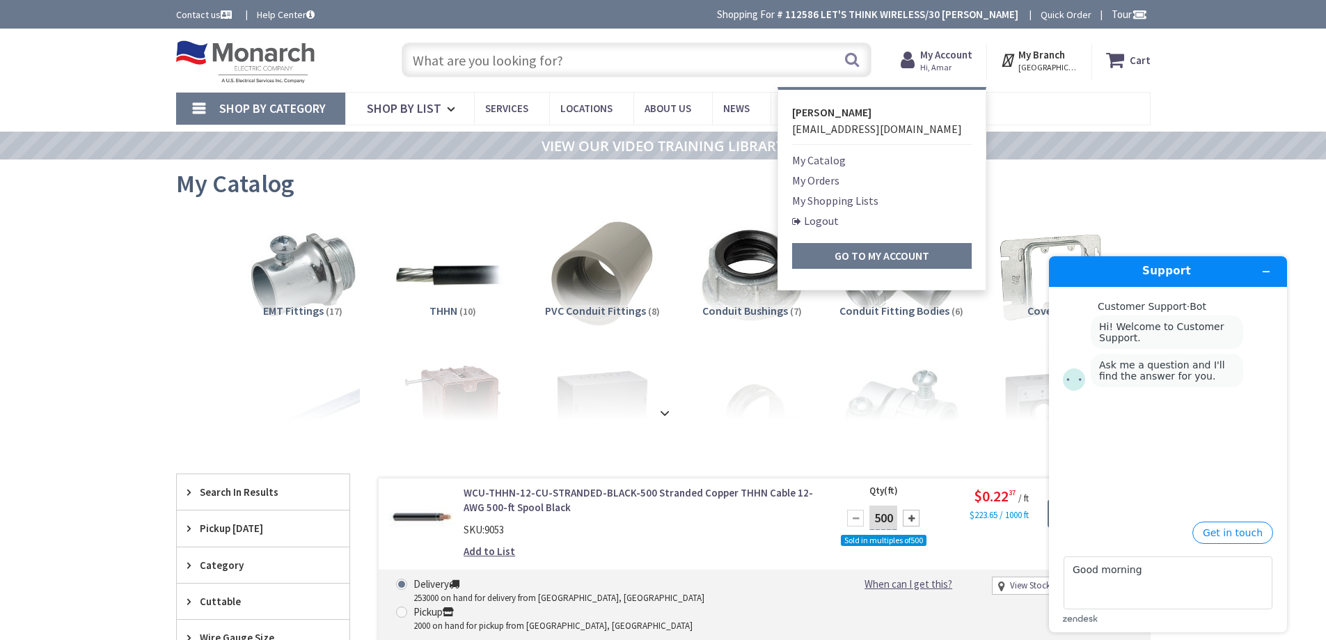
click at [181, 405] on div "View Subcategories EMT Fittings (17) THHN (10) PVC Conduit Fittings (8) Conduit…" at bounding box center [663, 316] width 975 height 209
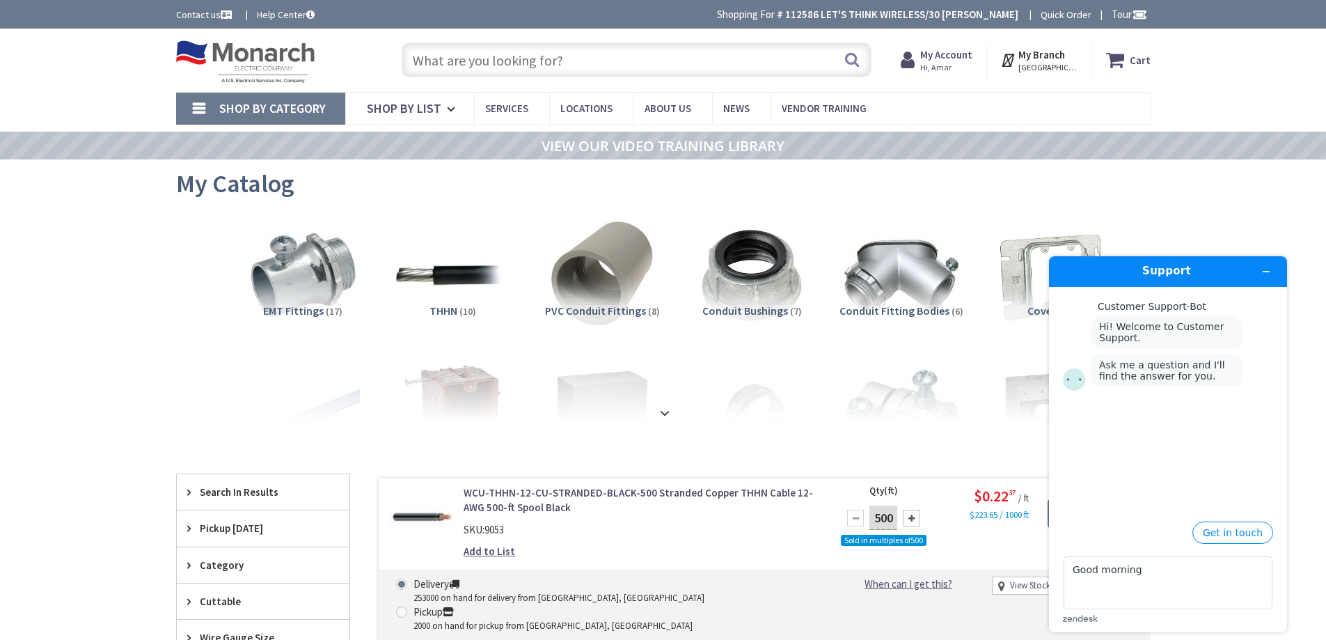
click at [959, 60] on strong "My Account" at bounding box center [947, 54] width 52 height 13
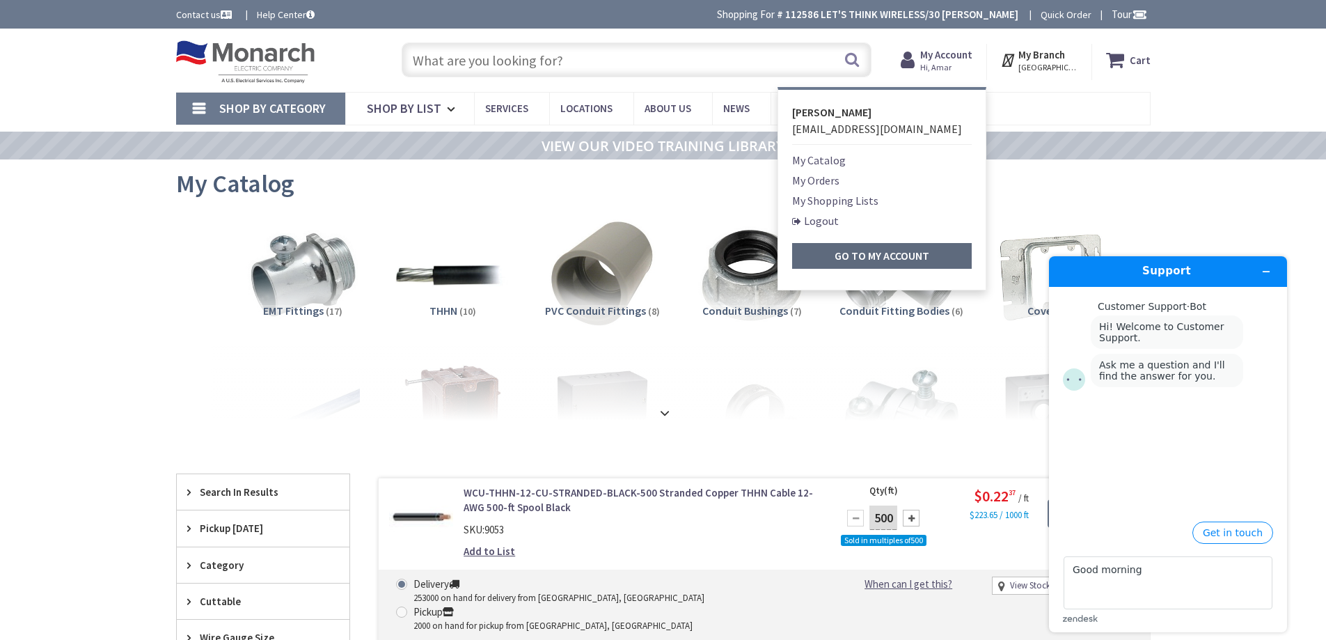
click at [847, 259] on strong "Go to My Account" at bounding box center [882, 256] width 95 height 14
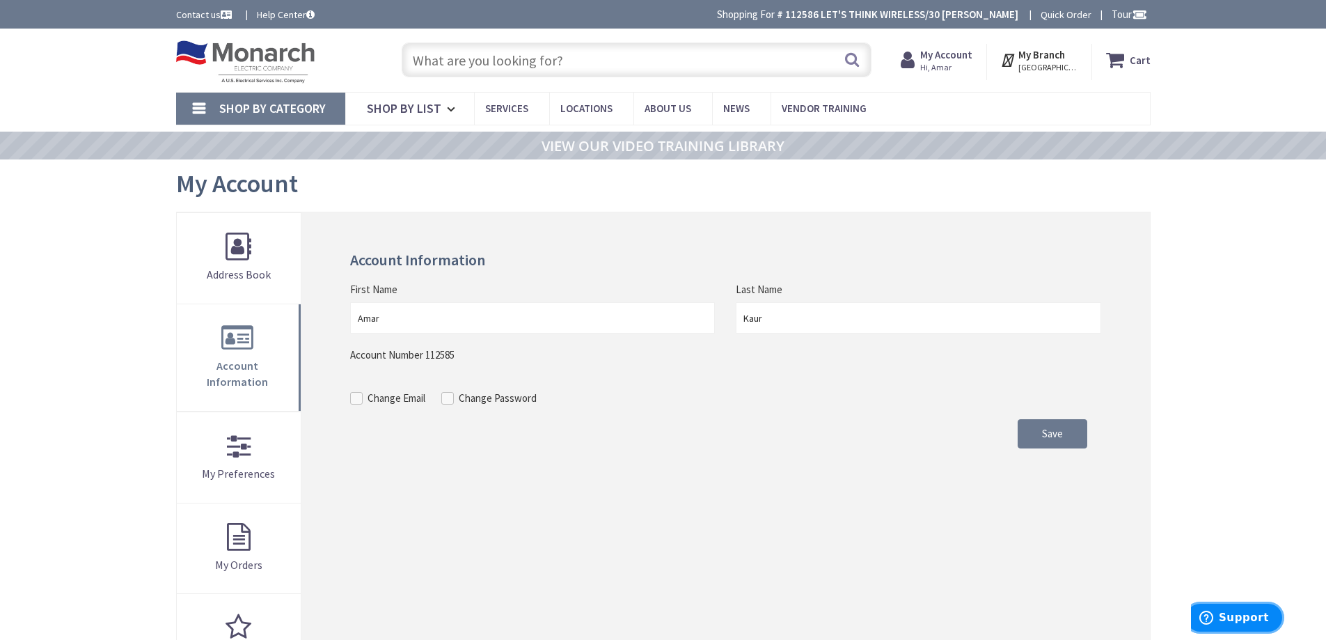
click at [1219, 611] on span "Support" at bounding box center [1209, 618] width 19 height 14
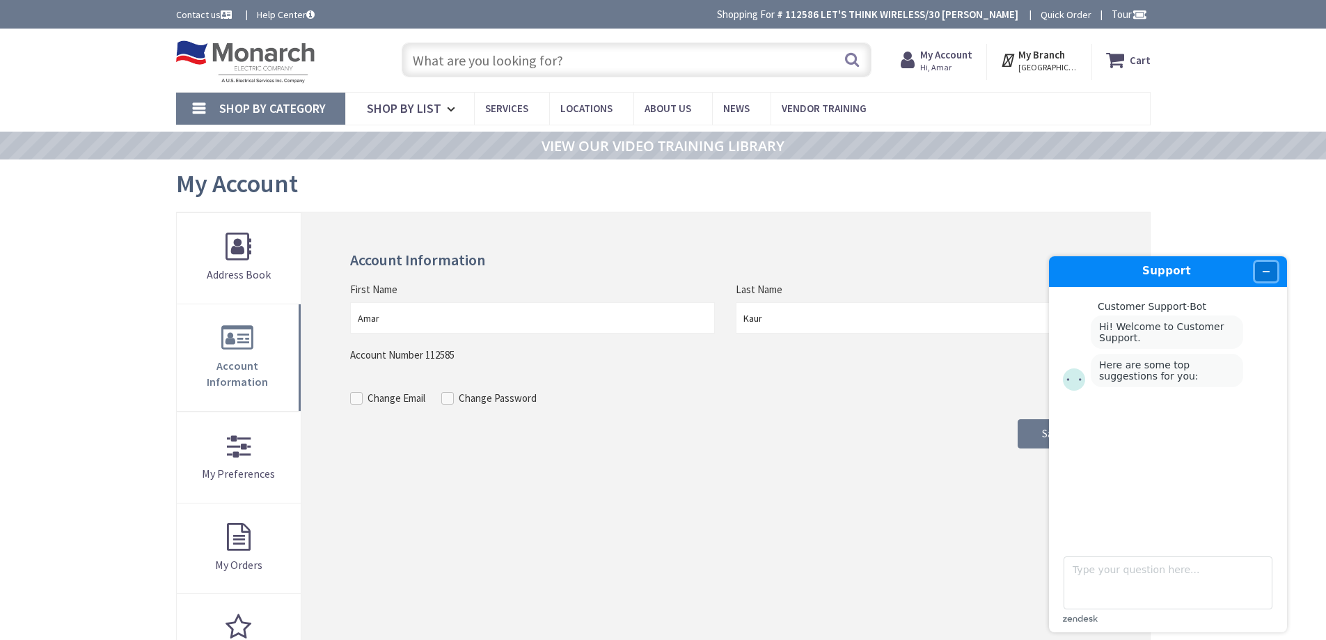
click at [1272, 269] on button "Minimize widget" at bounding box center [1266, 271] width 22 height 19
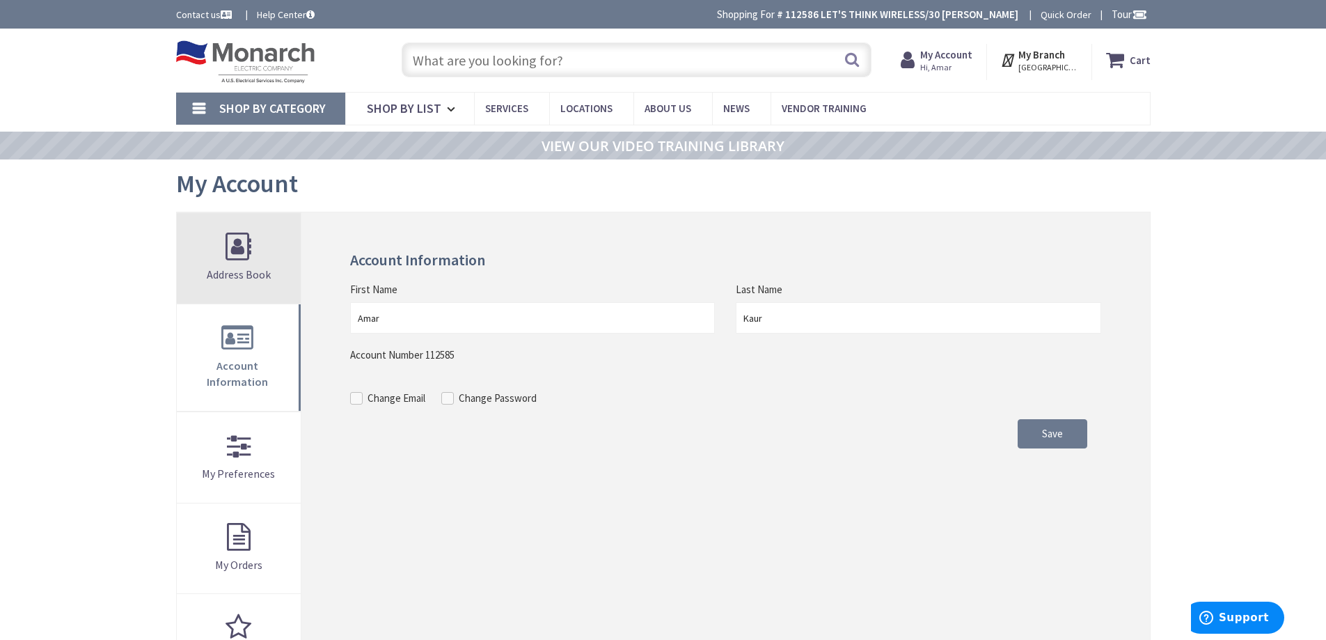
click at [250, 282] on link "Address Book" at bounding box center [239, 258] width 125 height 91
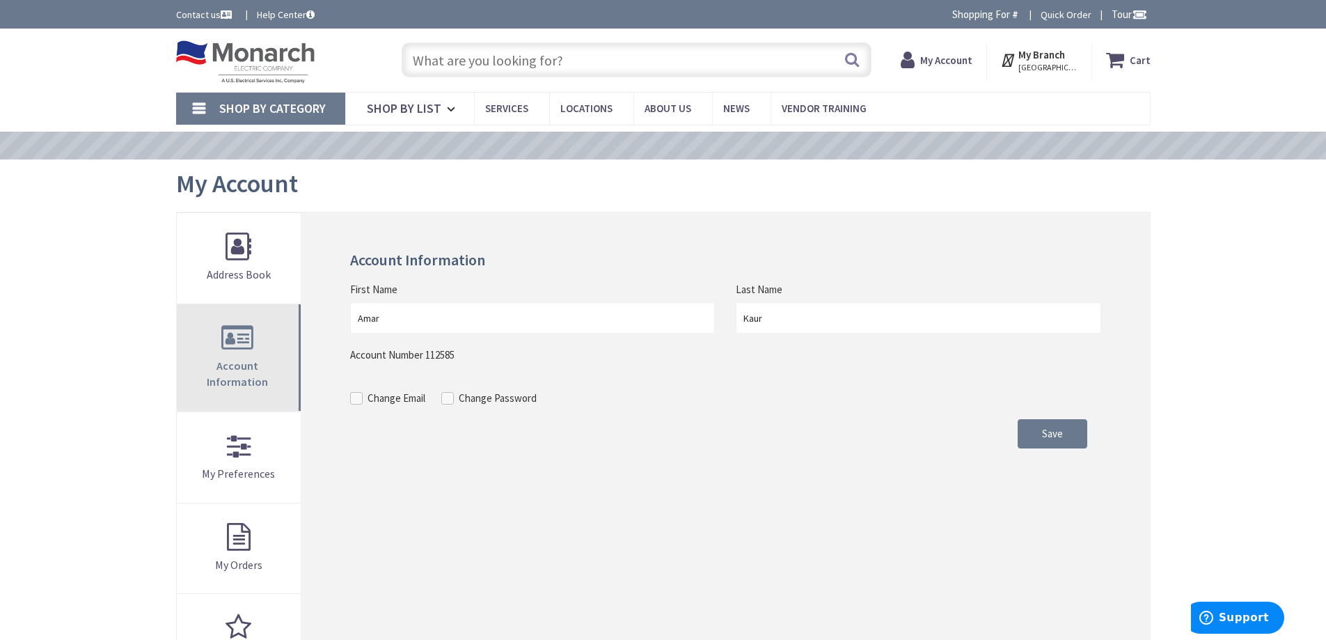
click at [246, 360] on span "Account Information" at bounding box center [237, 374] width 61 height 30
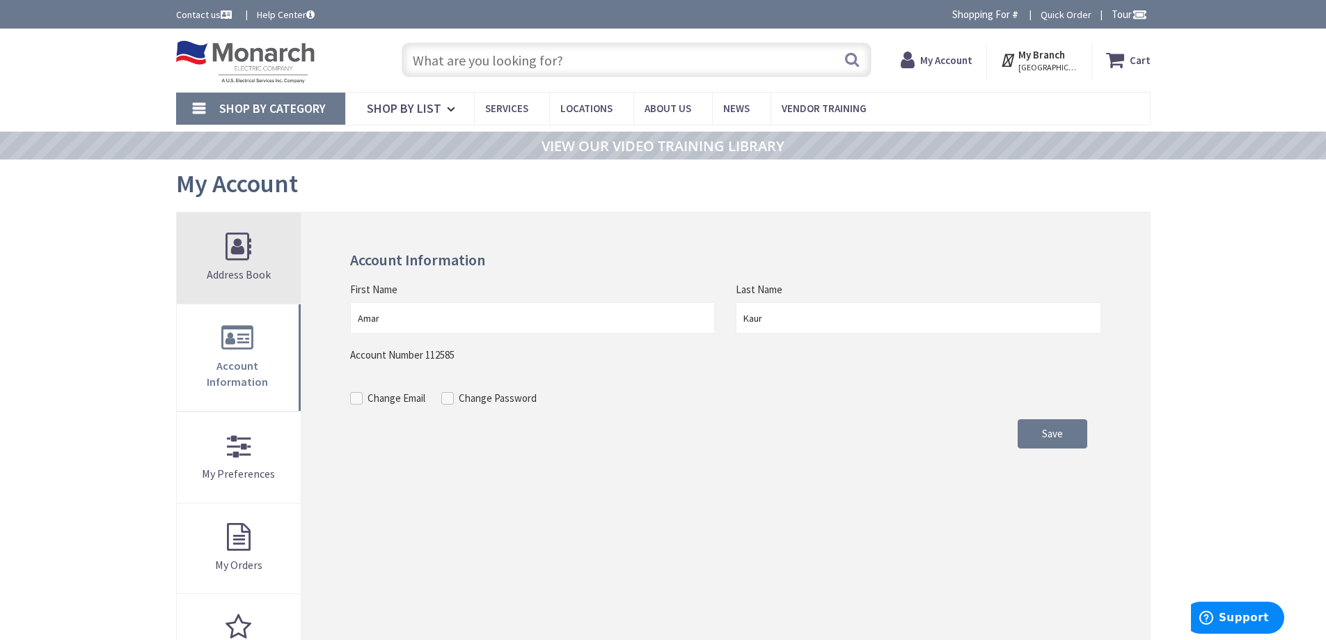
click at [237, 256] on link "Address Book" at bounding box center [239, 258] width 125 height 91
click at [235, 271] on span "Address Book" at bounding box center [239, 274] width 64 height 14
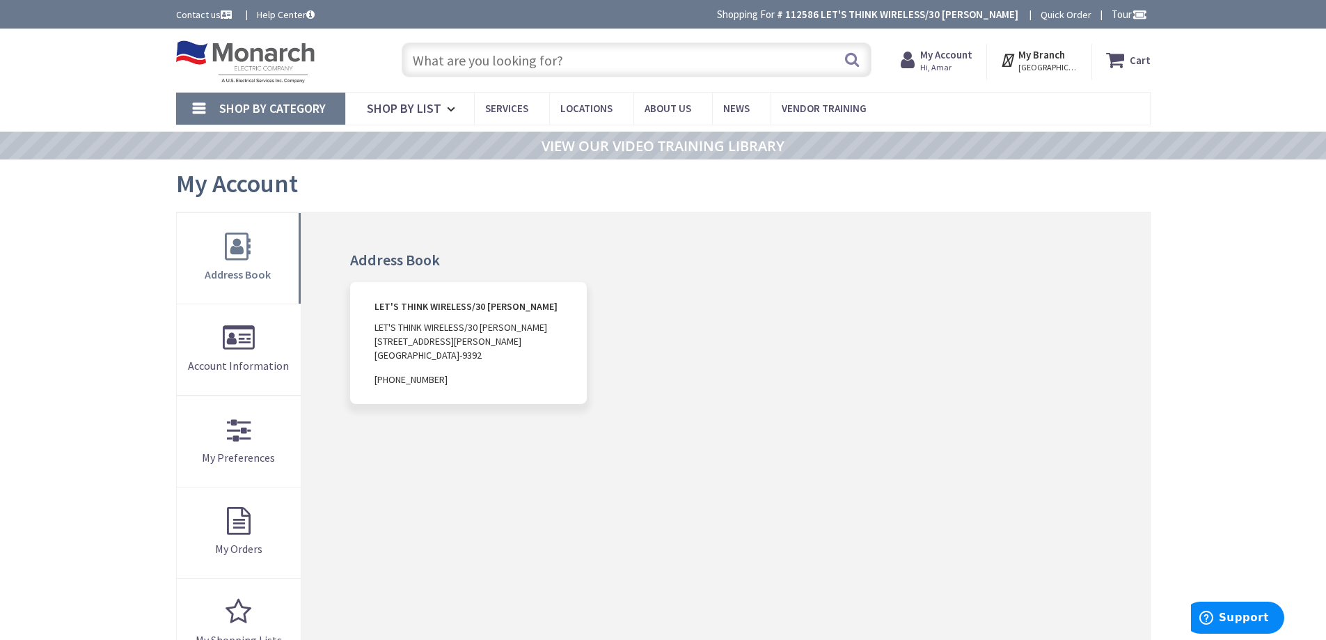
drag, startPoint x: 507, startPoint y: 361, endPoint x: 380, endPoint y: 307, distance: 137.9
click at [380, 307] on address "LET'S THINK WIRELESS/30 CHAPIN LET'S THINK WIRELESS/30 CHAPIN 26 CHAPIN RD, SUI…" at bounding box center [468, 343] width 236 height 122
copy address "ET'S THINK WIRELESS/30 CHAPIN LET'S THINK WIRELESS/30 CHAPIN 26 CHAPIN RD, SUIT…"
drag, startPoint x: 467, startPoint y: 373, endPoint x: 452, endPoint y: 373, distance: 15.3
click at [467, 373] on span "212-850-0409" at bounding box center [468, 380] width 187 height 14
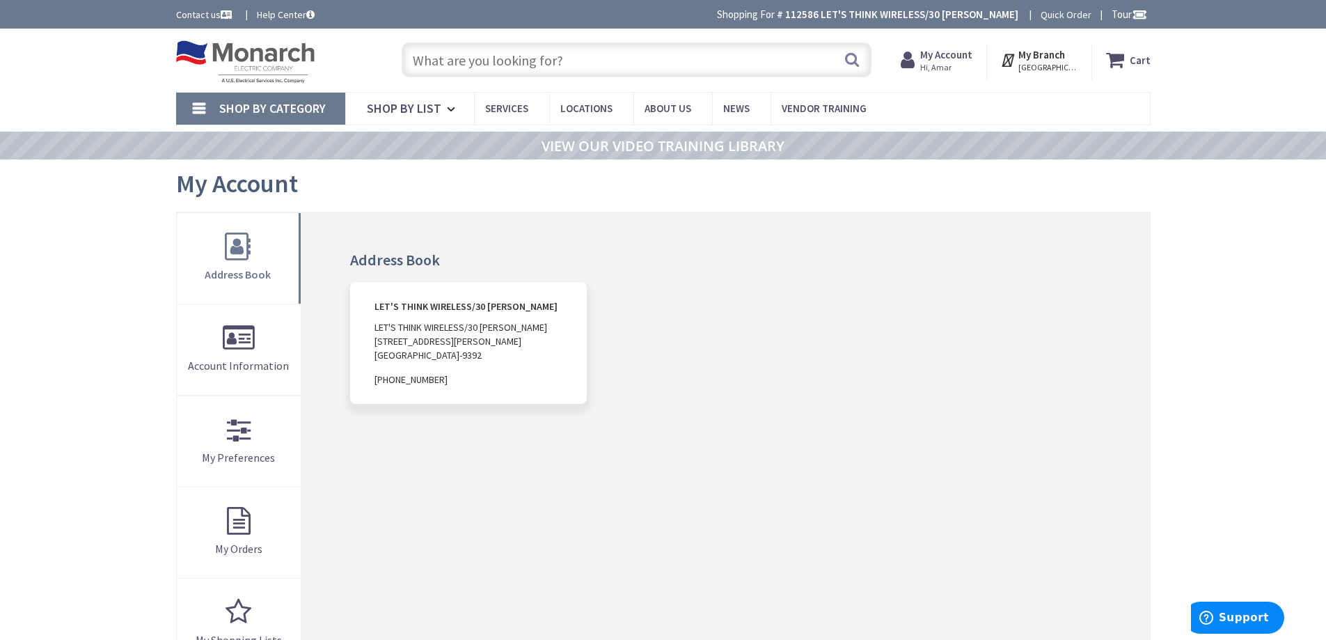
click at [785, 306] on ol "LET'S THINK WIRELESS/30 CHAPIN LET'S THINK WIRELESS/30 CHAPIN 26 CHAPIN RD, SUI…" at bounding box center [726, 353] width 772 height 143
click at [215, 359] on span "Account Information" at bounding box center [238, 366] width 101 height 14
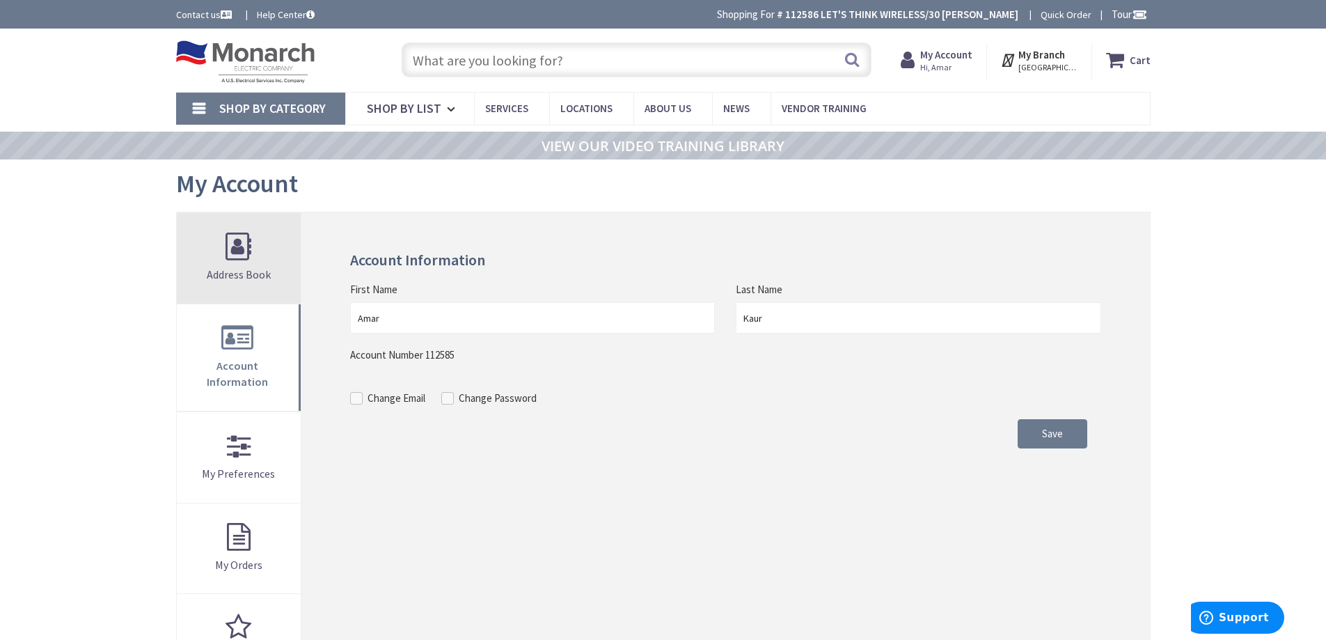
click at [258, 274] on span "Address Book" at bounding box center [239, 274] width 64 height 14
click at [257, 273] on span "Address Book" at bounding box center [239, 274] width 64 height 14
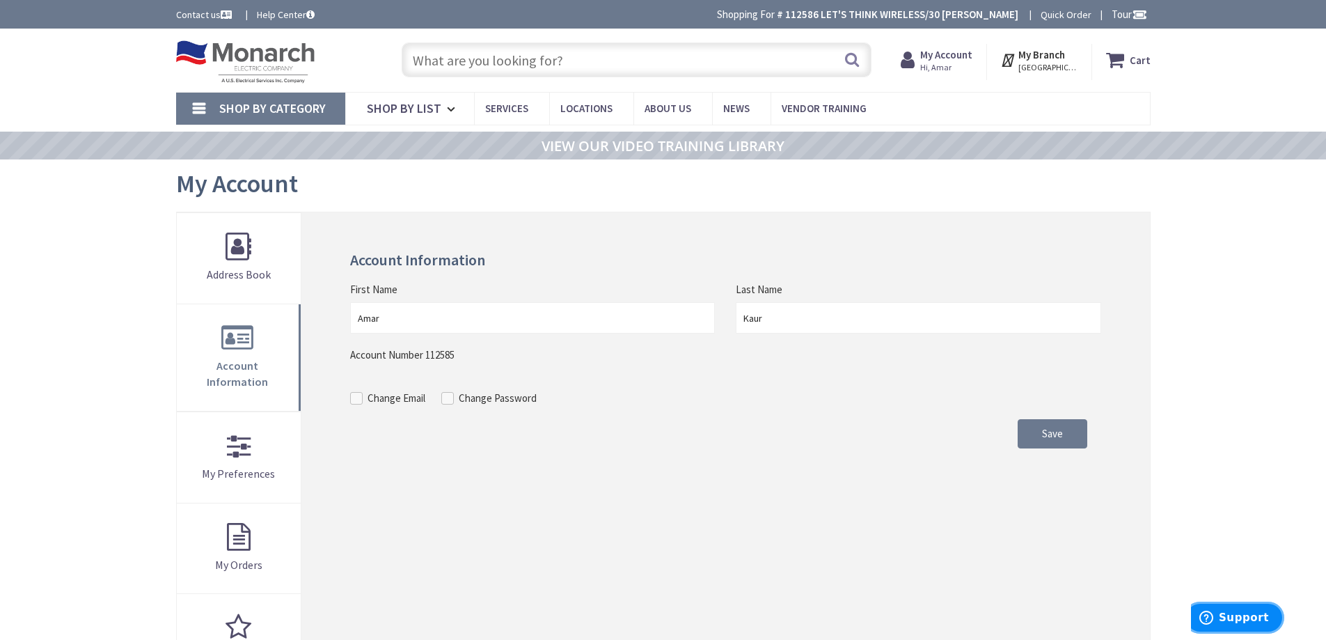
click at [1244, 610] on button "Support" at bounding box center [1234, 618] width 100 height 32
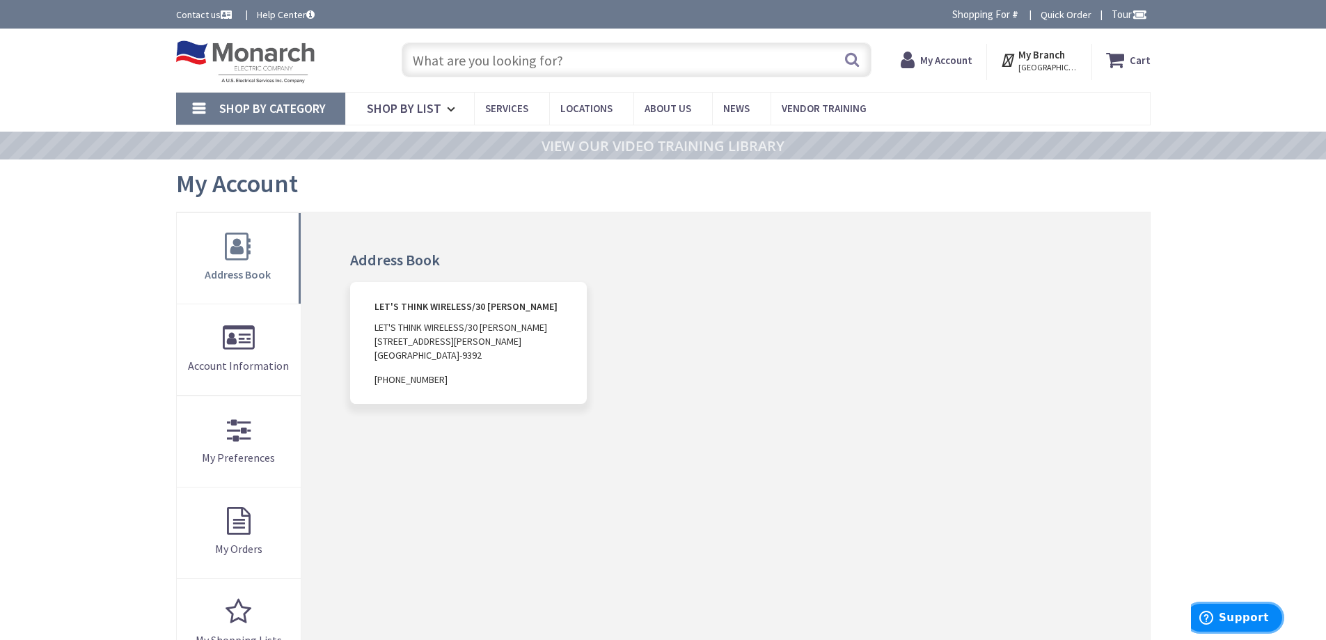
click at [1235, 613] on button "Support" at bounding box center [1234, 618] width 100 height 32
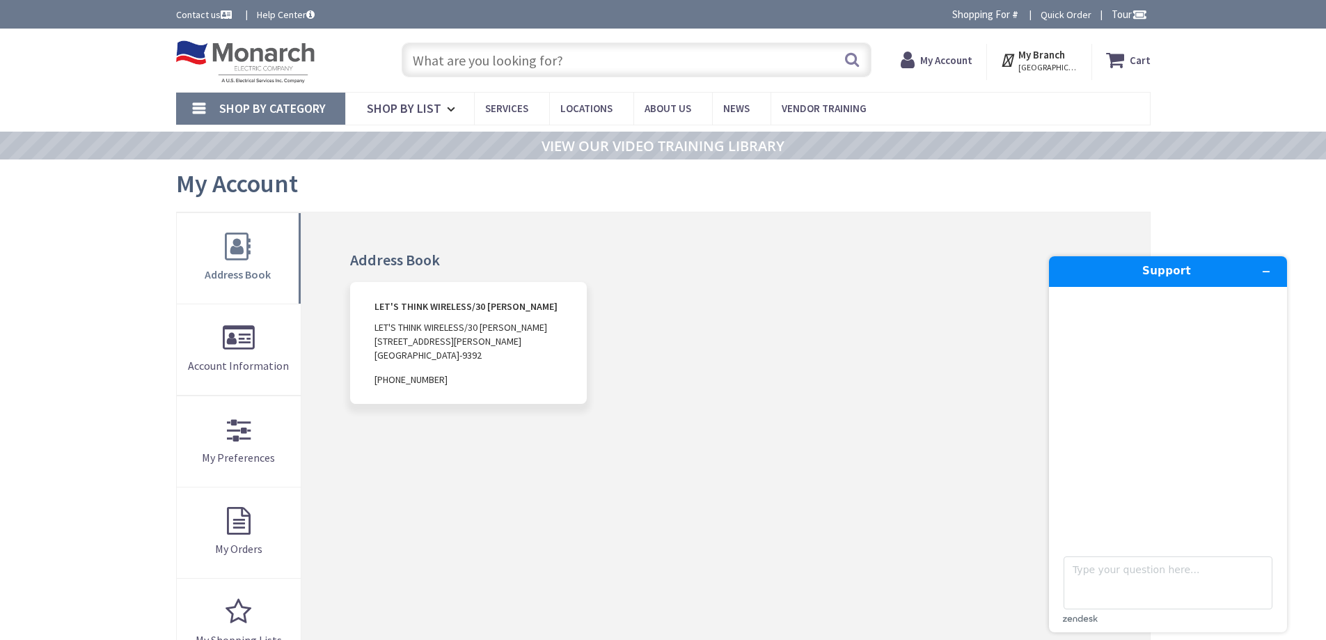
click at [1236, 616] on div "zendesk .cls-1{fill:#03363d;}" at bounding box center [1168, 618] width 210 height 7
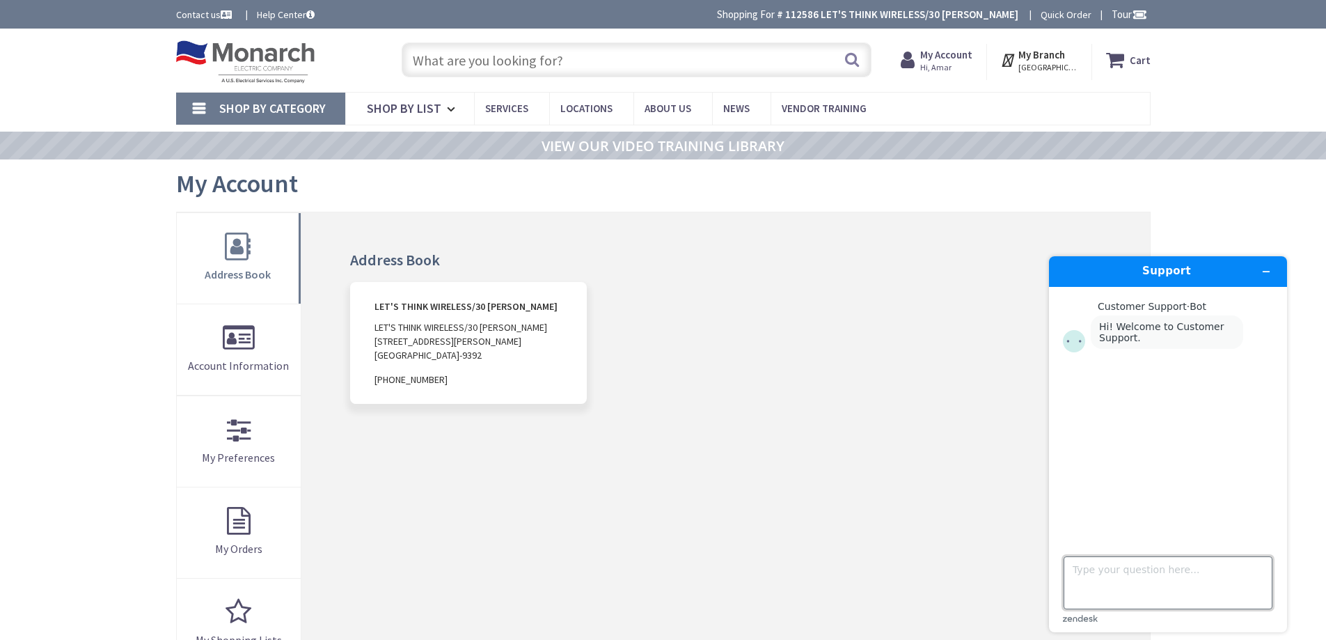
click at [1165, 573] on textarea "Type your question here..." at bounding box center [1168, 582] width 209 height 53
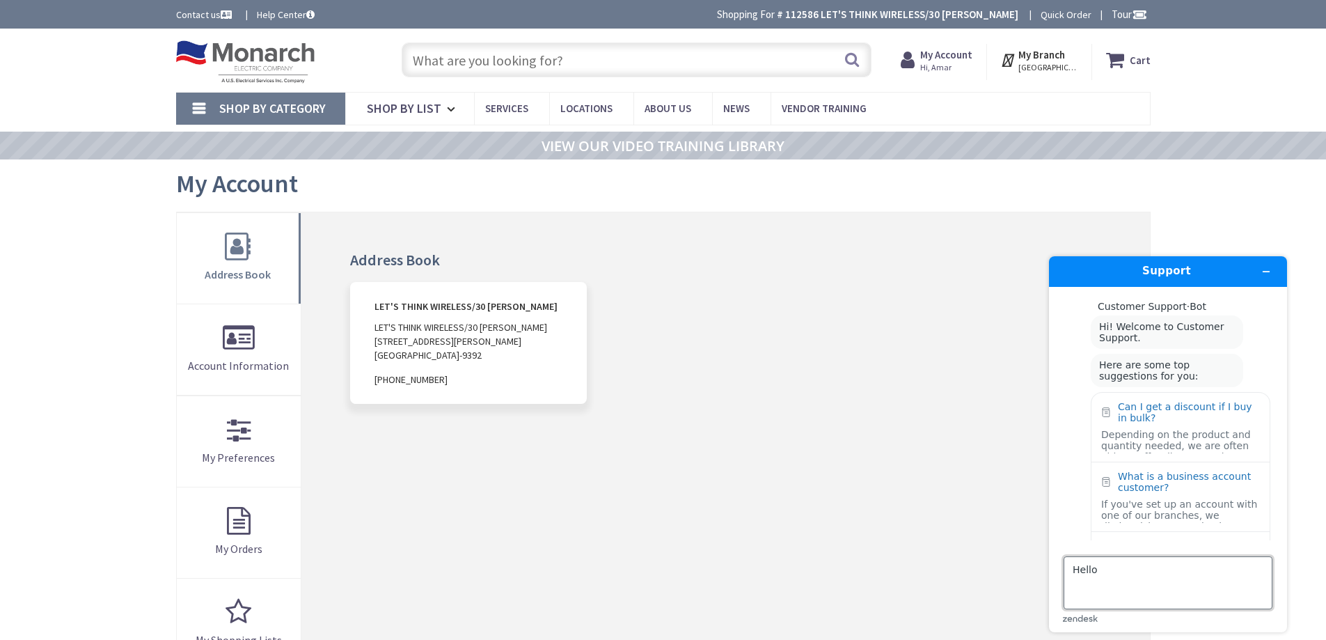
type textarea "Hello"
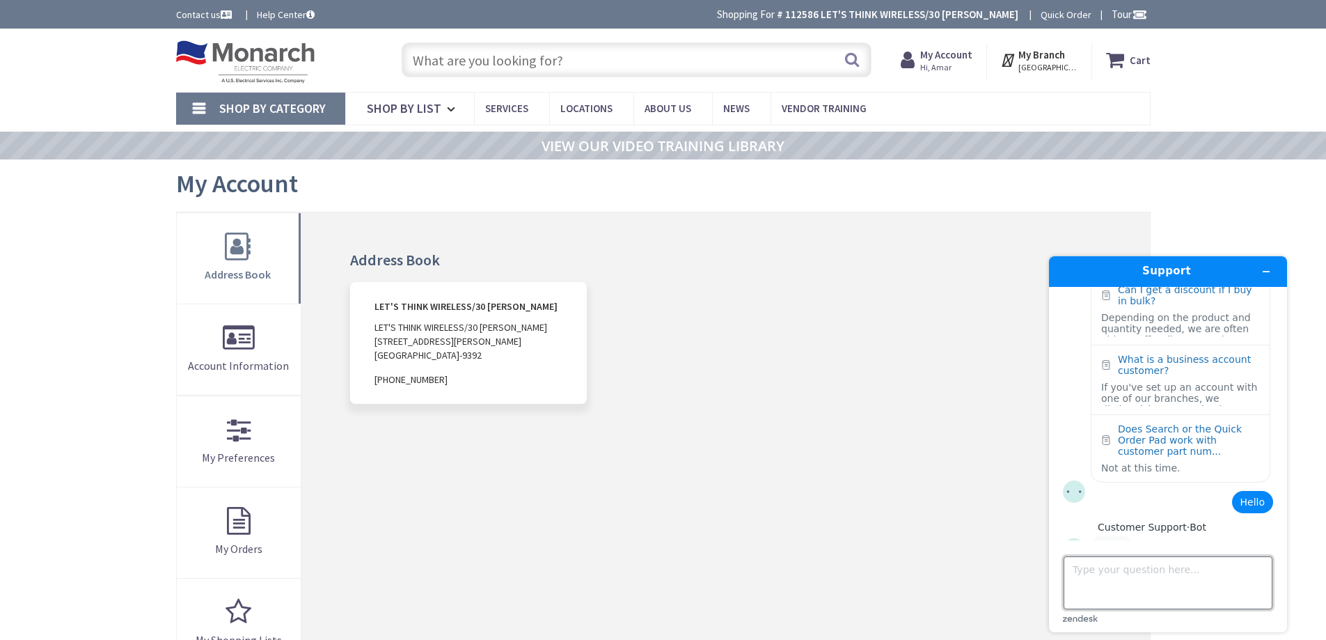
scroll to position [158, 0]
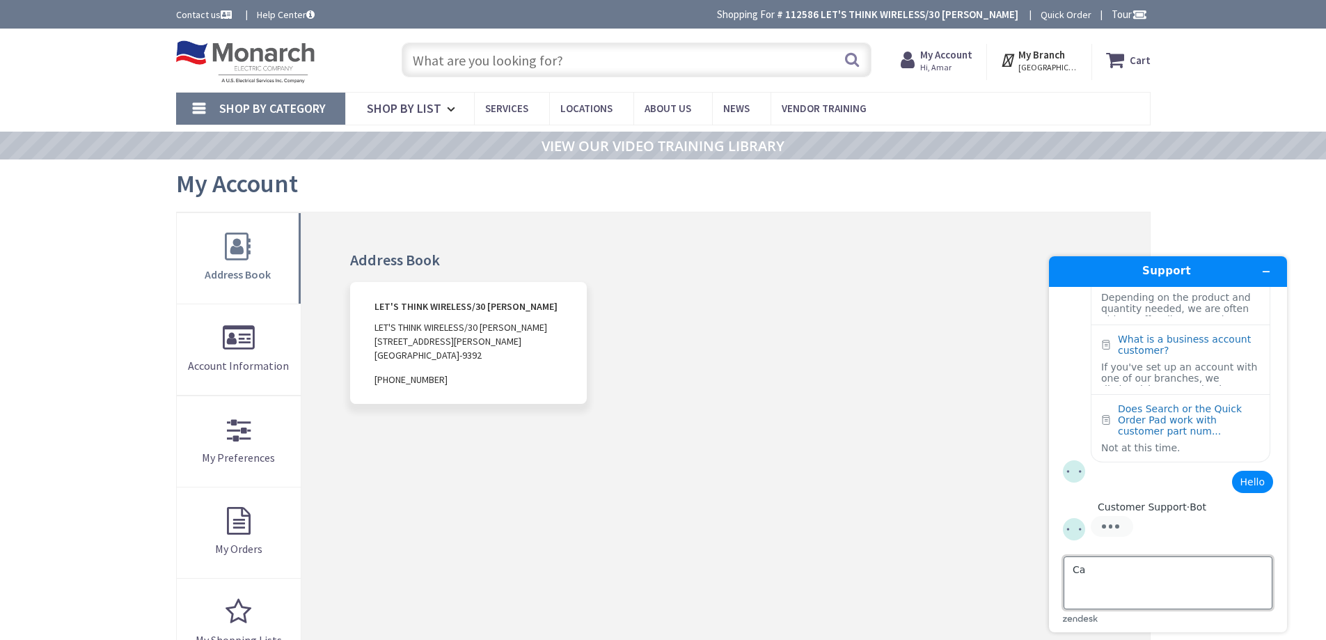
type textarea "C"
type textarea "Agent"
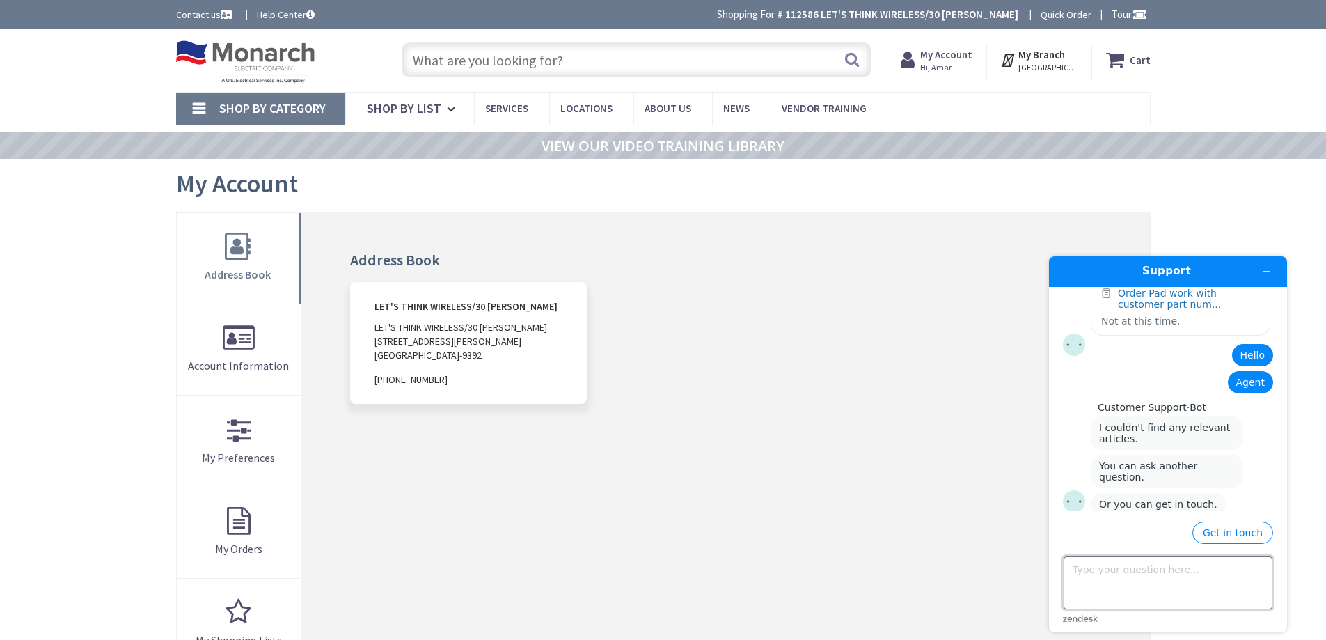
scroll to position [291, 0]
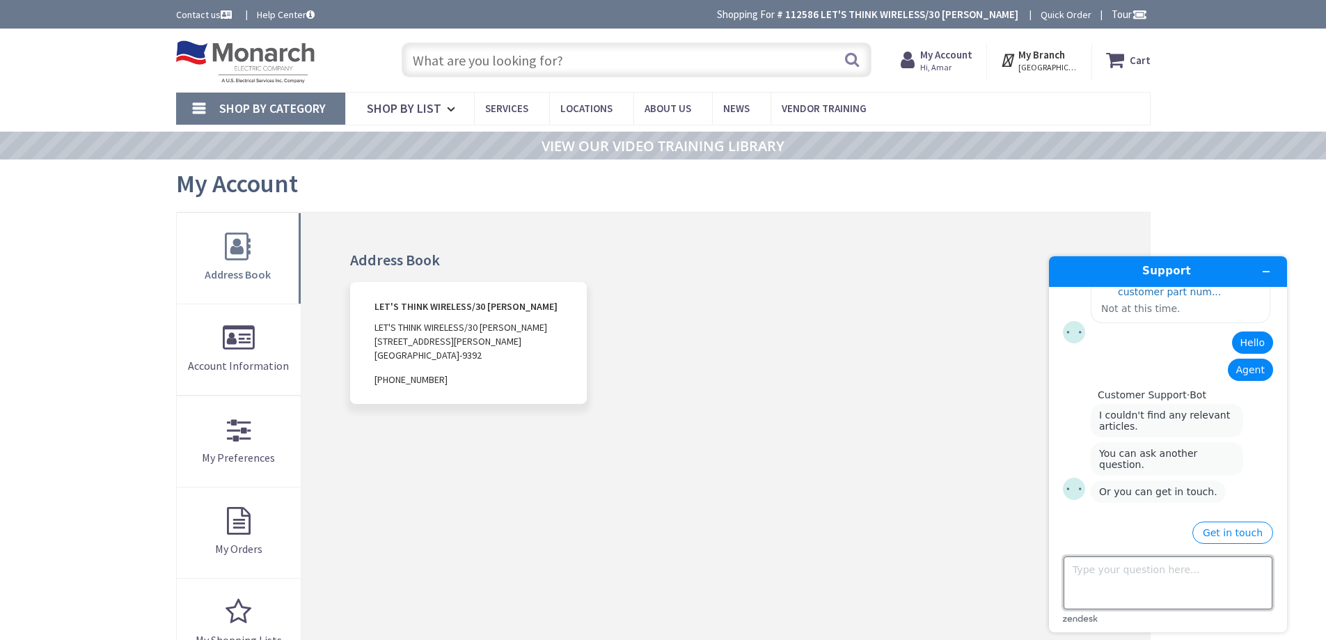
drag, startPoint x: 1067, startPoint y: 563, endPoint x: 1077, endPoint y: 563, distance: 9.7
click at [1077, 563] on textarea "Type your question here..." at bounding box center [1168, 582] width 209 height 53
click at [1089, 565] on textarea "Type your question here..." at bounding box center [1168, 582] width 209 height 53
click at [1216, 541] on button "Get in touch" at bounding box center [1233, 533] width 81 height 22
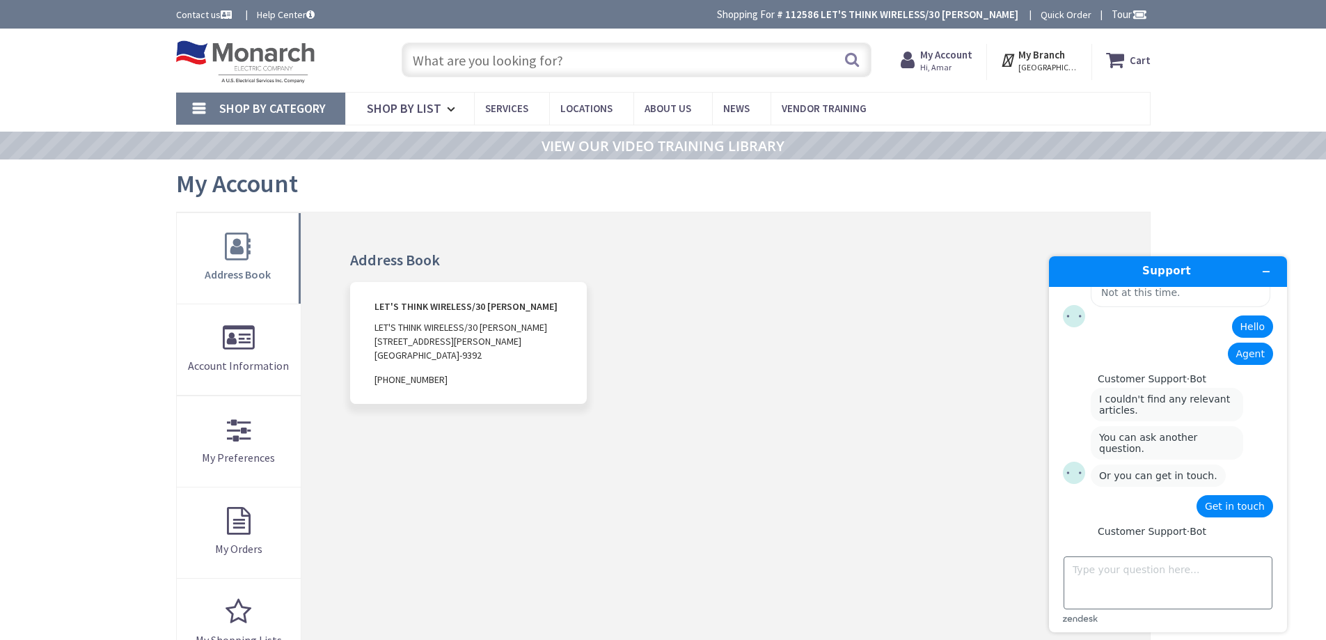
scroll to position [382, 0]
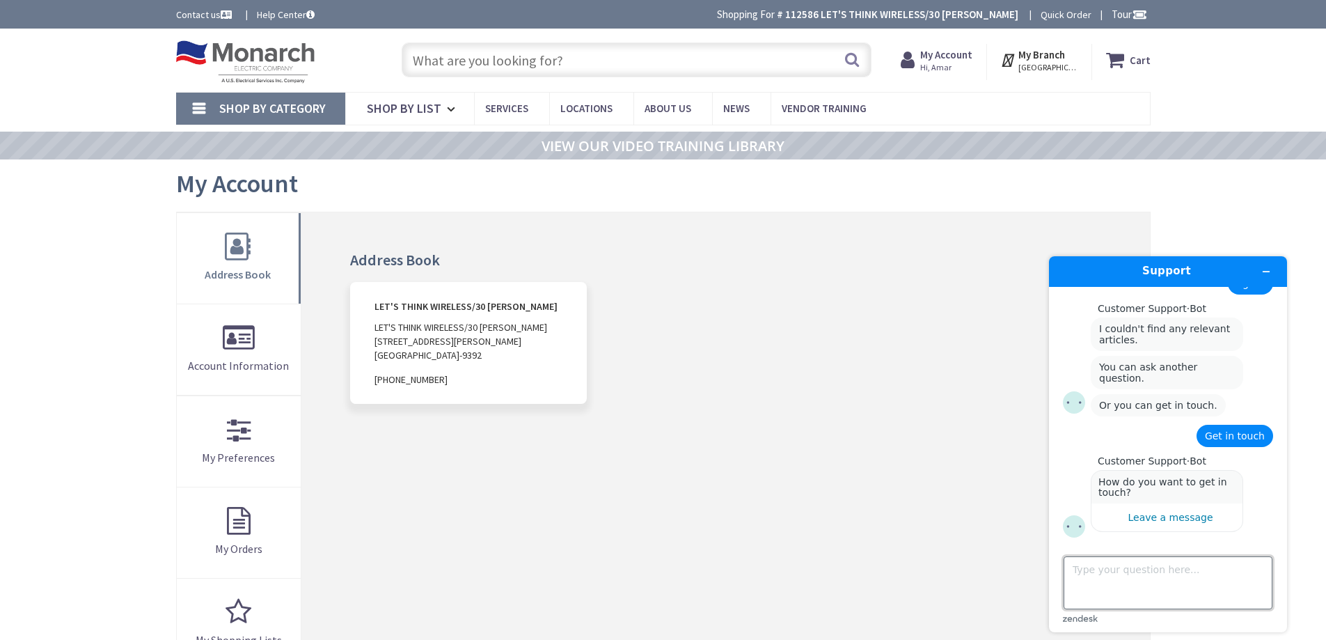
click at [1206, 567] on textarea "Type your question here..." at bounding box center [1168, 582] width 209 height 53
type textarea "Agent to call"
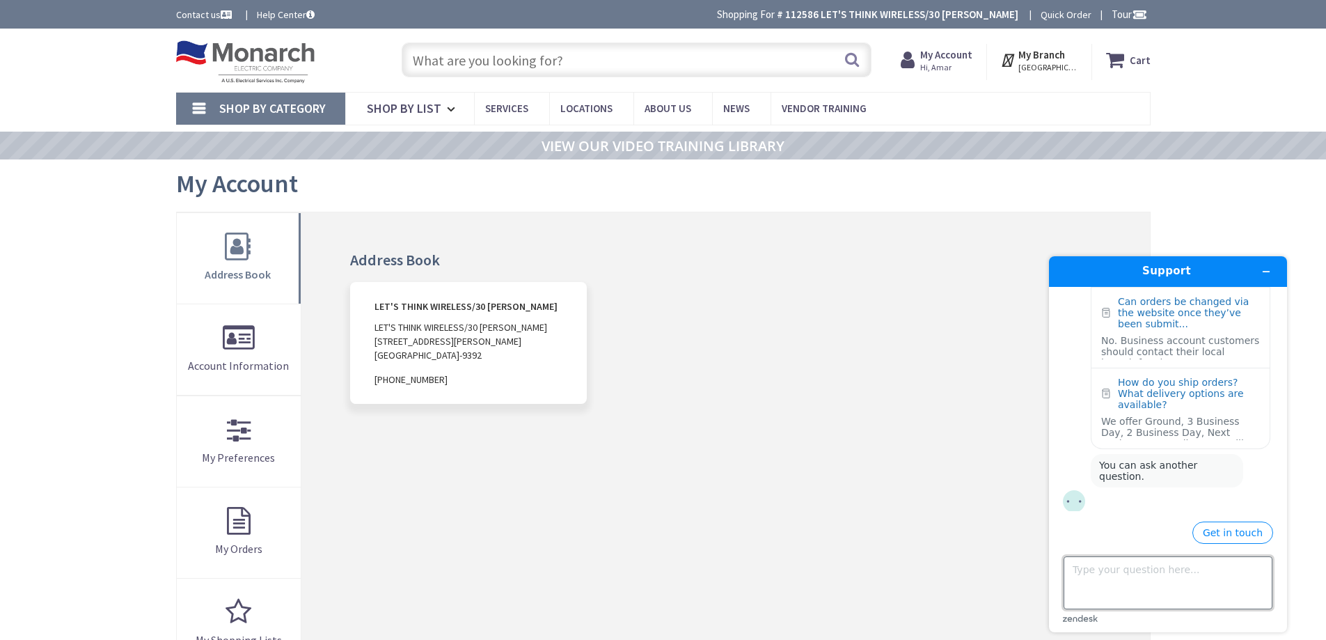
scroll to position [808, 0]
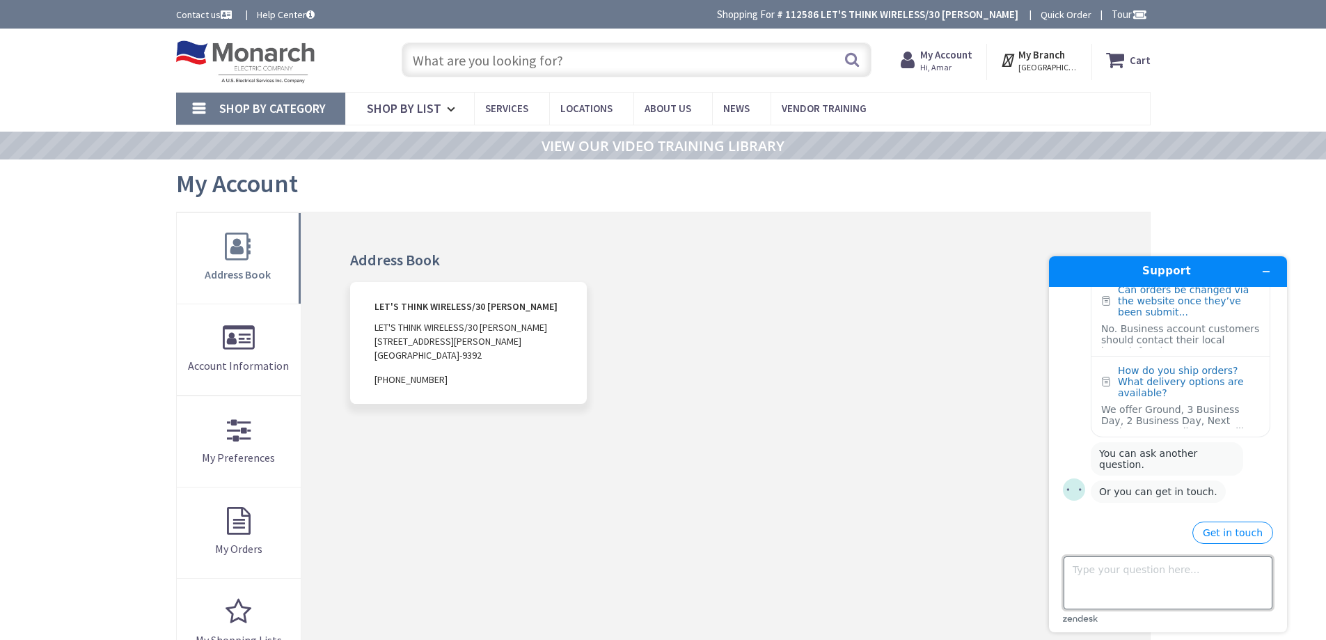
click at [1206, 577] on textarea "Type your question here..." at bounding box center [1168, 582] width 209 height 53
type textarea "C"
type textarea "I"
type textarea "D"
click at [212, 14] on link "Contact us" at bounding box center [205, 15] width 58 height 14
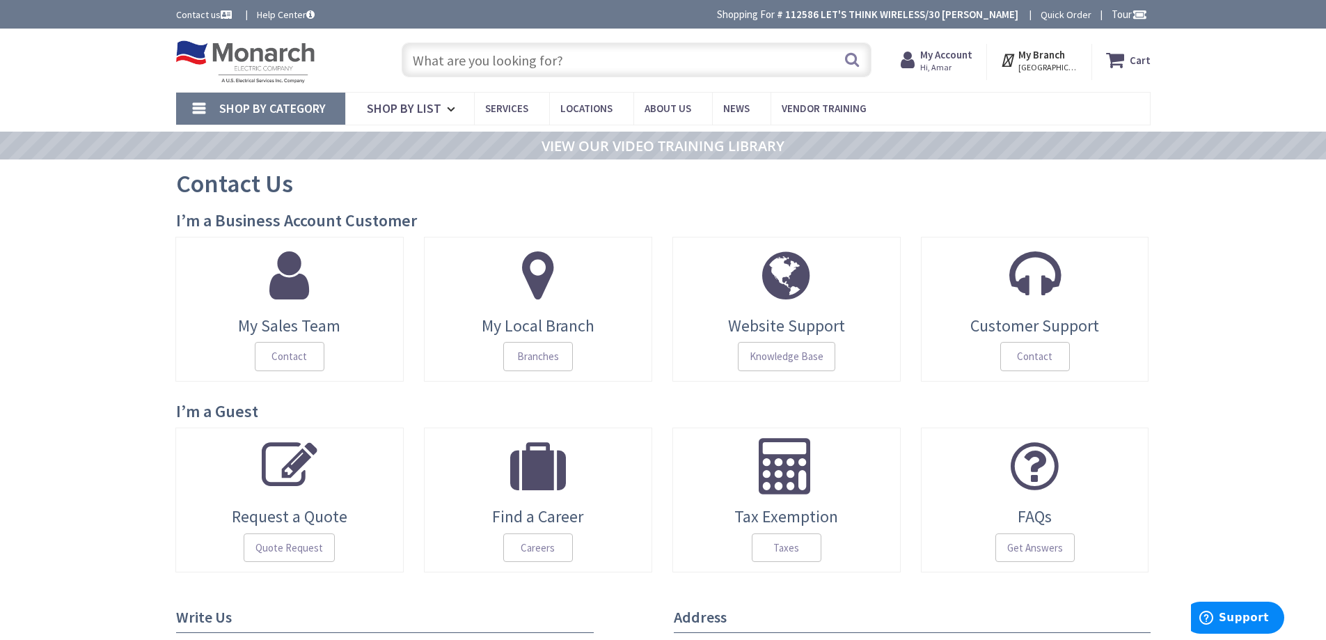
click at [788, 321] on span "Website Support" at bounding box center [787, 326] width 208 height 18
click at [1006, 290] on span at bounding box center [1036, 275] width 208 height 56
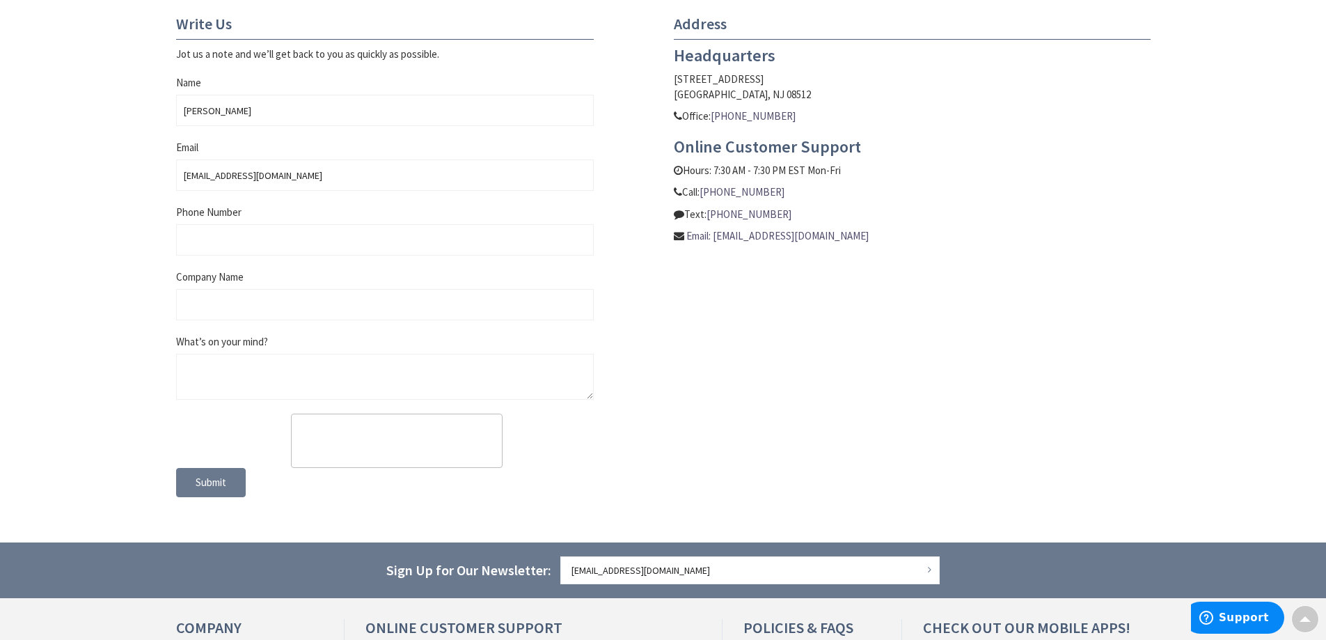
click at [954, 393] on div "Write Us Jot us a note and we’ll get back to you as quickly as possible. Name A…" at bounding box center [664, 263] width 996 height 496
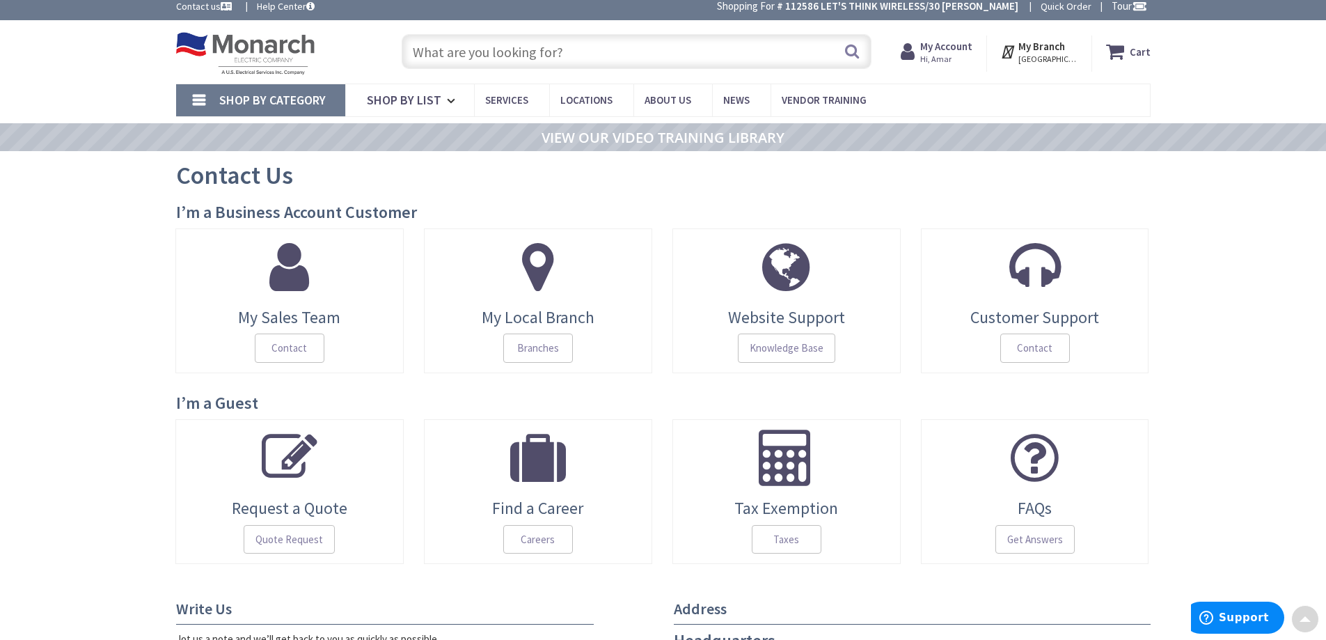
scroll to position [0, 0]
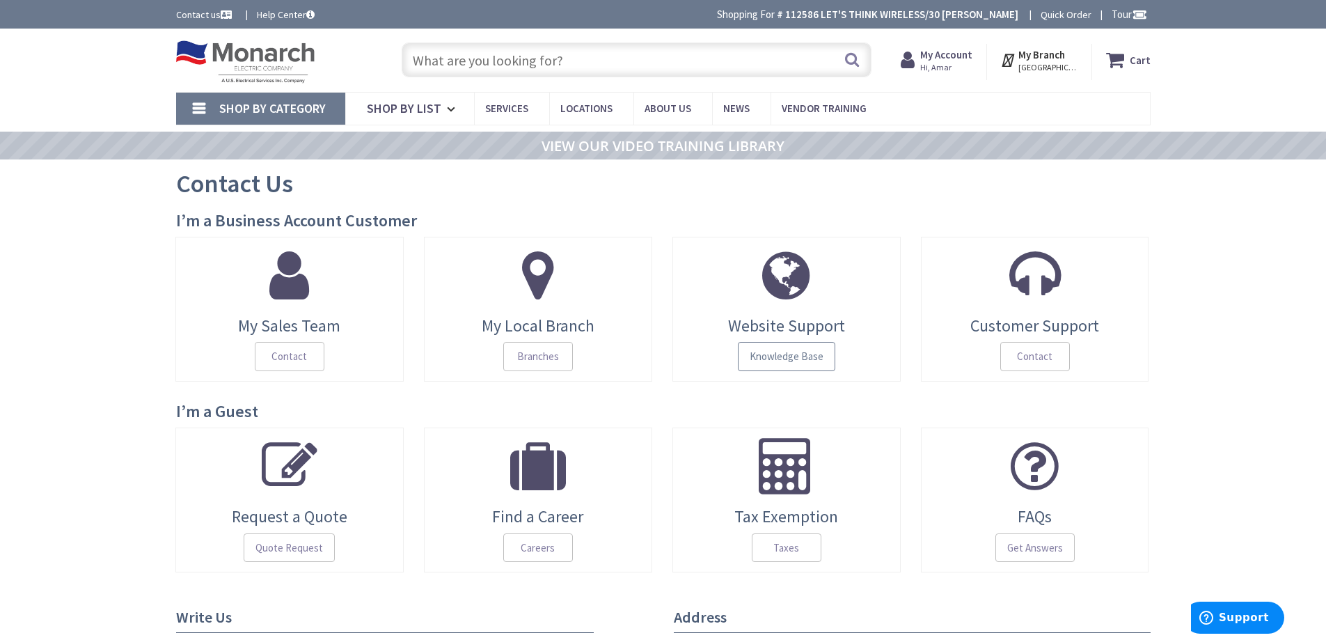
click at [770, 354] on span "Knowledge Base" at bounding box center [786, 356] width 97 height 29
click at [953, 61] on strong "My Account" at bounding box center [947, 54] width 52 height 13
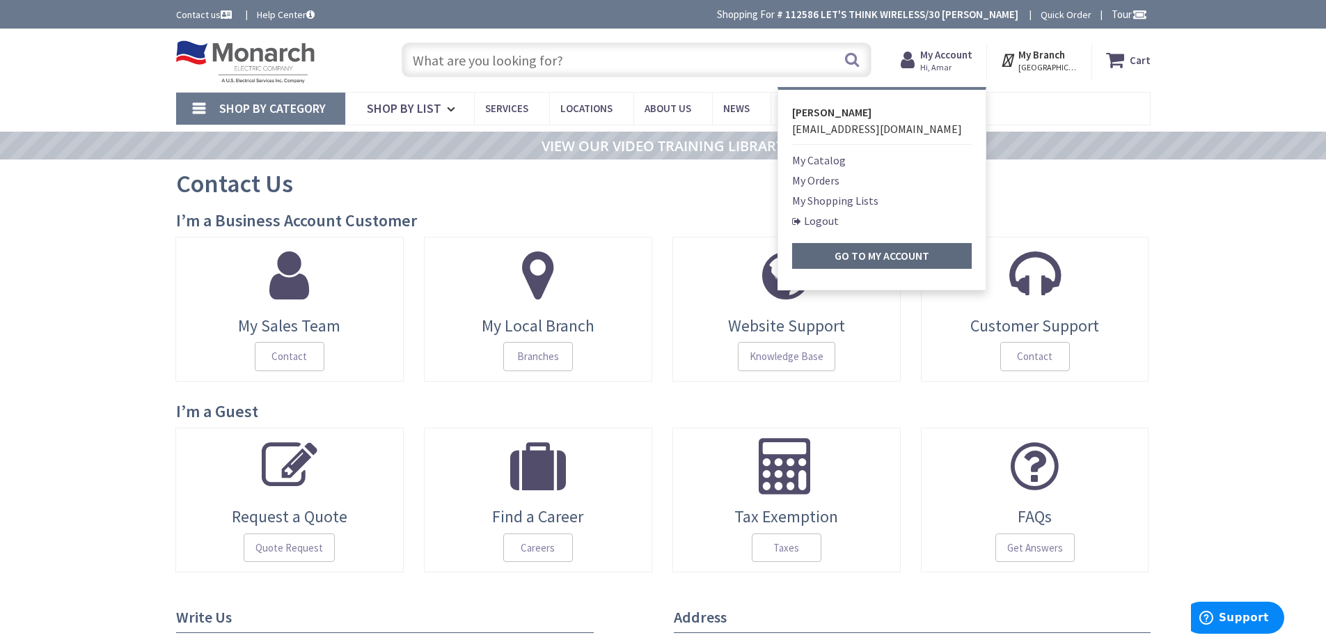
click at [843, 258] on strong "Go to My Account" at bounding box center [882, 256] width 95 height 14
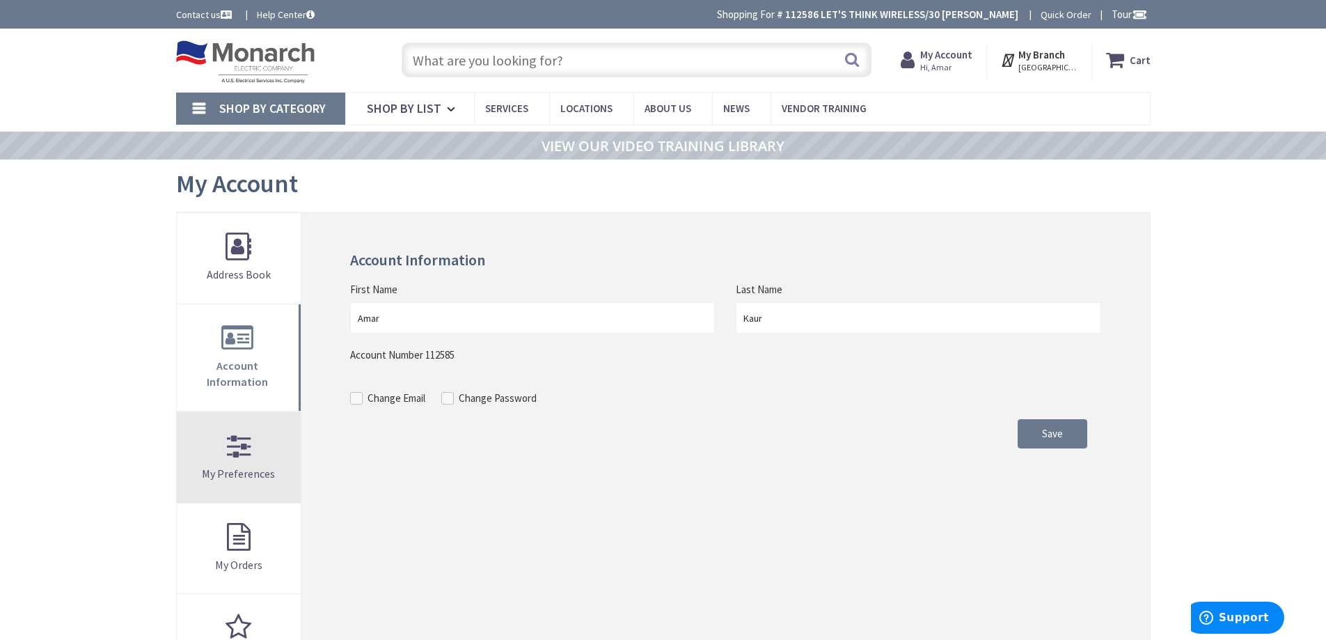
click at [259, 449] on link "My Preferences" at bounding box center [239, 457] width 125 height 91
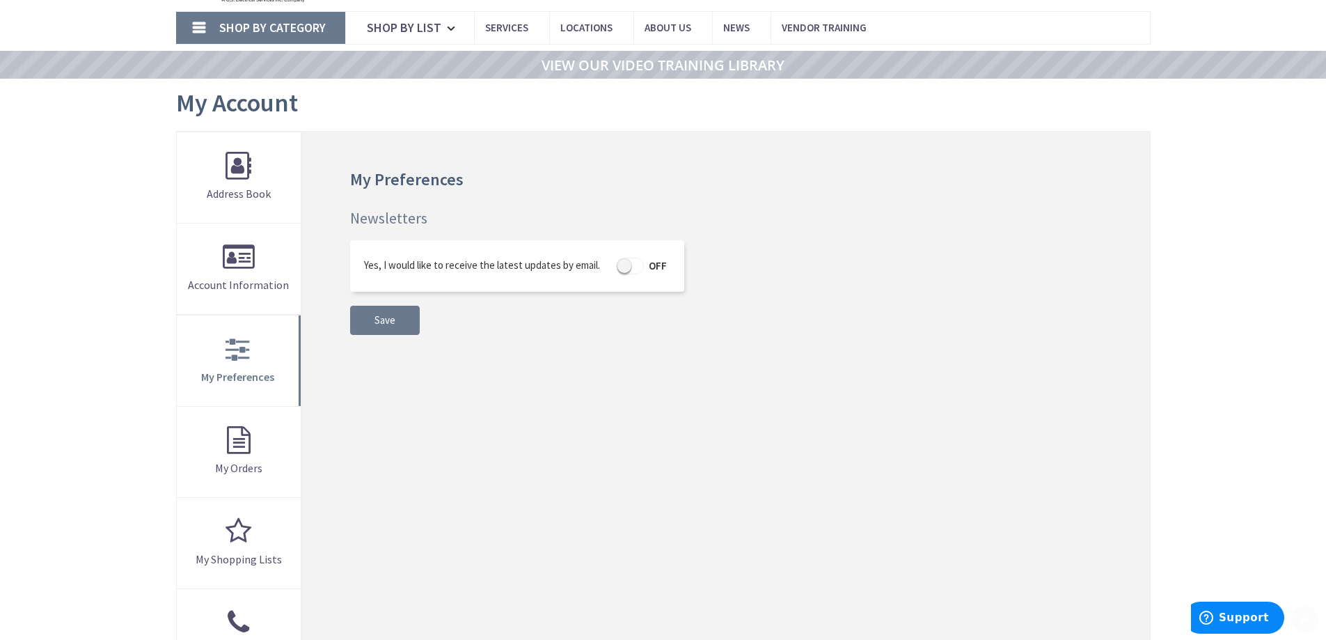
scroll to position [85, 0]
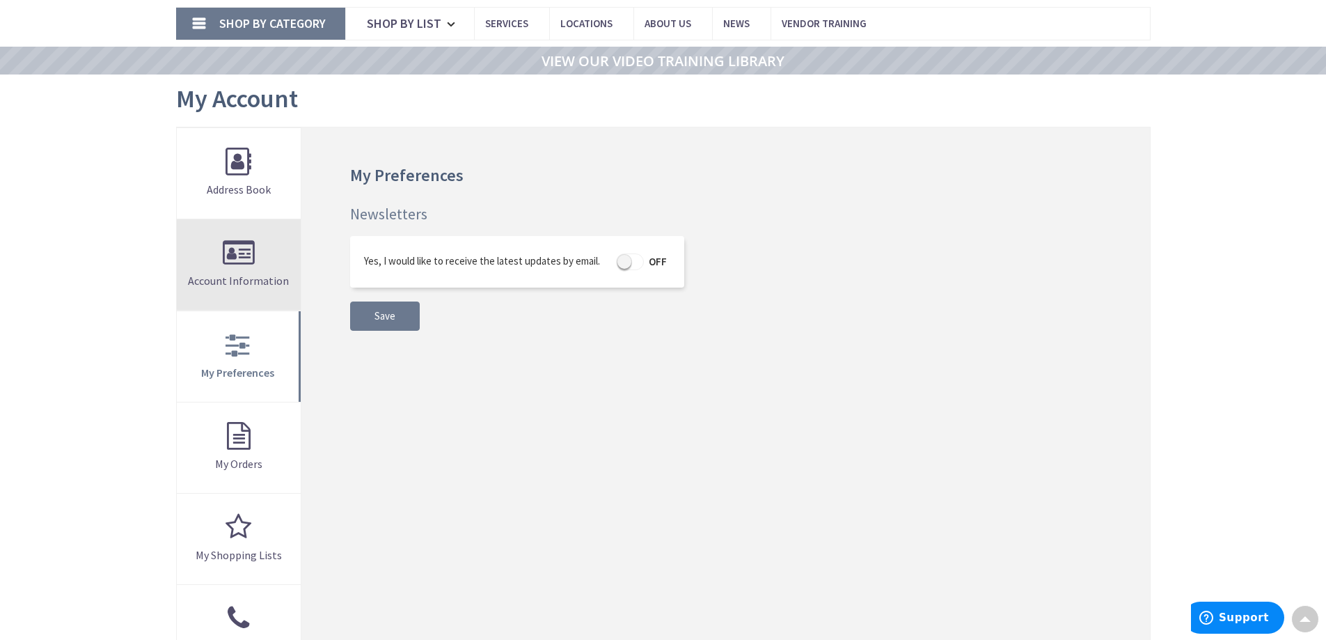
click at [230, 265] on link "Account Information" at bounding box center [239, 264] width 125 height 91
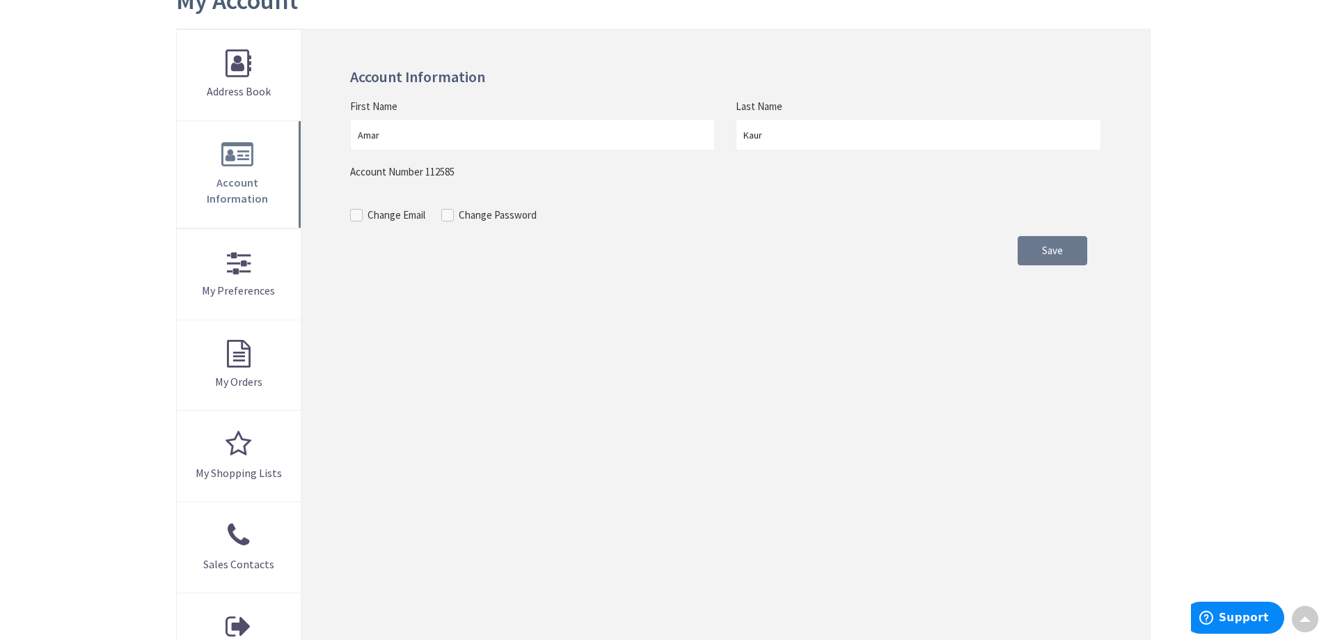
scroll to position [175, 0]
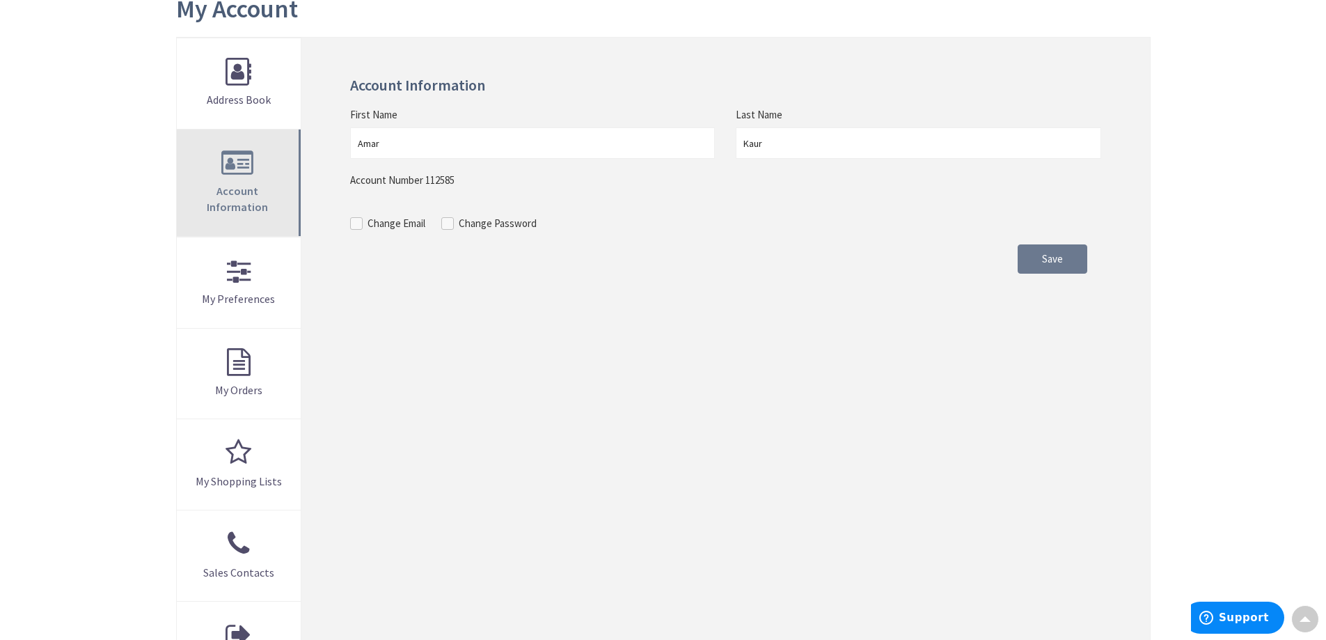
click at [265, 180] on link "Account Information" at bounding box center [239, 183] width 125 height 107
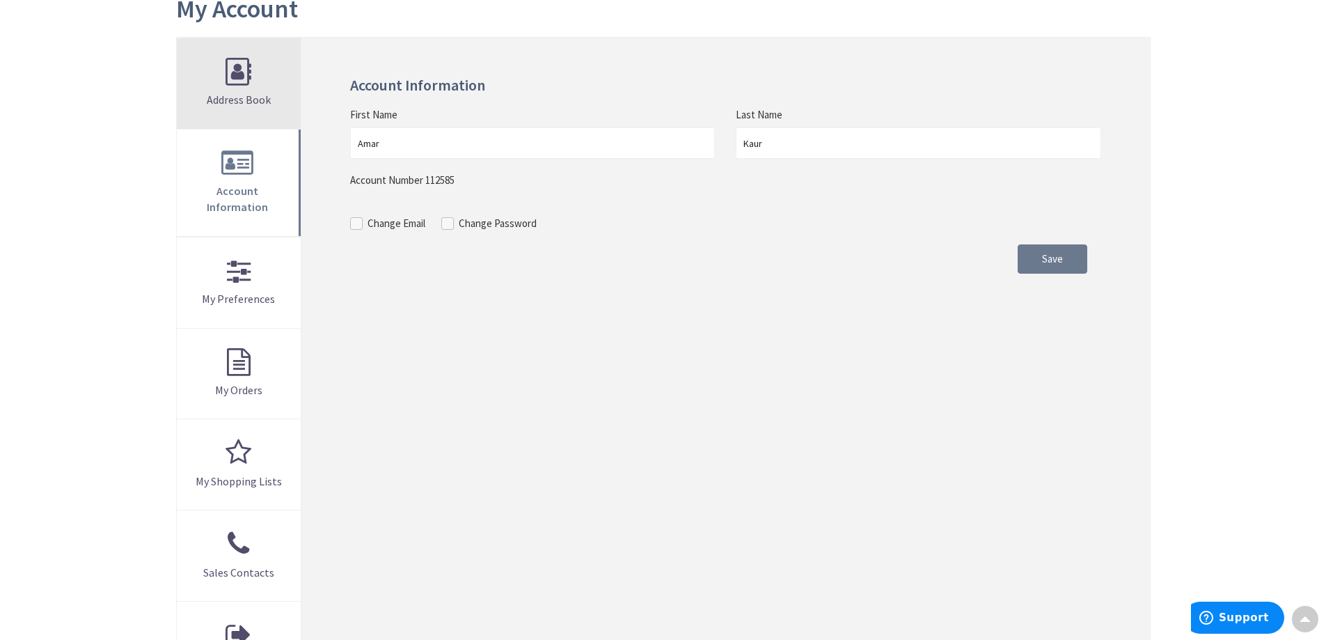
click at [222, 106] on span "Address Book" at bounding box center [239, 100] width 64 height 14
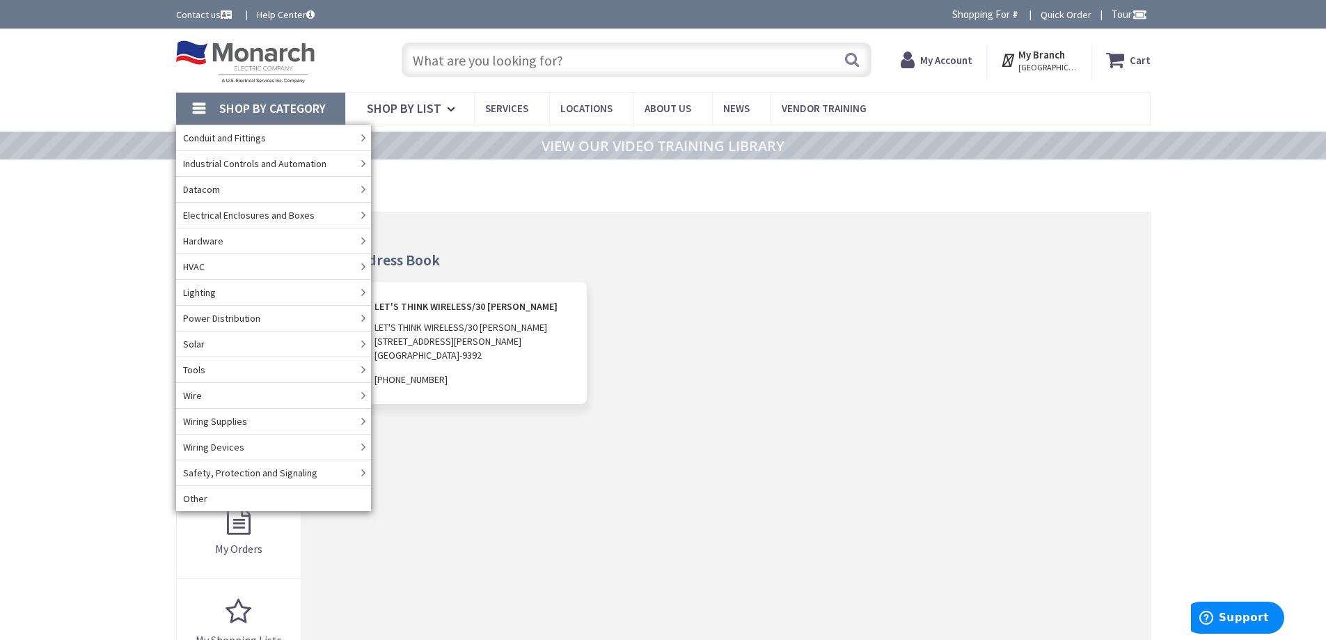
click at [613, 255] on h4 "Address Book" at bounding box center [725, 259] width 751 height 17
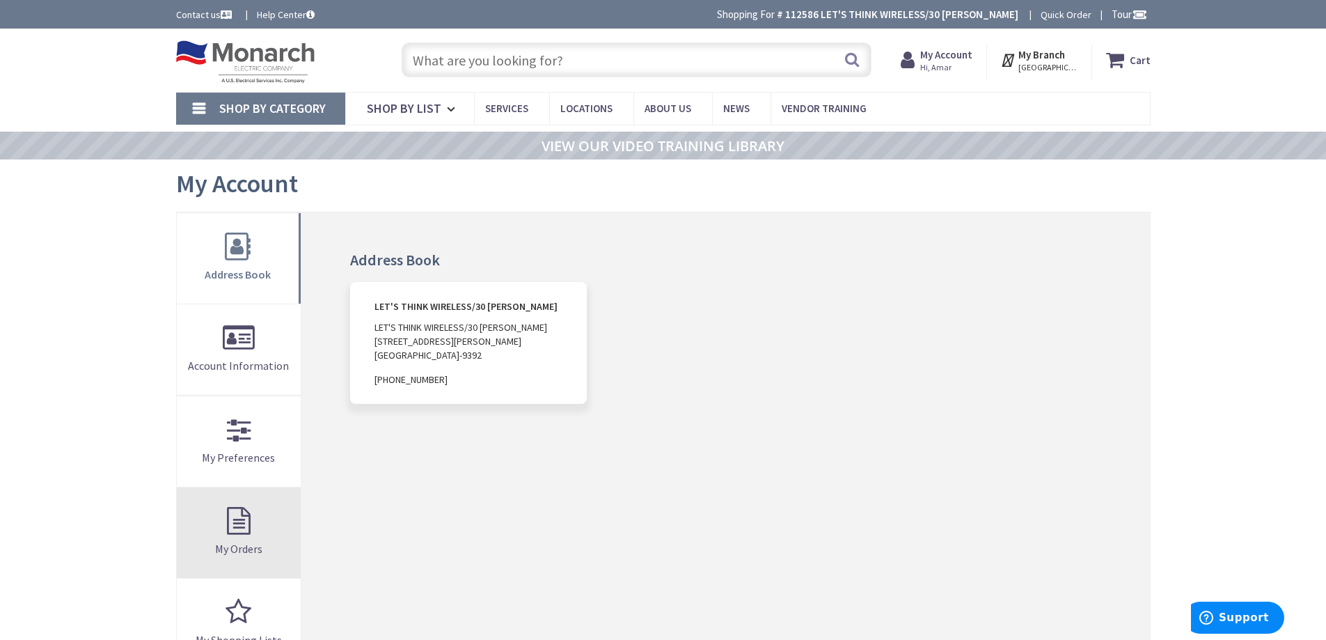
click at [238, 546] on span "My Orders" at bounding box center [238, 549] width 47 height 14
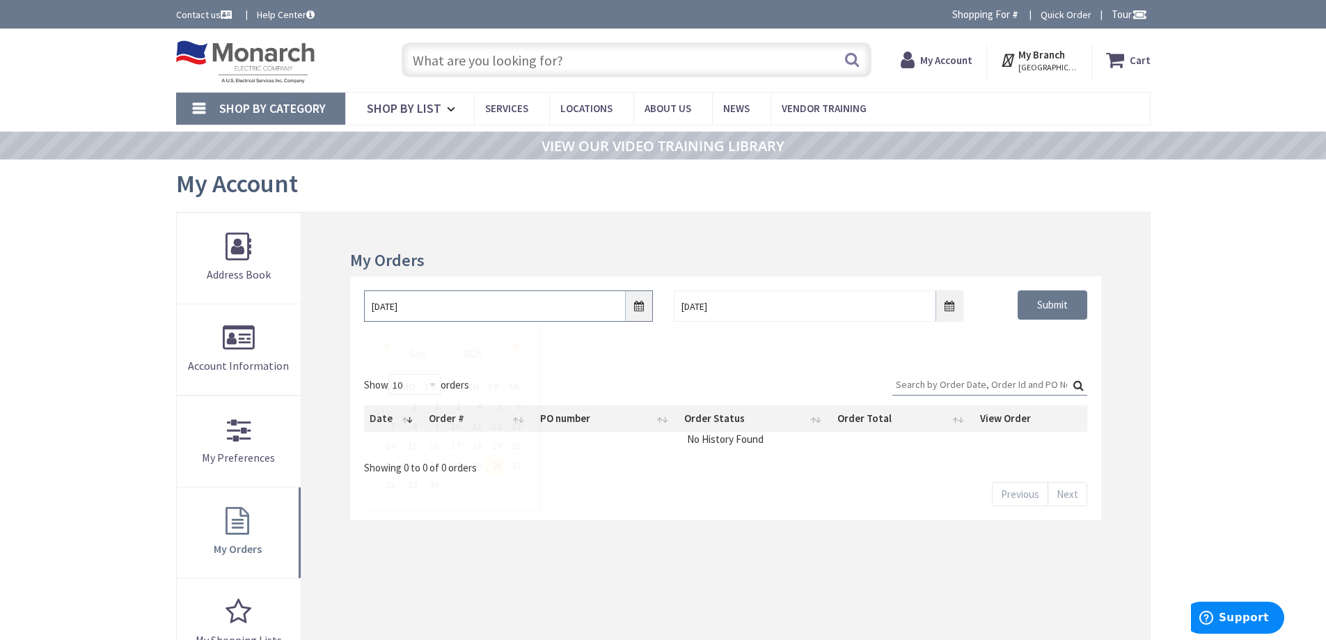
click at [576, 318] on input "9/26/2025" at bounding box center [508, 305] width 289 height 31
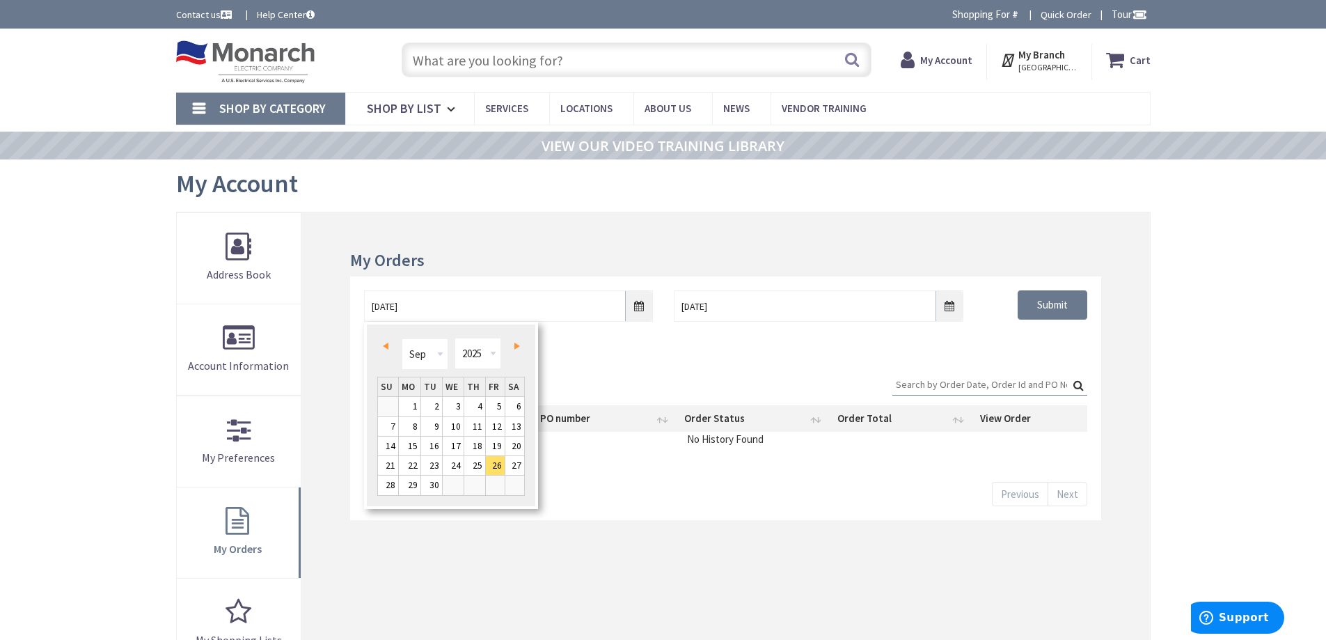
click at [389, 348] on link "Prev" at bounding box center [388, 345] width 19 height 19
click at [389, 349] on link "Prev" at bounding box center [388, 345] width 19 height 19
click at [445, 404] on link "2" at bounding box center [453, 406] width 21 height 19
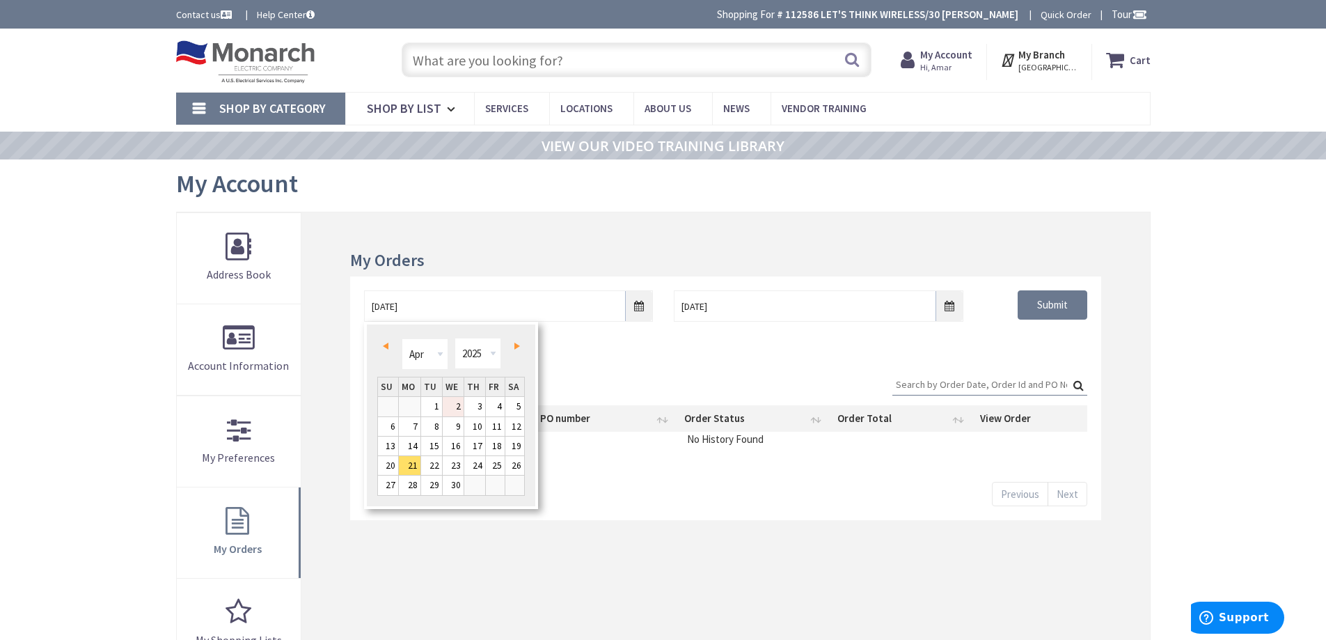
type input "04/02/2025"
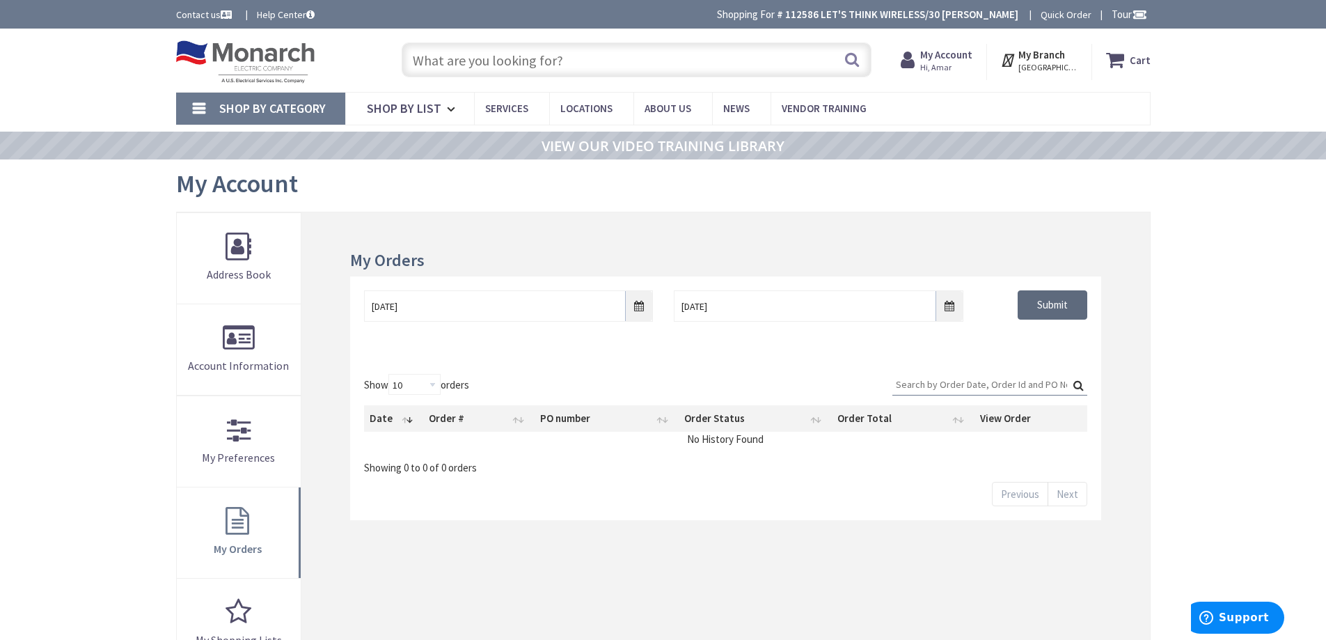
click at [1051, 319] on input "Submit" at bounding box center [1053, 304] width 70 height 29
click at [1047, 304] on input "Submit" at bounding box center [1053, 304] width 70 height 29
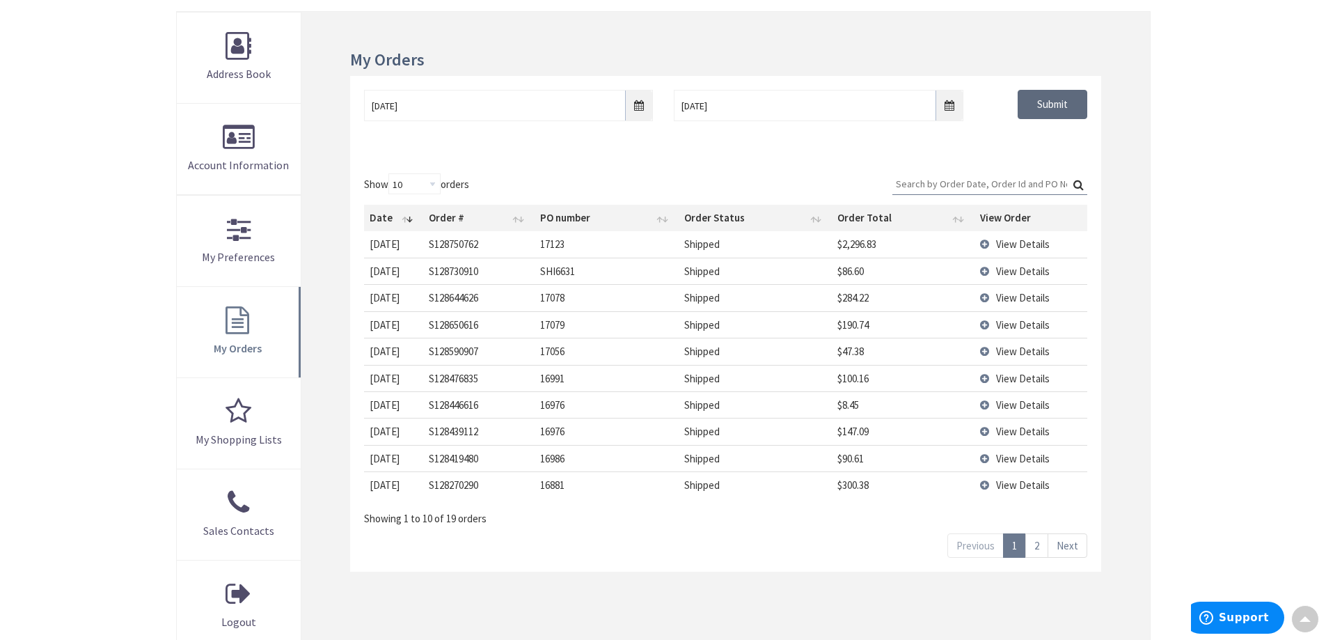
scroll to position [205, 0]
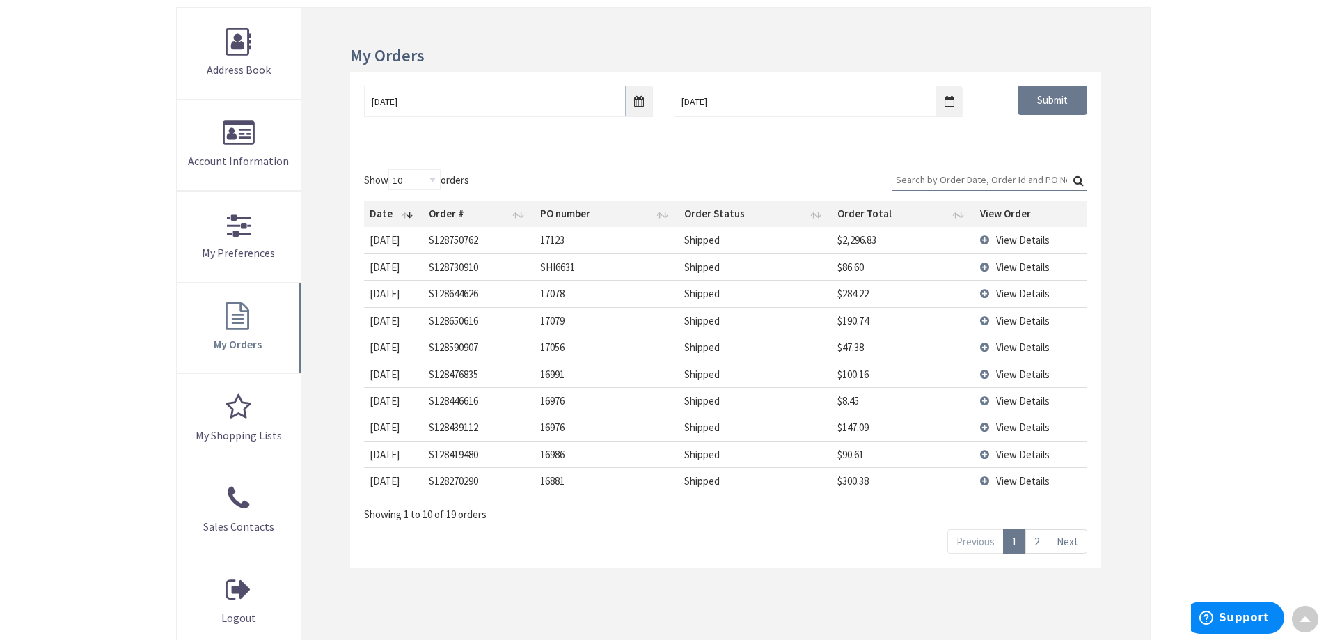
click at [1042, 242] on span "View Details" at bounding box center [1023, 239] width 54 height 13
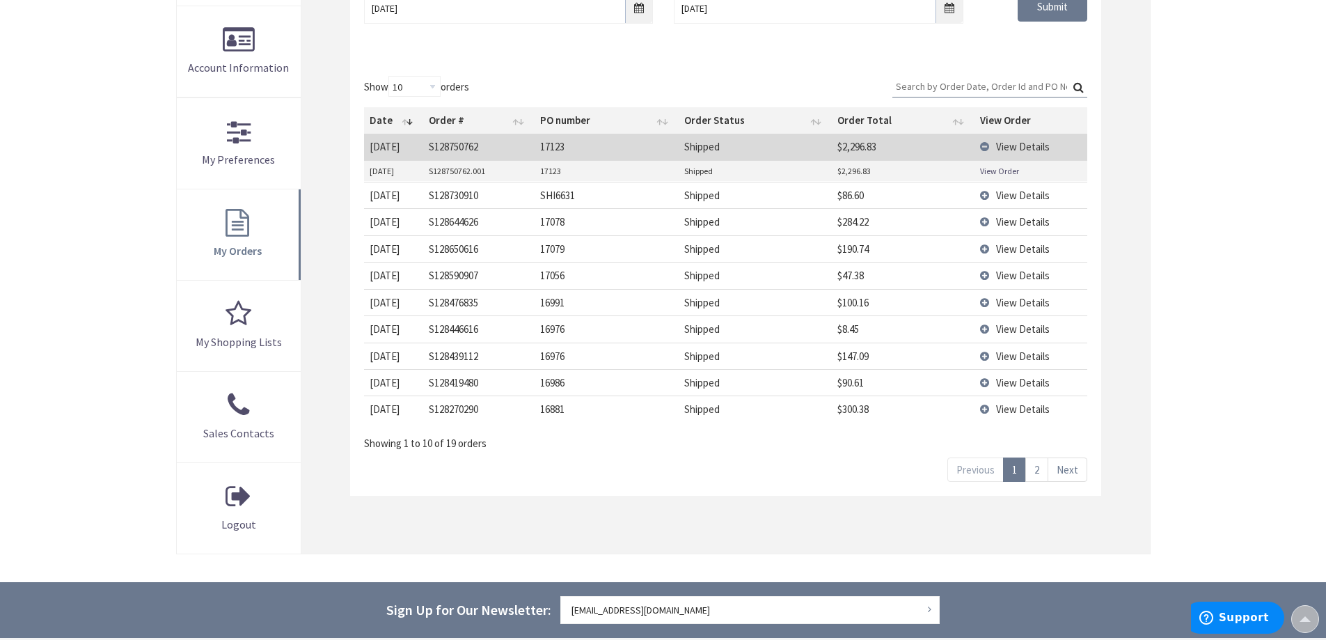
scroll to position [0, 0]
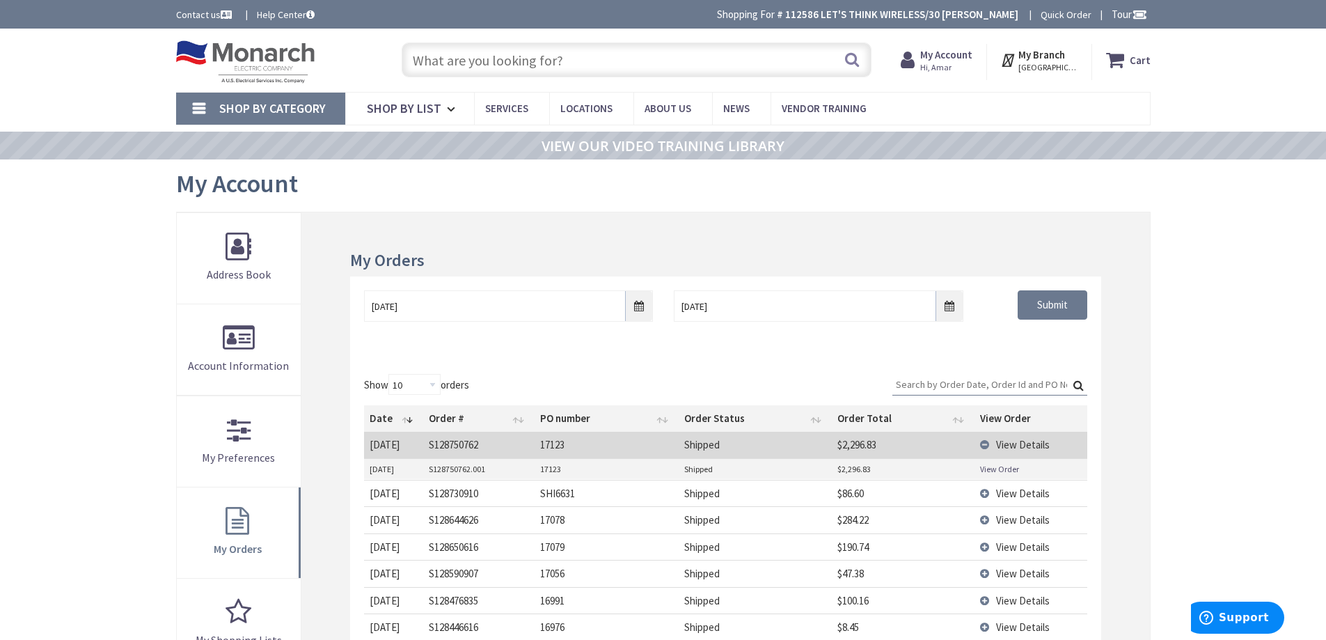
click at [1056, 384] on input "Search:" at bounding box center [990, 384] width 195 height 21
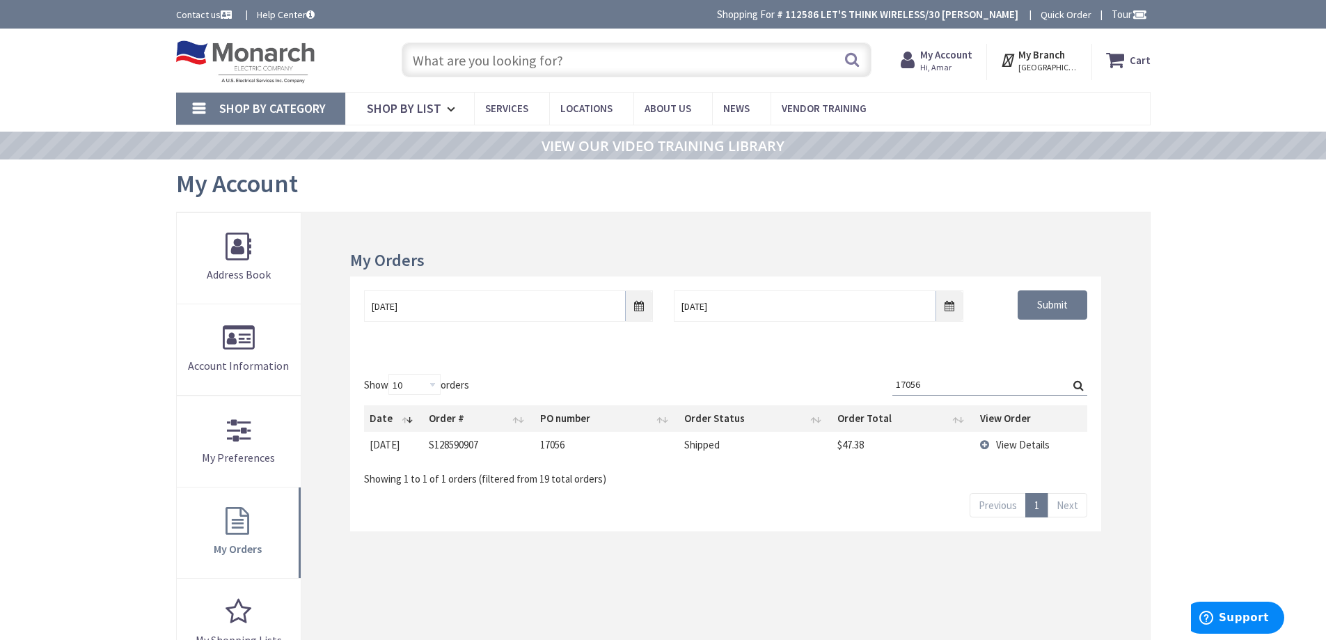
type input "17056"
click at [984, 441] on td "View Details" at bounding box center [1031, 445] width 113 height 26
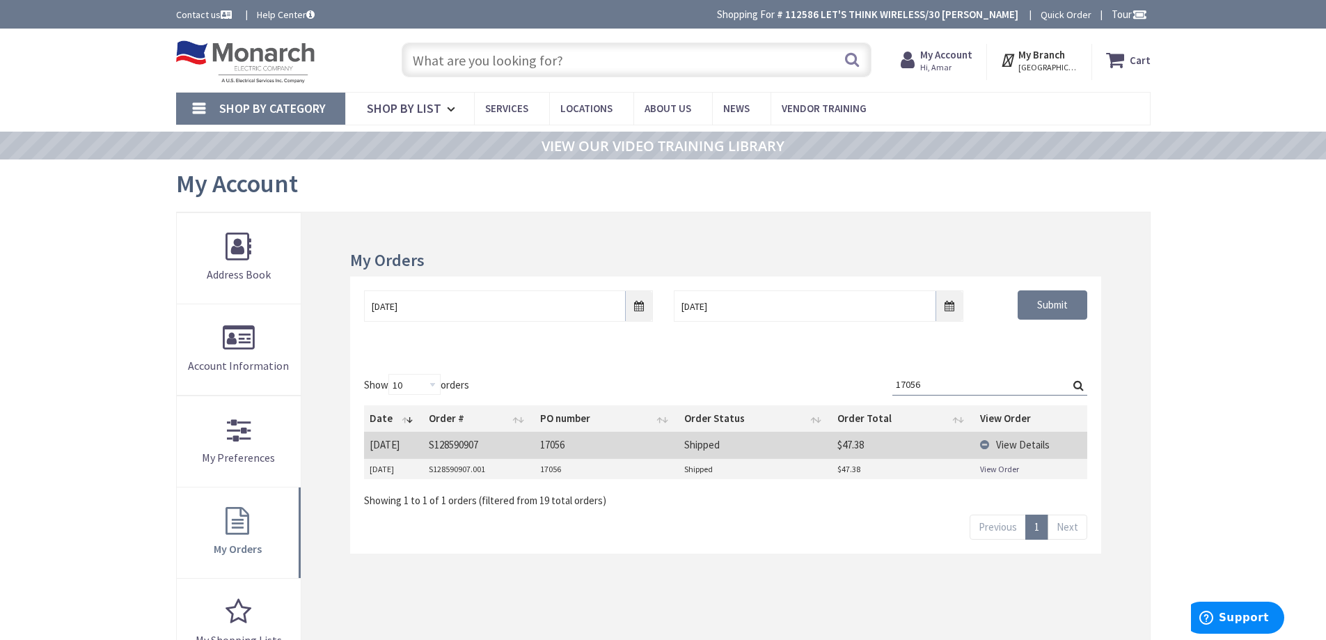
click at [200, 104] on link "Shop By Category" at bounding box center [260, 109] width 169 height 32
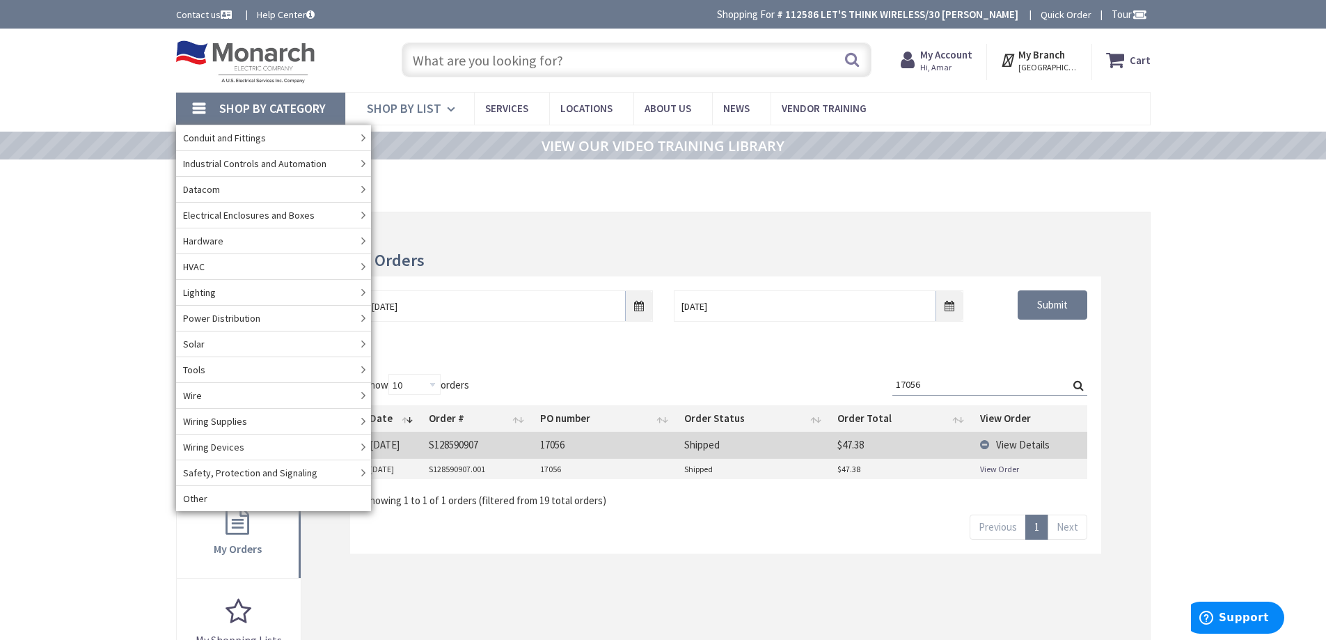
click at [448, 108] on icon at bounding box center [453, 109] width 13 height 31
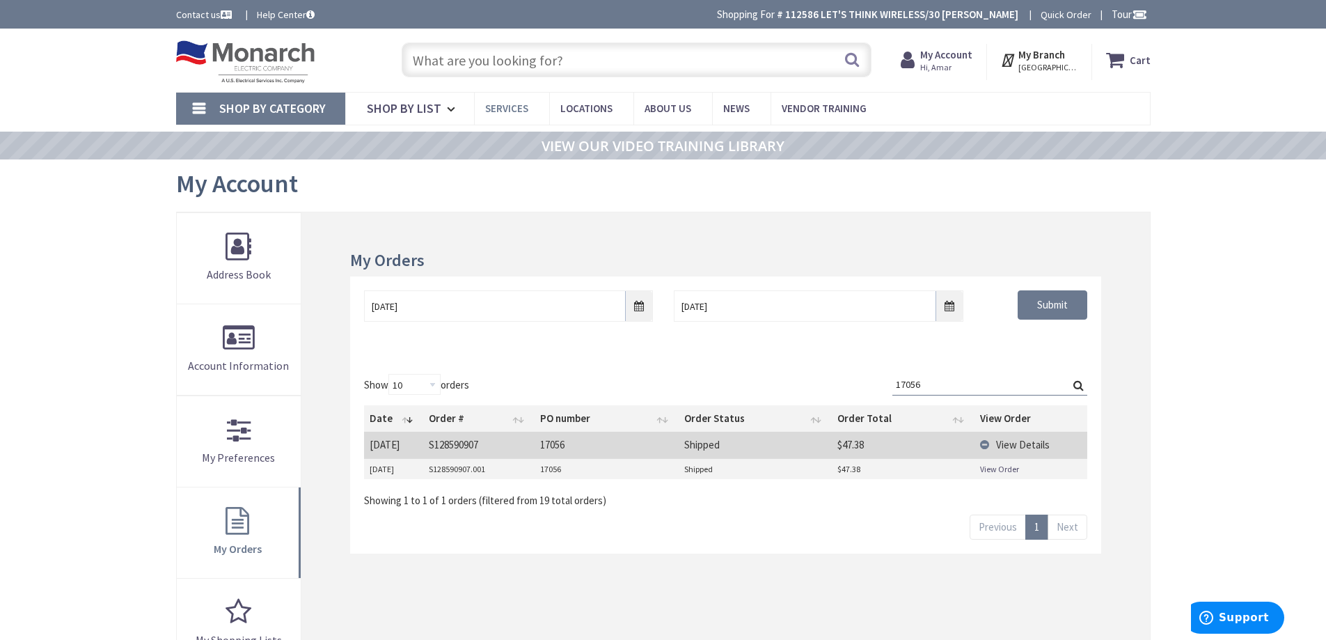
click at [522, 105] on span "Services" at bounding box center [506, 108] width 43 height 13
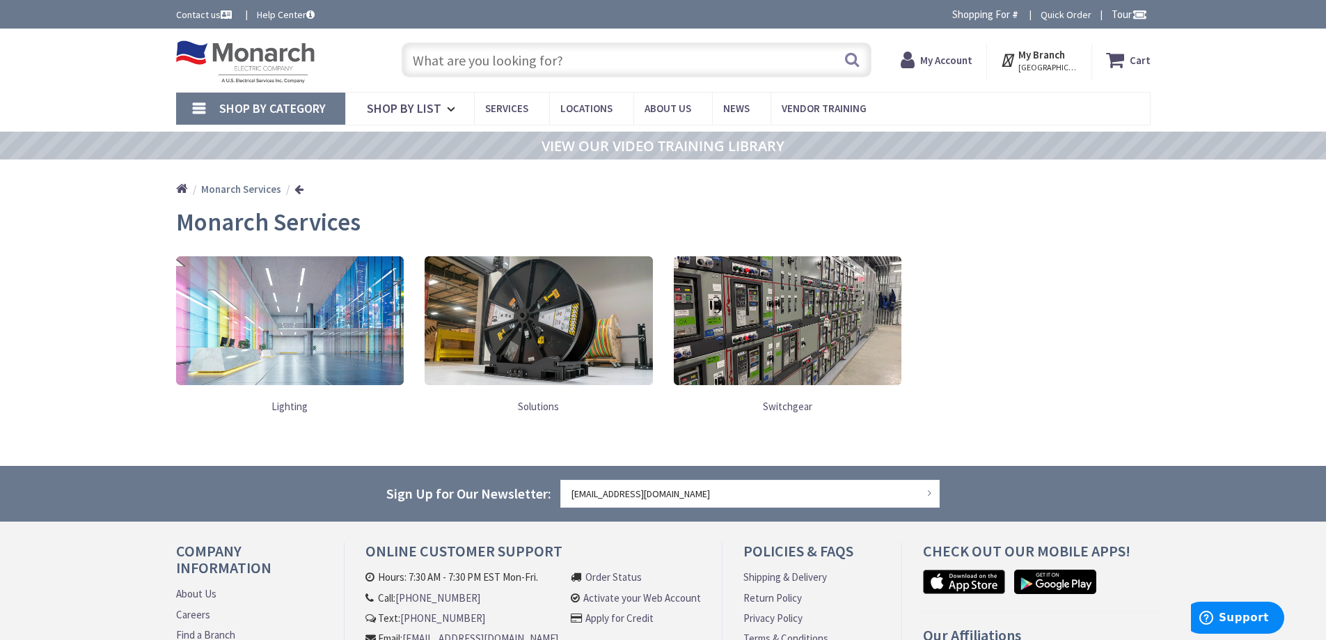
click at [953, 63] on strong "My Account" at bounding box center [947, 60] width 52 height 13
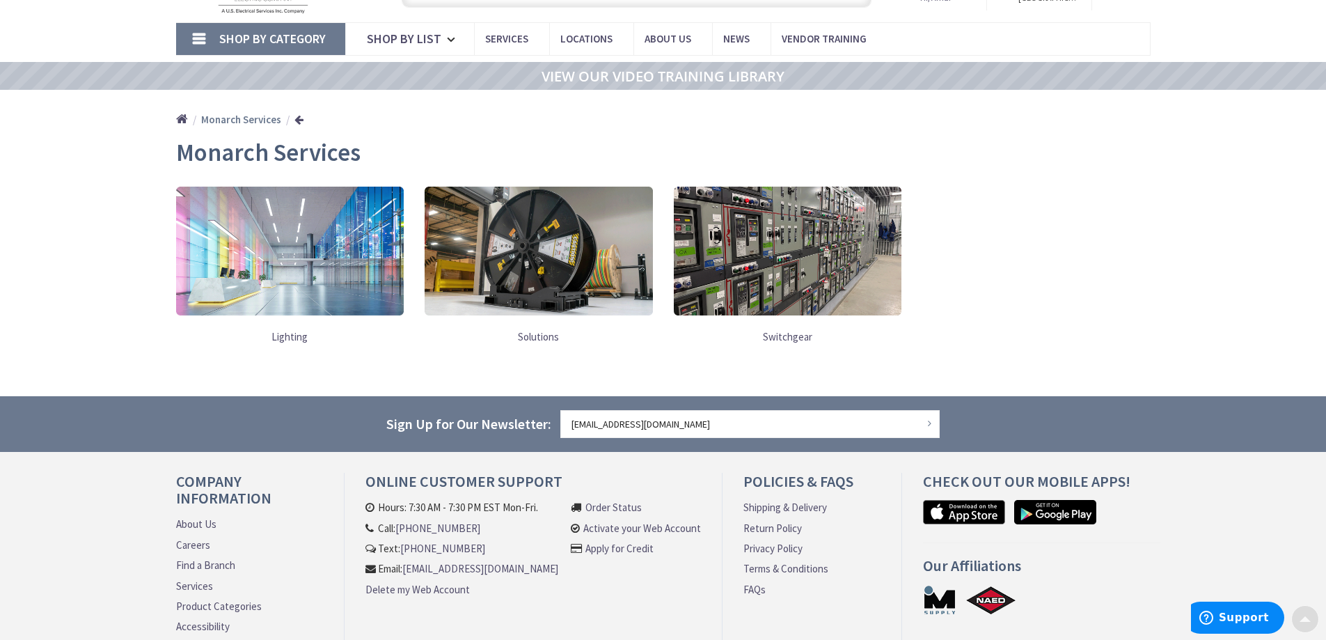
scroll to position [69, 0]
click at [1184, 246] on main "Monarch Services Lighting Solutions Switchgear" at bounding box center [663, 268] width 1044 height 257
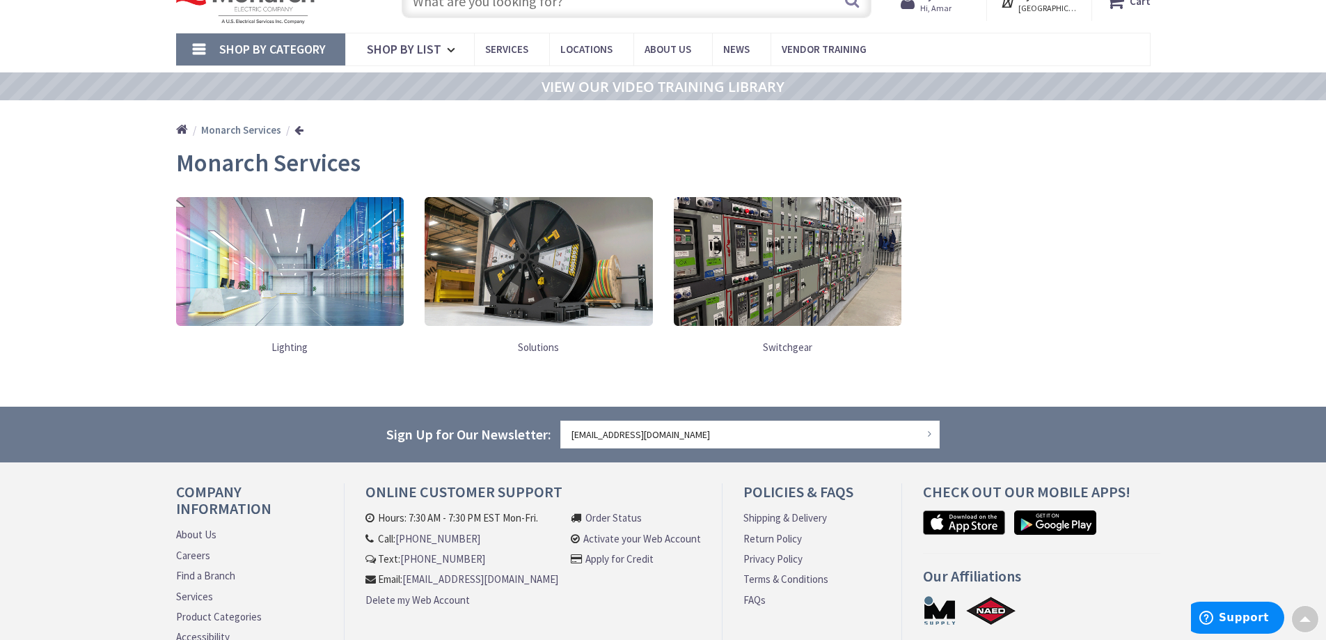
scroll to position [0, 0]
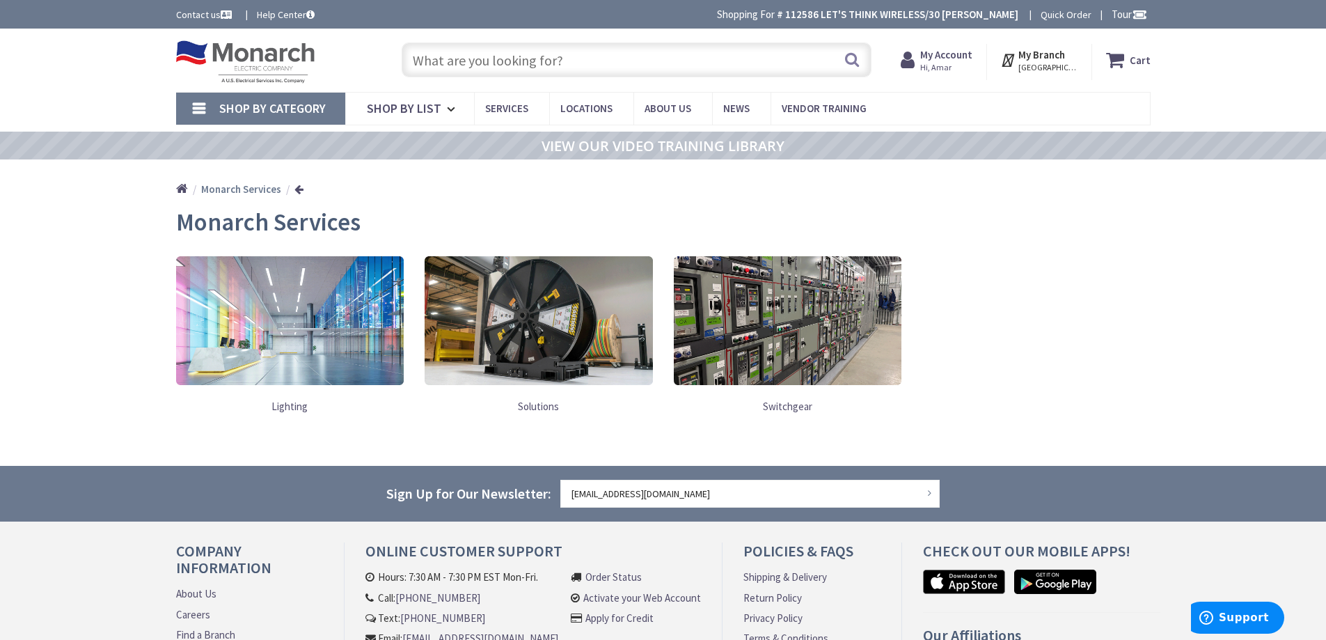
click at [955, 68] on span "Hi, Amar" at bounding box center [947, 67] width 52 height 11
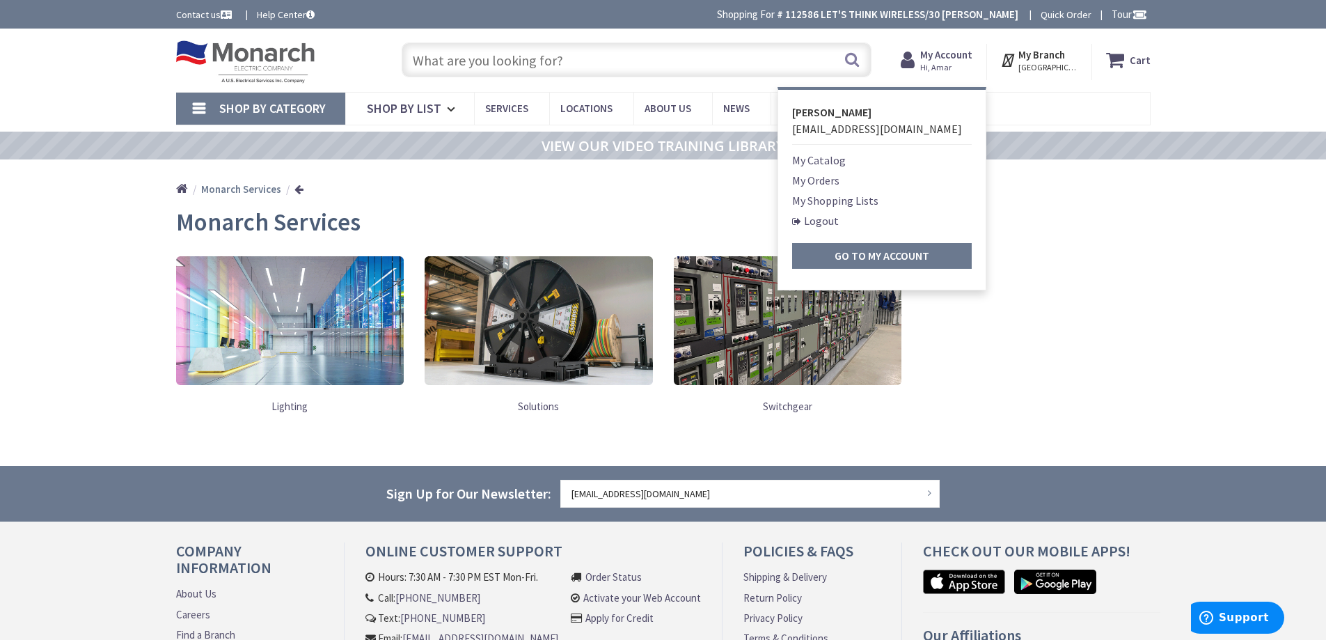
click at [829, 176] on link "My Orders" at bounding box center [815, 180] width 47 height 17
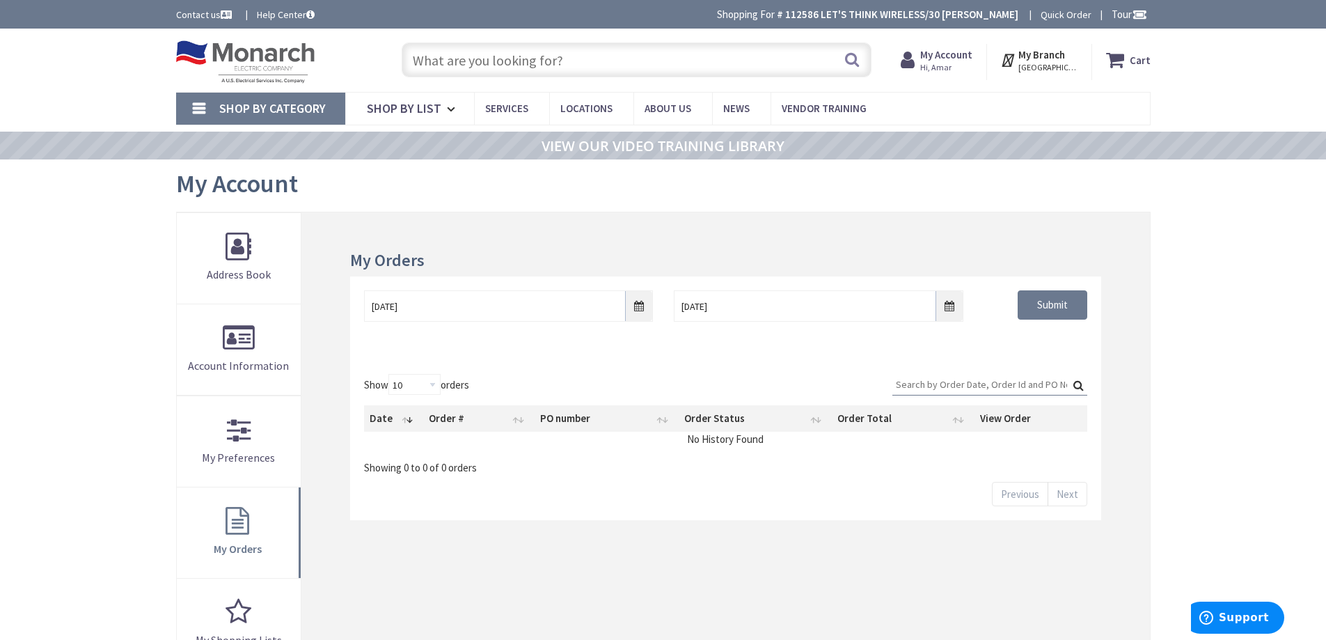
click at [1067, 68] on span "[GEOGRAPHIC_DATA], [GEOGRAPHIC_DATA]" at bounding box center [1048, 67] width 59 height 11
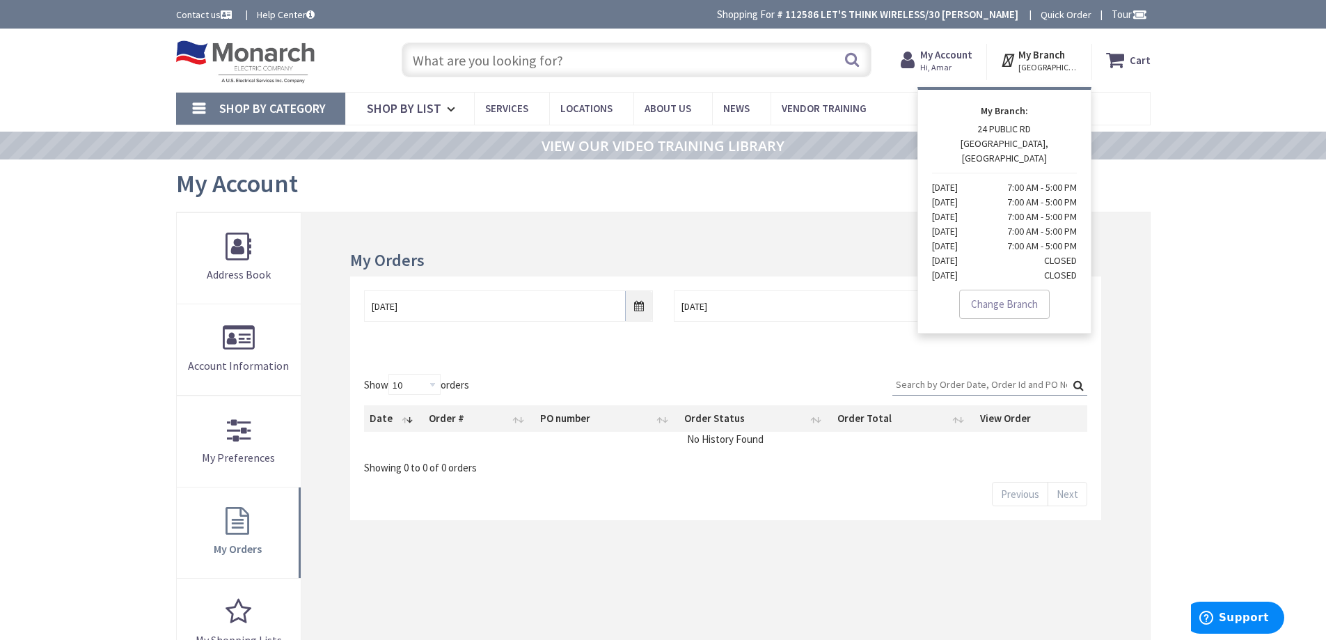
drag, startPoint x: 1173, startPoint y: 99, endPoint x: 1162, endPoint y: 102, distance: 11.5
click at [1173, 100] on div "Shop By Category Conduit and Fittings Cable Tray & Accessories Cable Trays Cabl…" at bounding box center [663, 108] width 1326 height 33
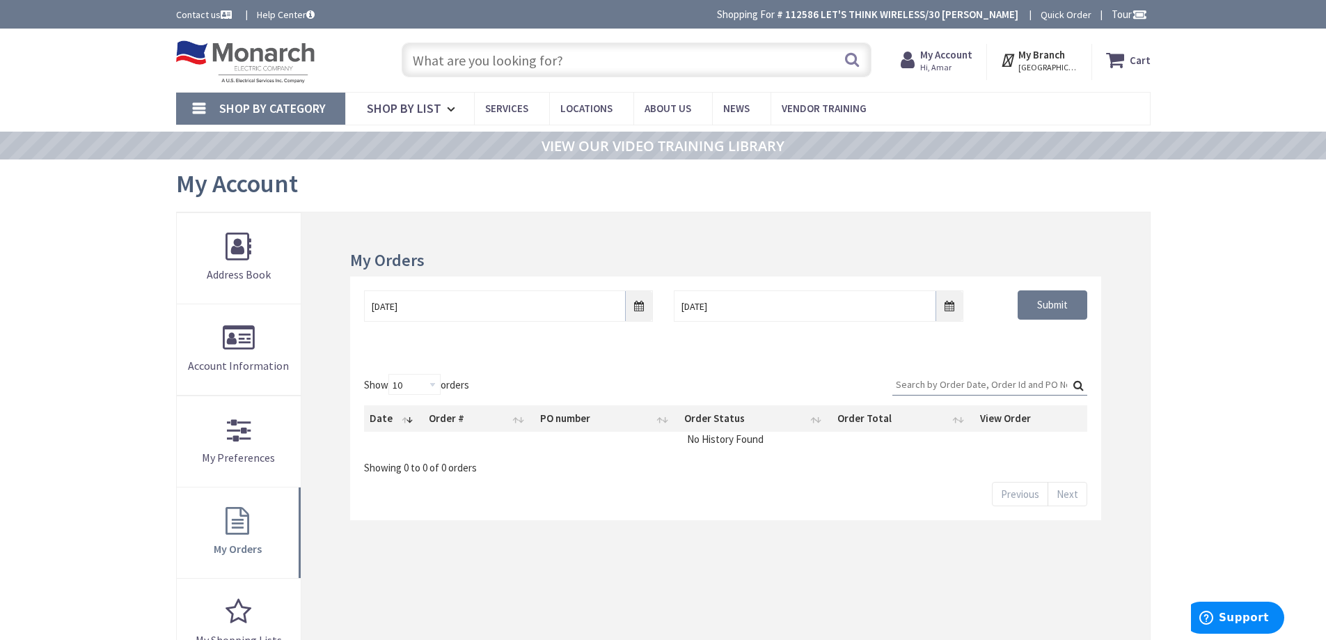
click at [934, 68] on span "Hi, Amar" at bounding box center [947, 67] width 52 height 11
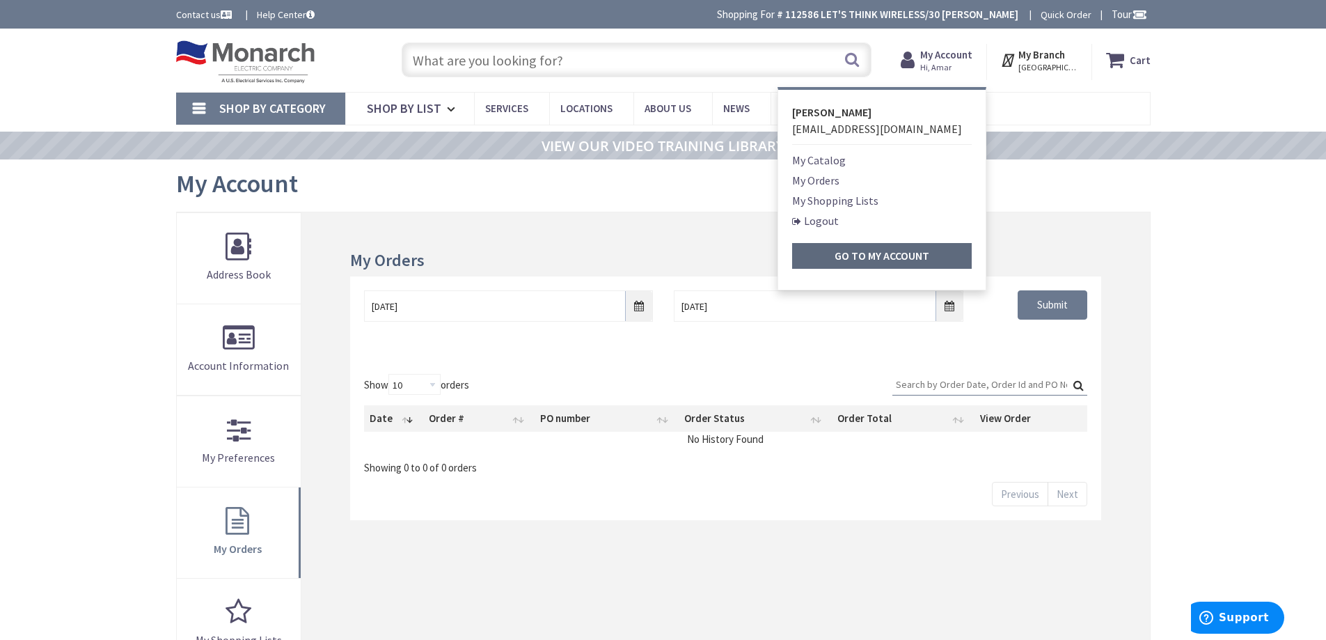
click at [872, 259] on strong "Go to My Account" at bounding box center [882, 256] width 95 height 14
